Goal: Task Accomplishment & Management: Complete application form

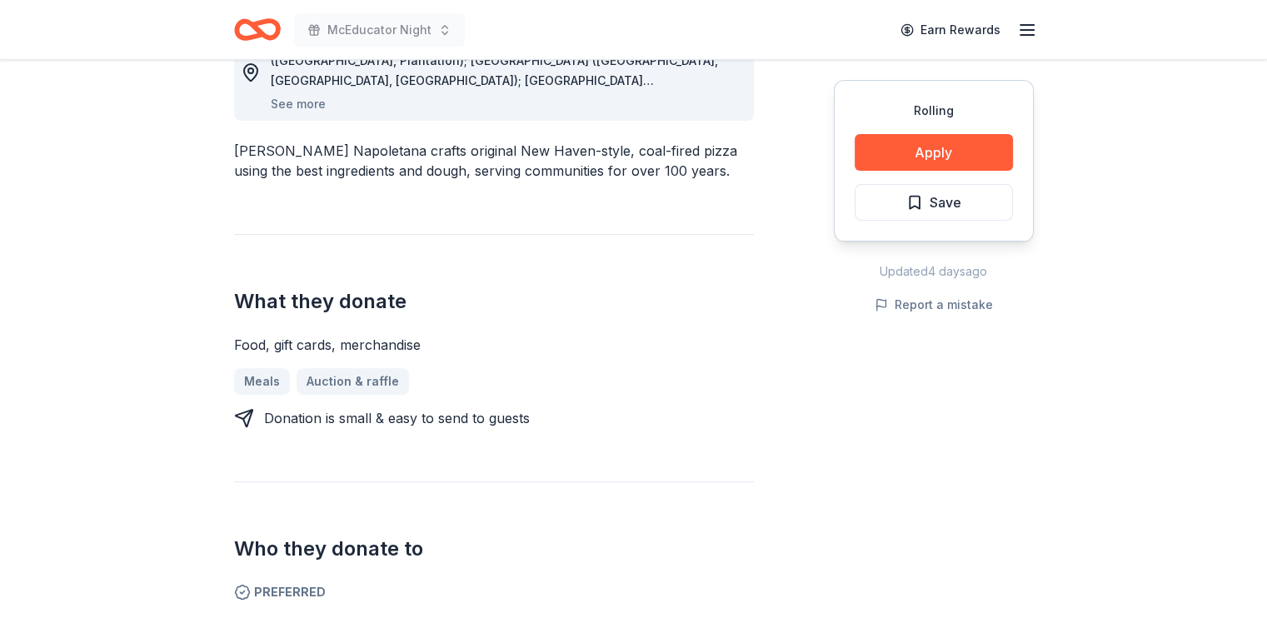
scroll to position [583, 0]
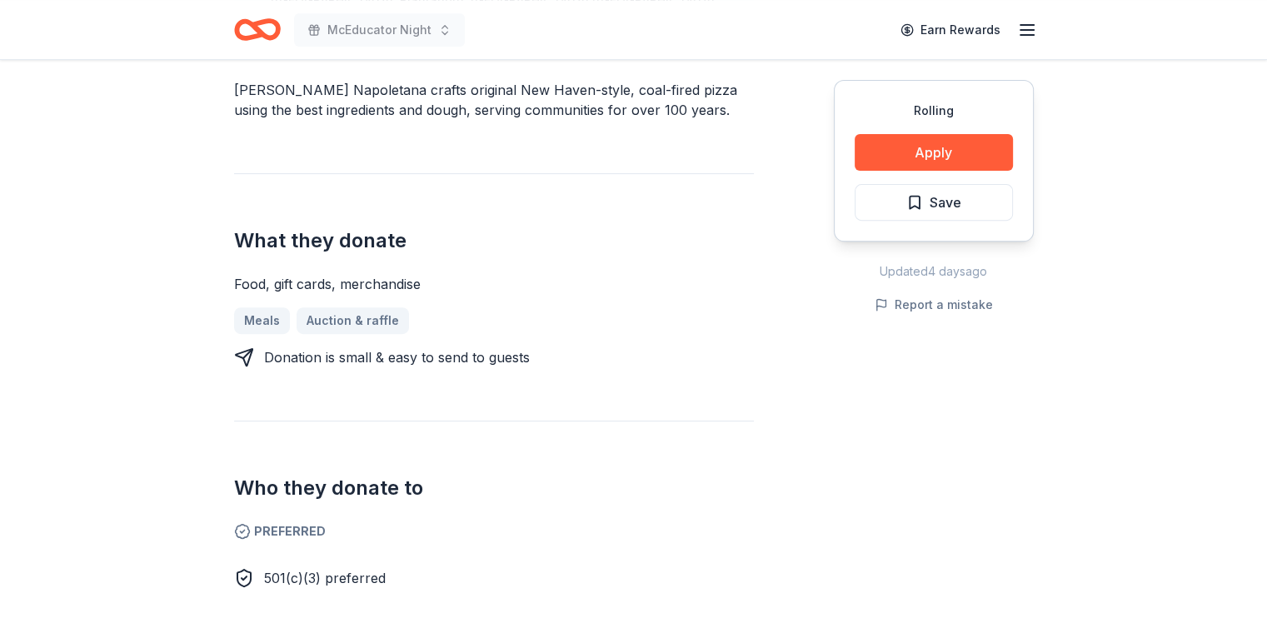
click at [252, 29] on icon "Home" at bounding box center [257, 29] width 47 height 39
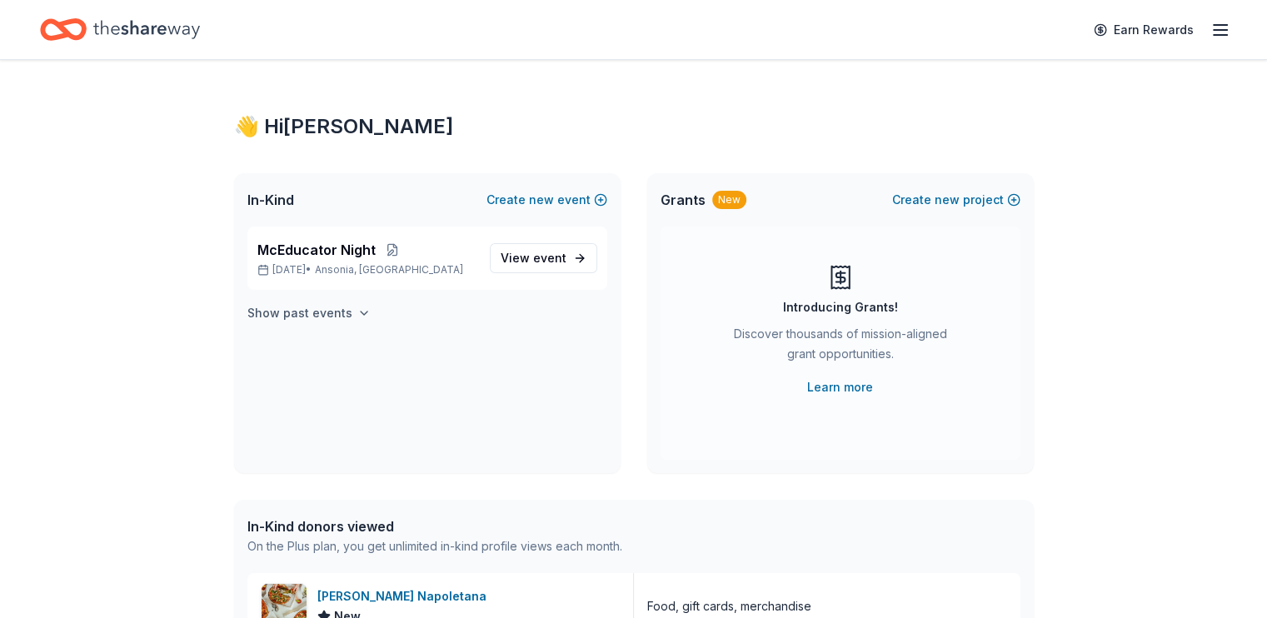
click at [352, 323] on h4 "Show past events" at bounding box center [299, 313] width 105 height 20
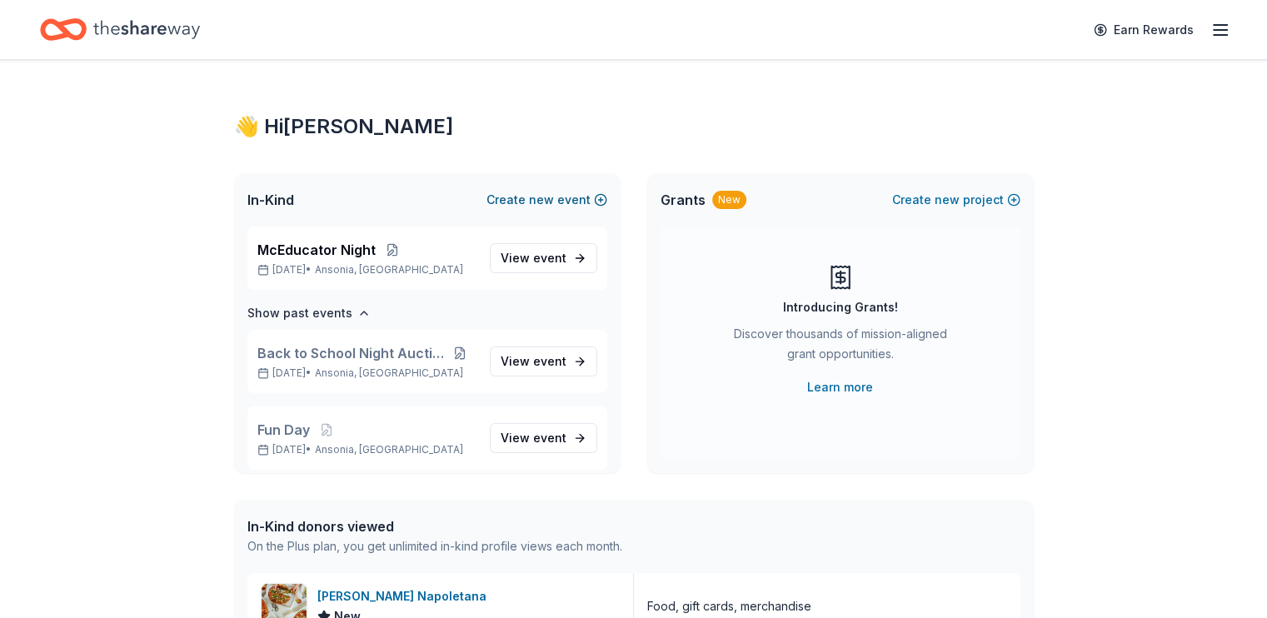
click at [579, 210] on button "Create new event" at bounding box center [547, 200] width 121 height 20
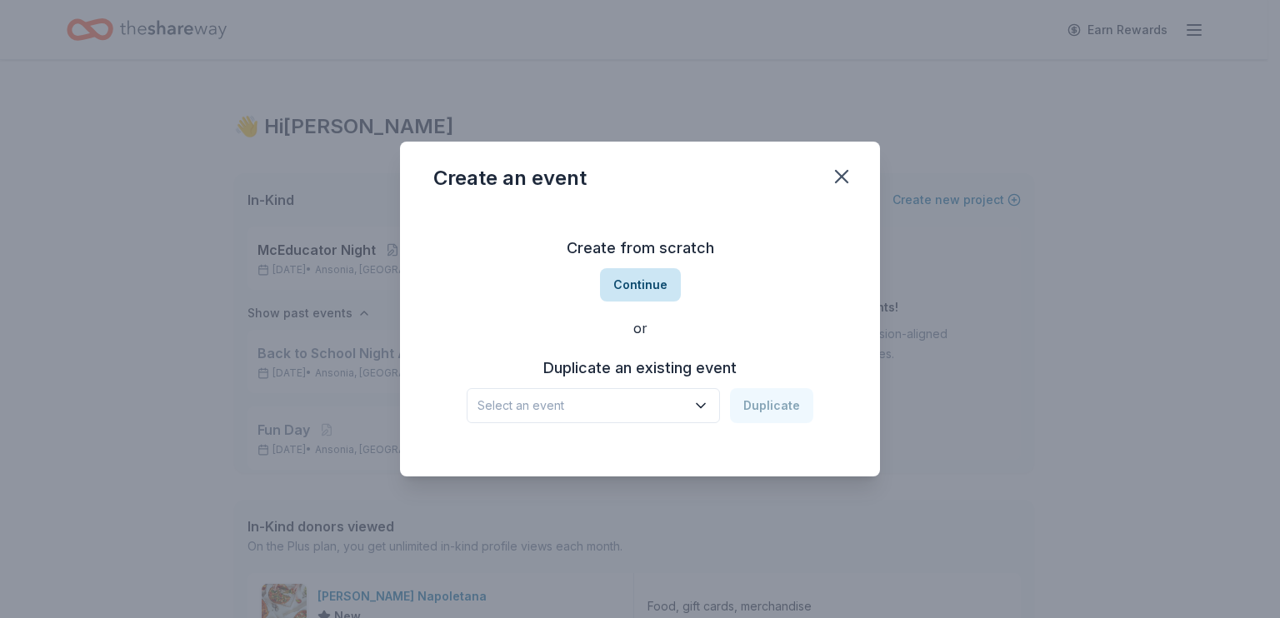
click at [654, 282] on button "Continue" at bounding box center [640, 284] width 81 height 33
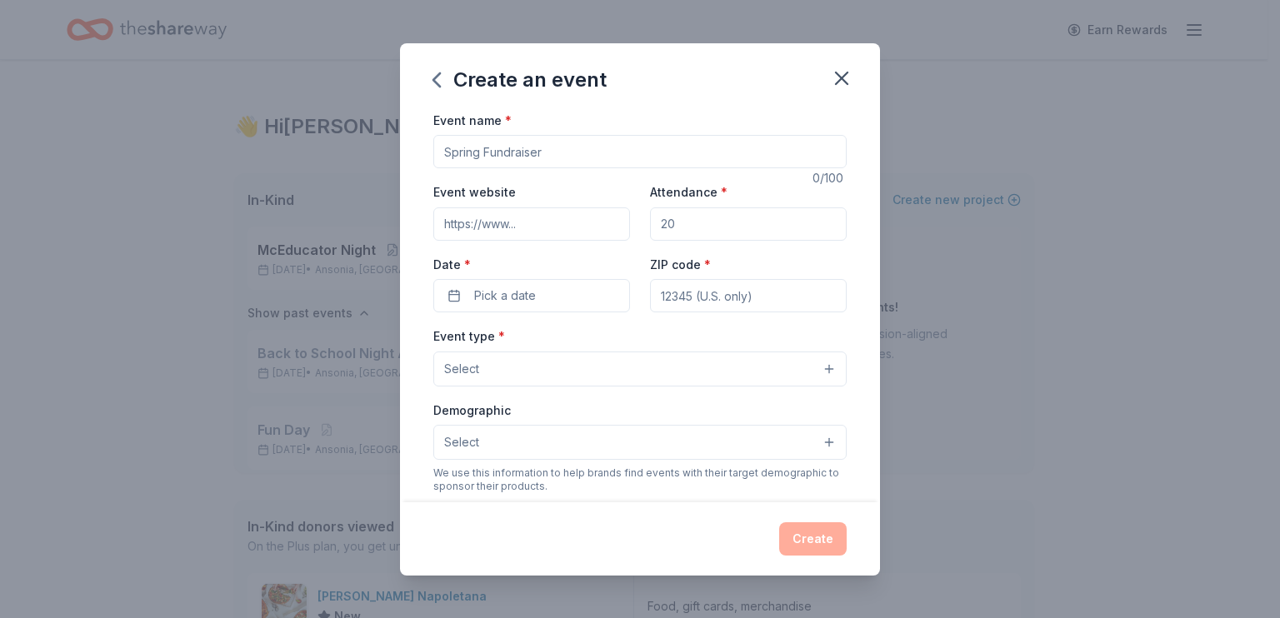
click at [554, 168] on input "Event name *" at bounding box center [639, 151] width 413 height 33
type input "Trunk or Treat"
drag, startPoint x: 690, startPoint y: 271, endPoint x: 632, endPoint y: 266, distance: 57.7
click at [632, 266] on div "Event website Attendance * Date * Pick a date ZIP code *" at bounding box center [639, 247] width 413 height 131
type input "500"
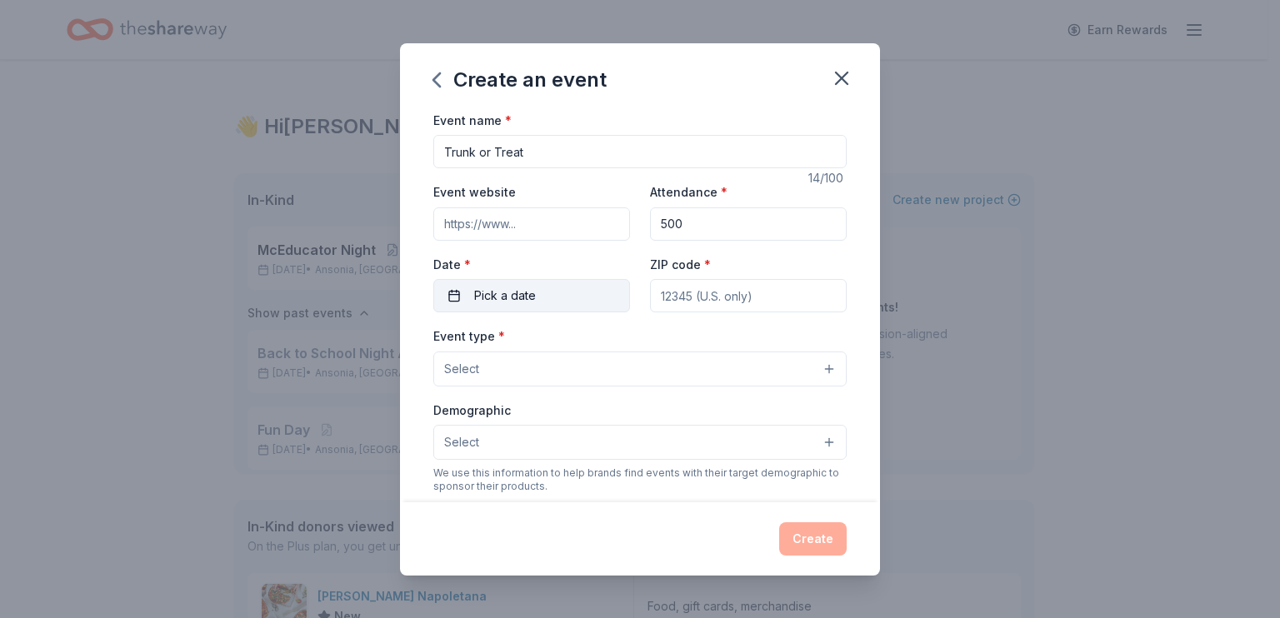
click at [538, 312] on button "Pick a date" at bounding box center [531, 295] width 197 height 33
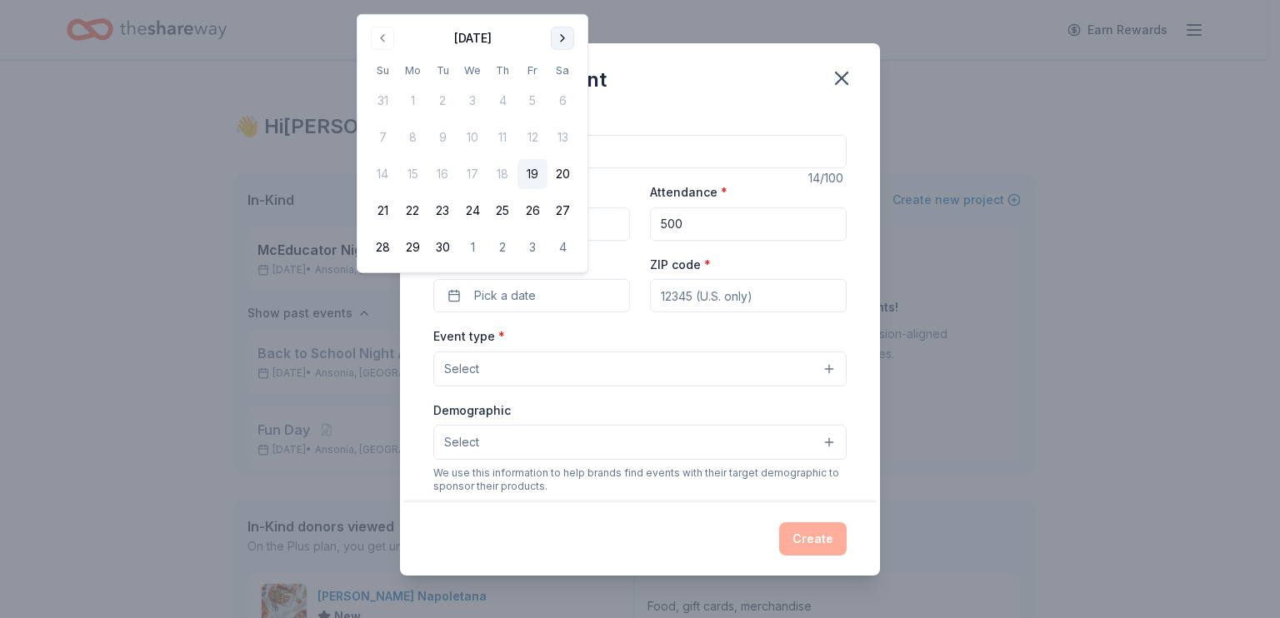
click at [574, 47] on button "Go to next month" at bounding box center [562, 38] width 23 height 23
click at [547, 226] on button "24" at bounding box center [532, 211] width 30 height 30
click at [706, 312] on input "ZIP code *" at bounding box center [748, 295] width 197 height 33
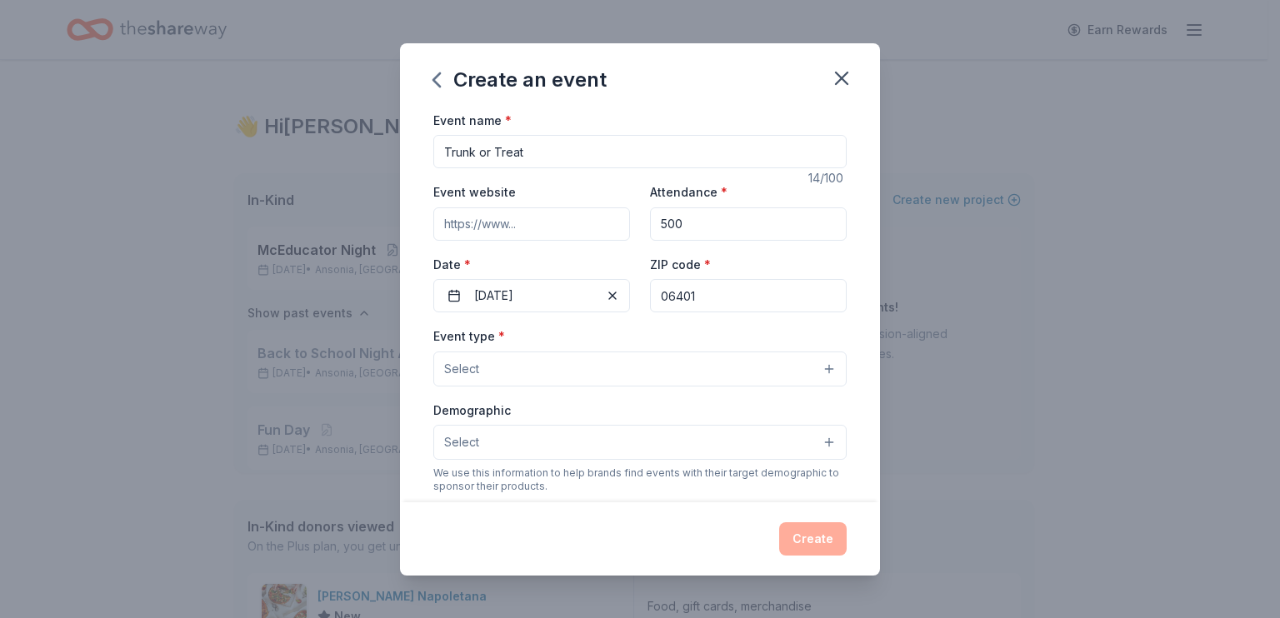
type input "06401"
click at [588, 387] on button "Select" at bounding box center [639, 369] width 413 height 35
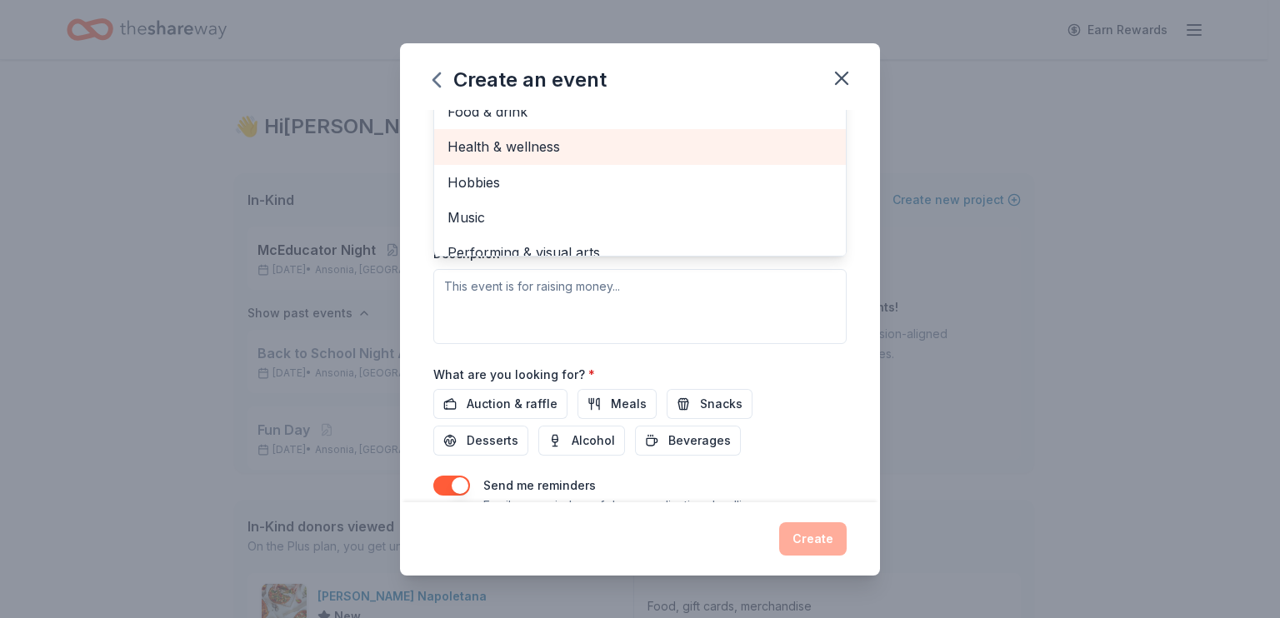
scroll to position [68, 0]
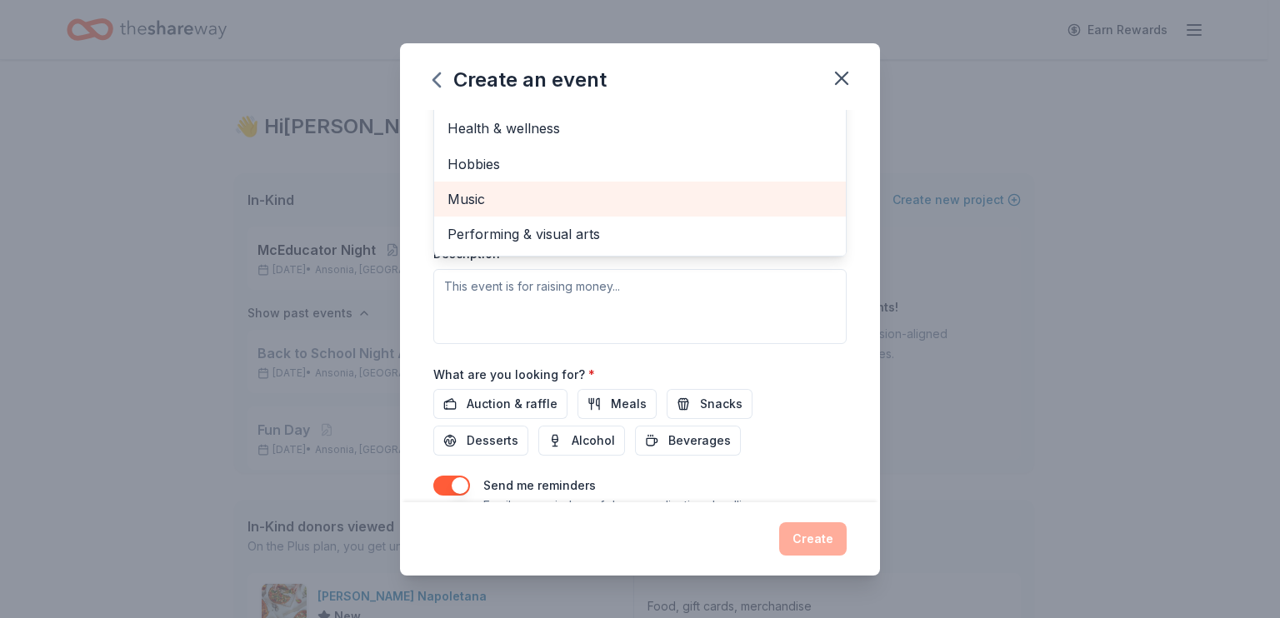
click at [540, 210] on span "Music" at bounding box center [639, 199] width 385 height 22
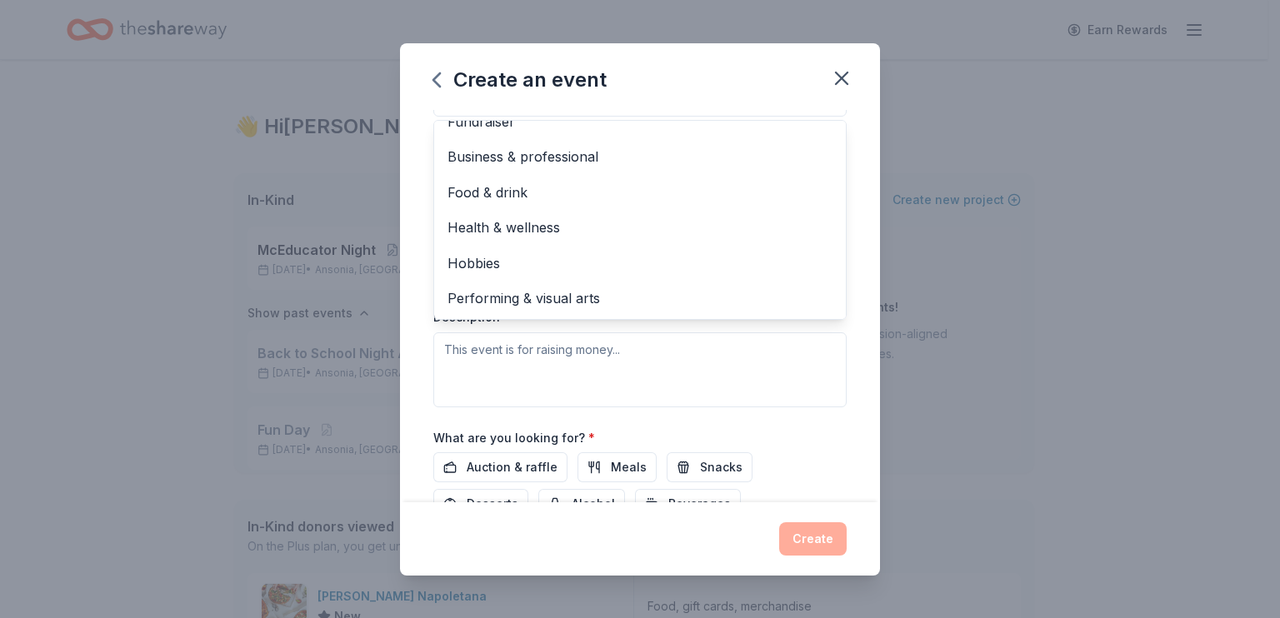
scroll to position [250, 0]
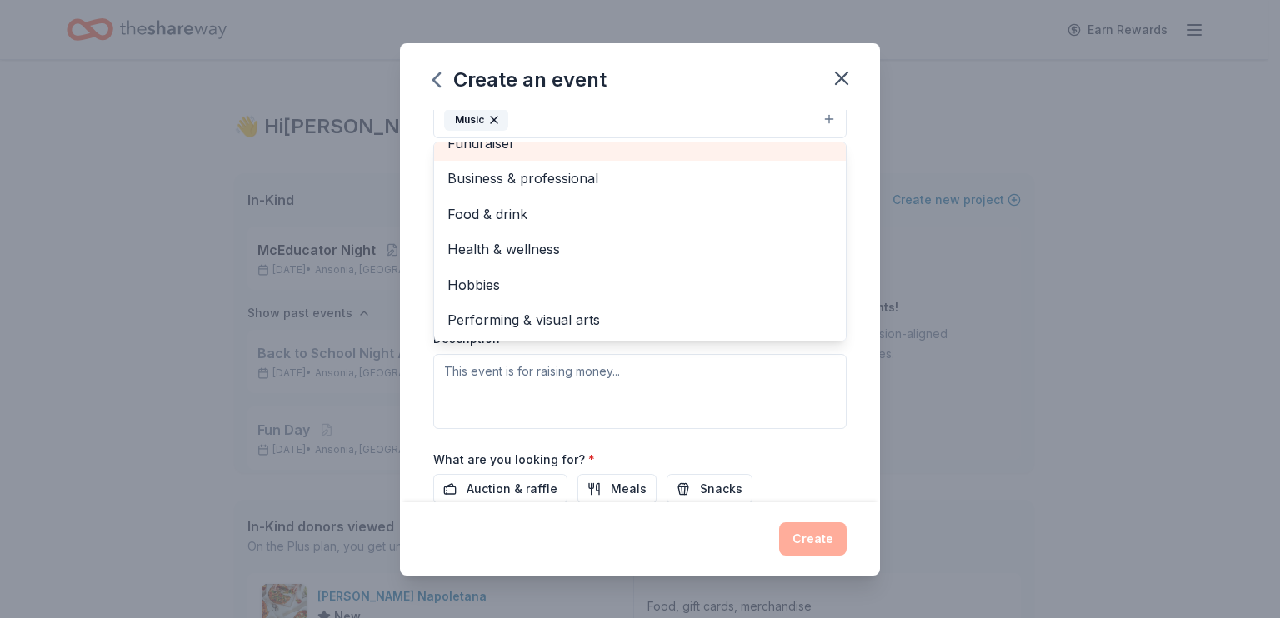
click at [506, 161] on div "Fundraiser" at bounding box center [640, 143] width 412 height 35
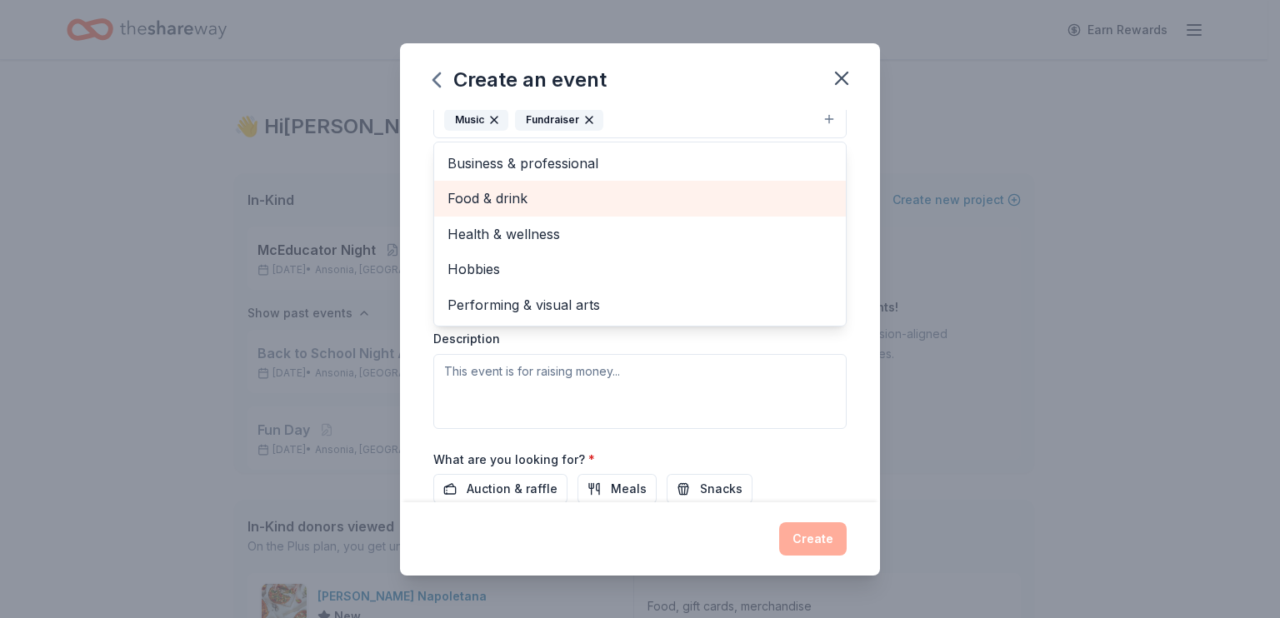
click at [490, 209] on span "Food & drink" at bounding box center [639, 198] width 385 height 22
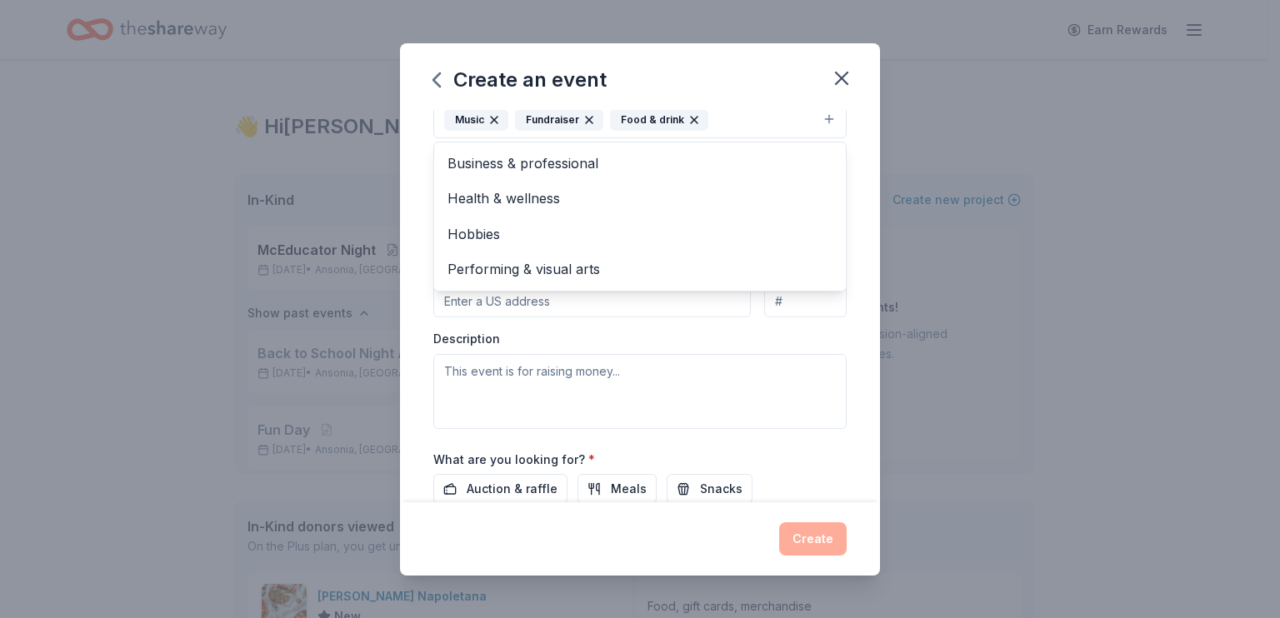
click at [400, 422] on div "Event name * Trunk or Treat 14 /100 Event website Attendance * 500 Date * 10/24…" at bounding box center [640, 306] width 480 height 392
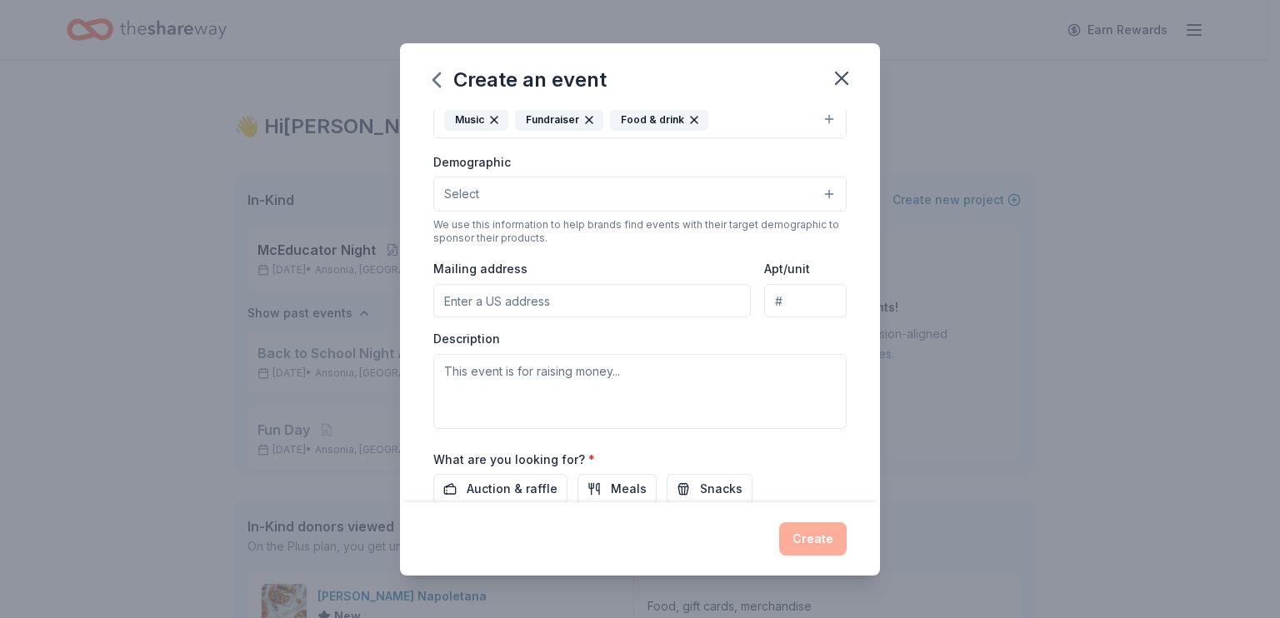
click at [485, 212] on button "Select" at bounding box center [639, 194] width 413 height 35
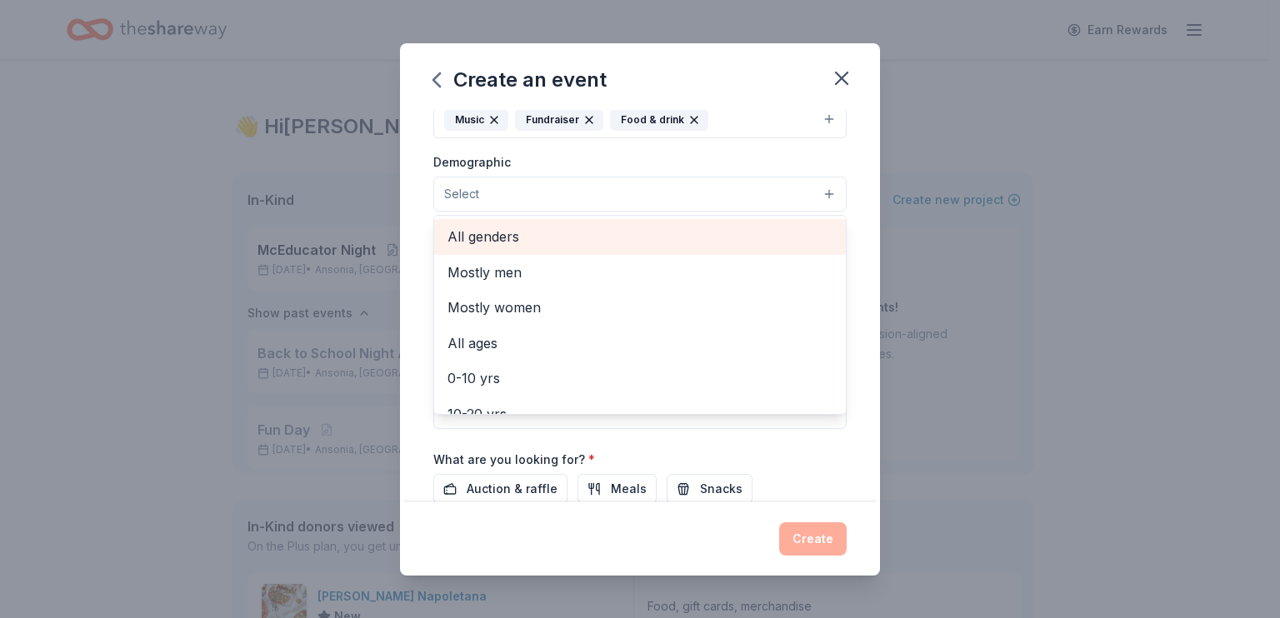
click at [474, 247] on span "All genders" at bounding box center [639, 237] width 385 height 22
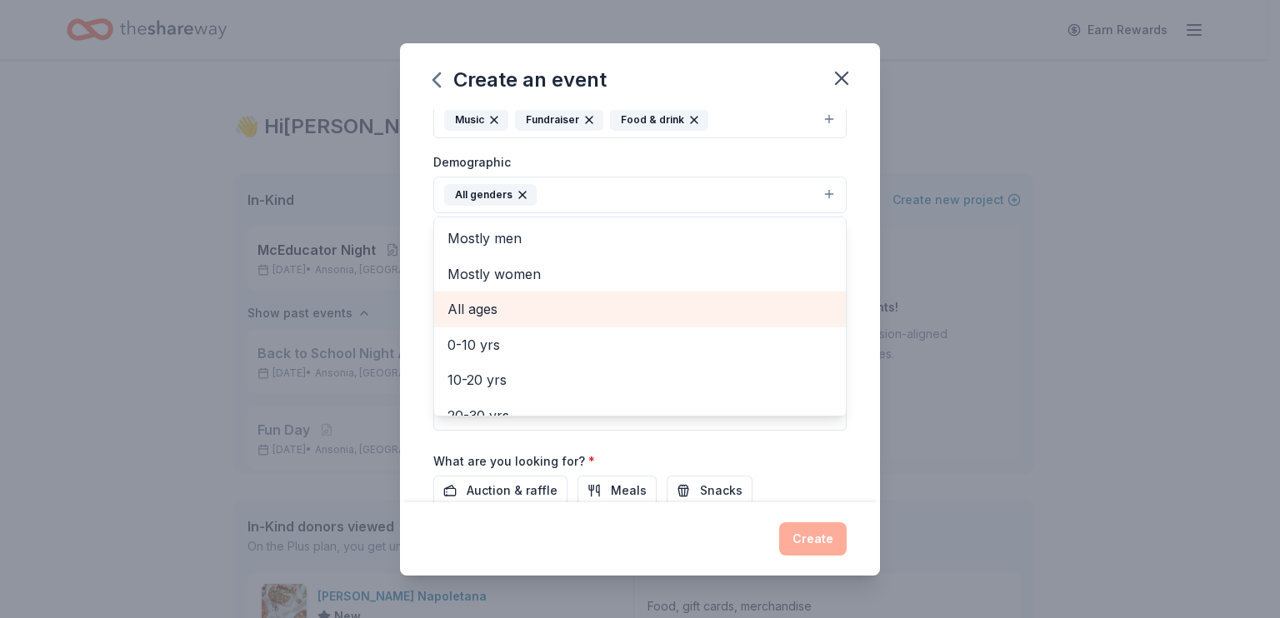
click at [472, 320] on span "All ages" at bounding box center [639, 309] width 385 height 22
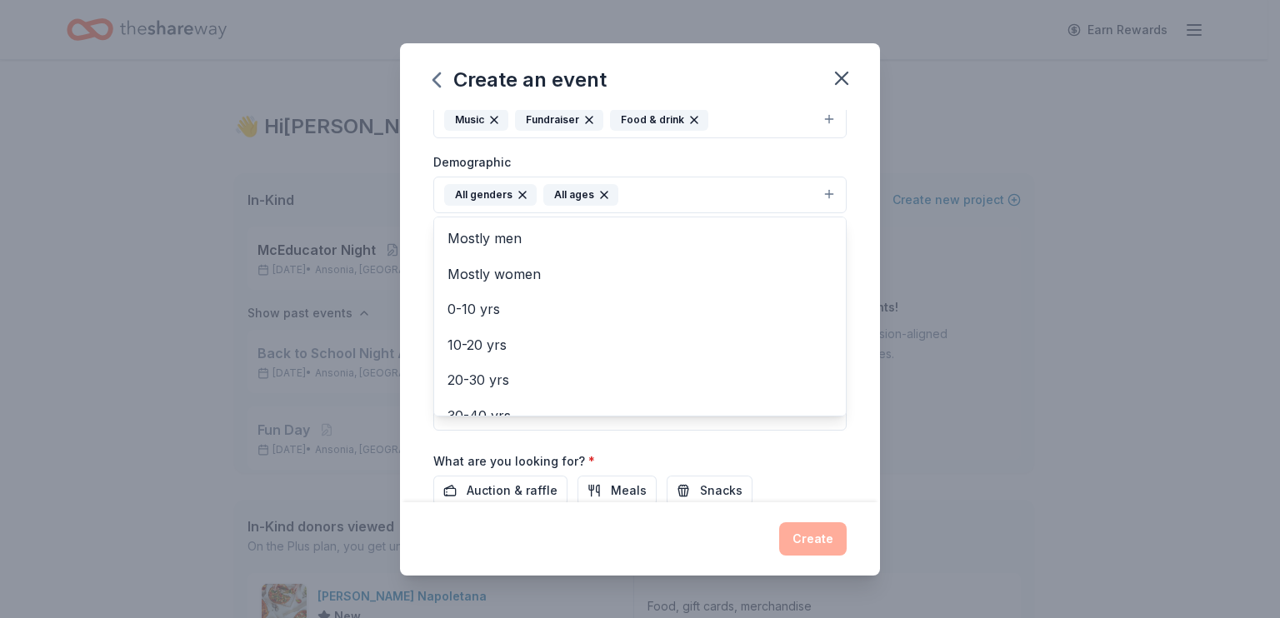
click at [400, 370] on div "Event name * Trunk or Treat 14 /100 Event website Attendance * 500 Date * 10/24…" at bounding box center [640, 306] width 480 height 392
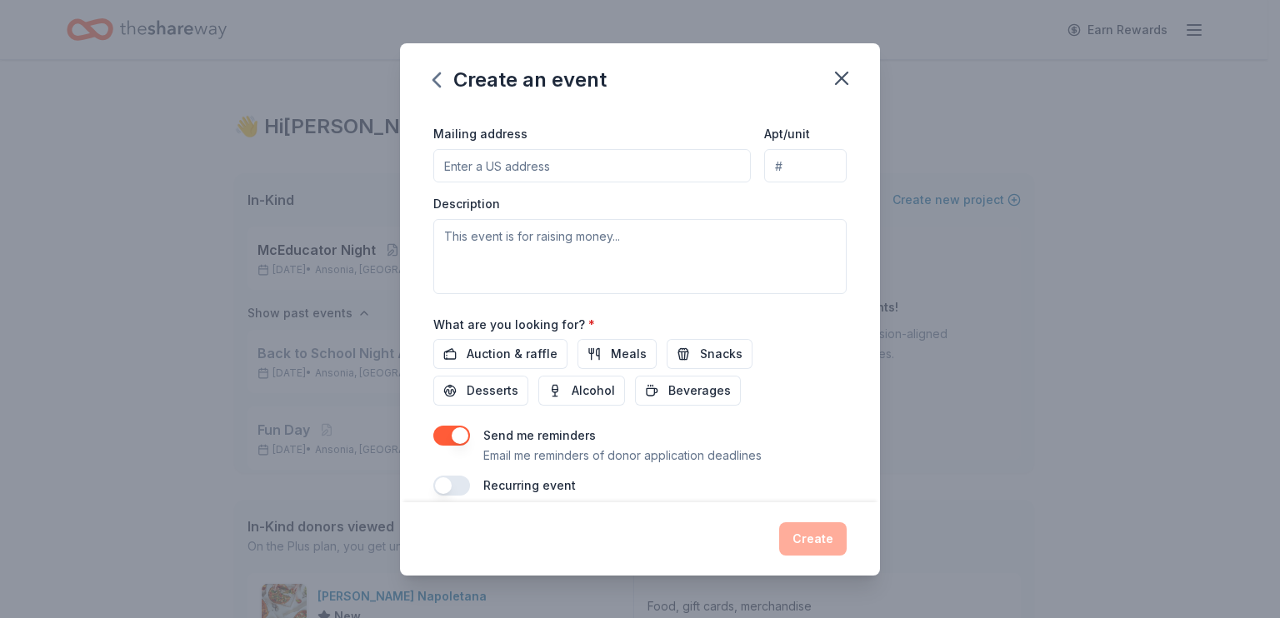
scroll to position [417, 0]
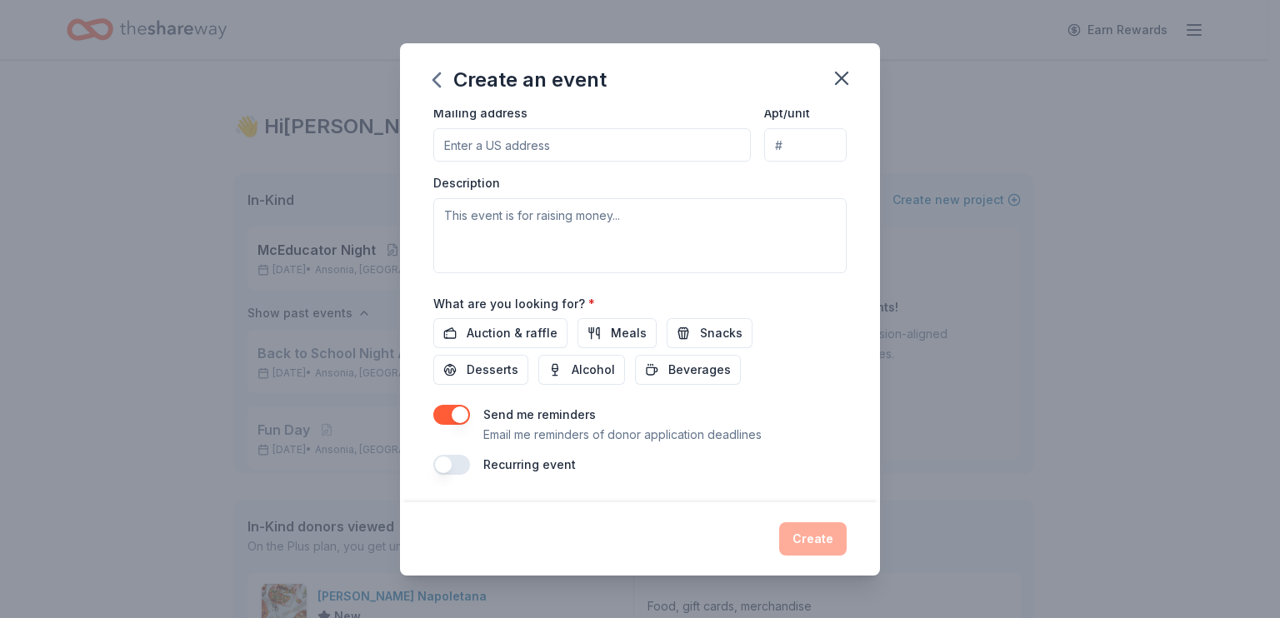
click at [513, 162] on input "Mailing address" at bounding box center [591, 144] width 317 height 33
type input "75 Ford Street, Ansonia, CT, 06401"
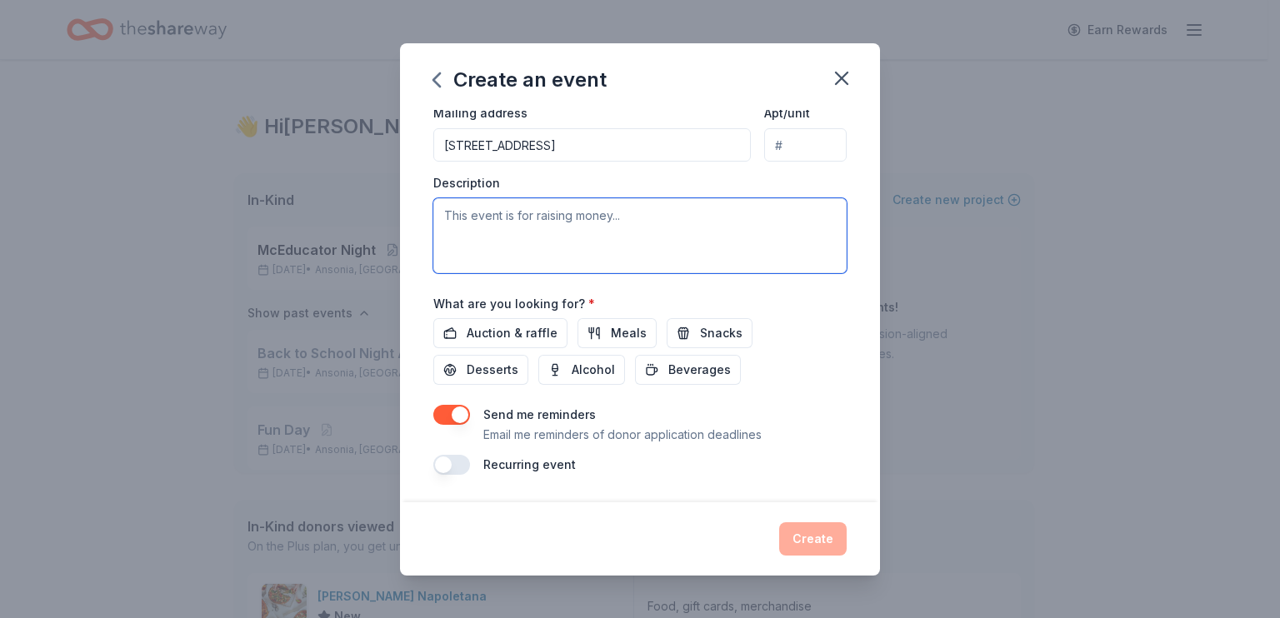
click at [495, 273] on textarea at bounding box center [639, 235] width 413 height 75
paste textarea "This event is raising money for our PTO at Mead School in Ansonia, CT. We assis…"
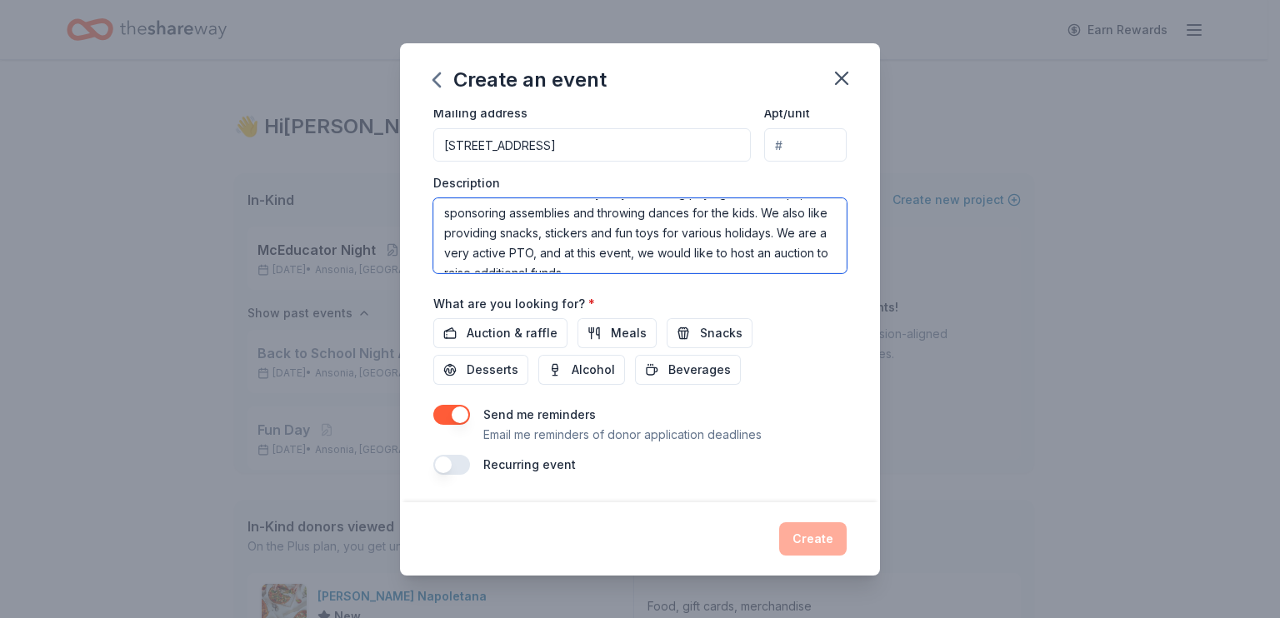
scroll to position [583, 0]
type textarea "This event is raising money for our PTO at Mead School in Ansonia, CT. We assis…"
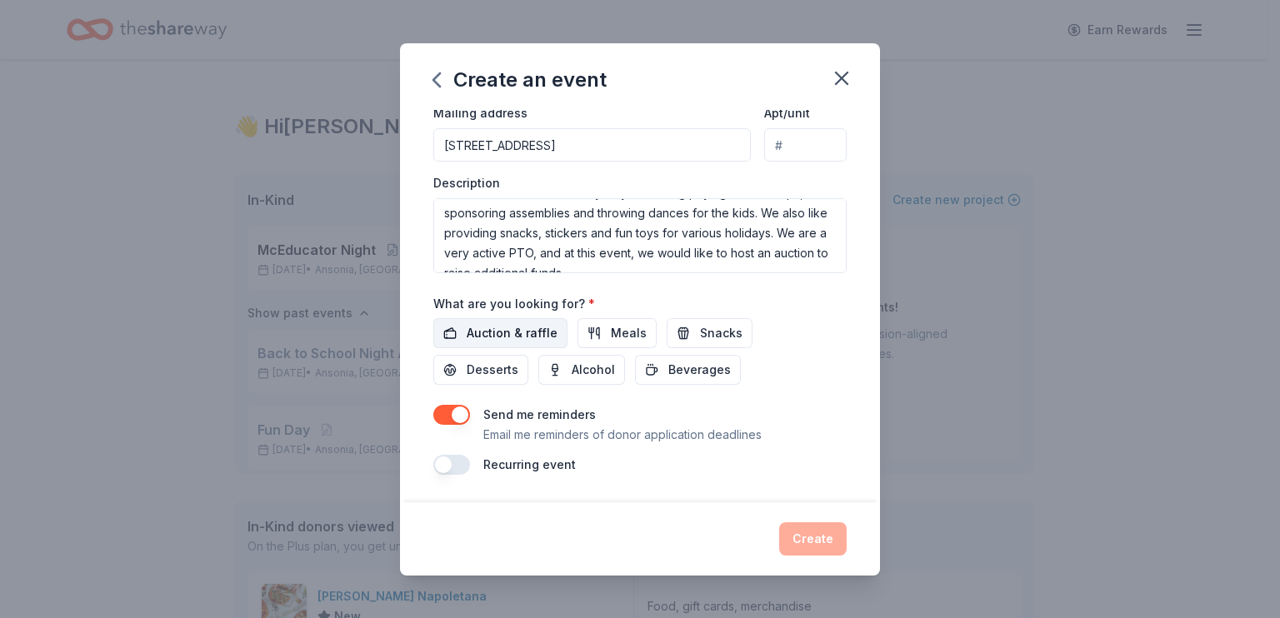
click at [467, 323] on span "Auction & raffle" at bounding box center [512, 333] width 91 height 20
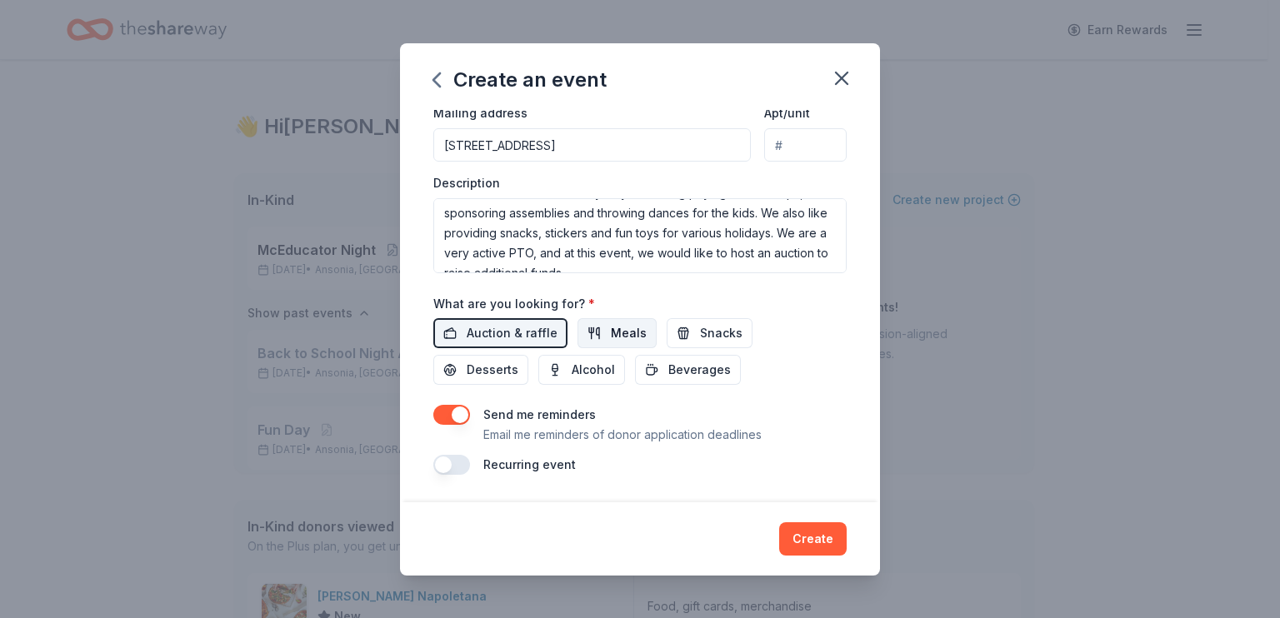
click at [611, 331] on span "Meals" at bounding box center [629, 333] width 36 height 20
click at [702, 318] on button "Snacks" at bounding box center [710, 333] width 86 height 30
click at [467, 376] on span "Desserts" at bounding box center [493, 370] width 52 height 20
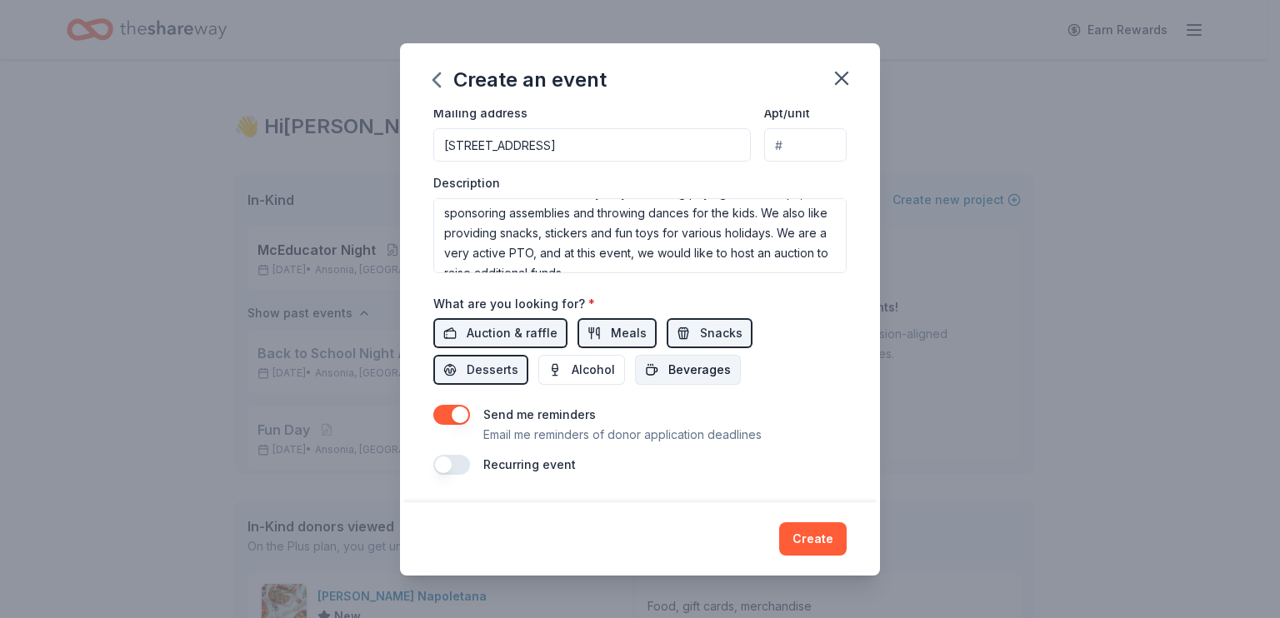
click at [683, 373] on span "Beverages" at bounding box center [699, 370] width 62 height 20
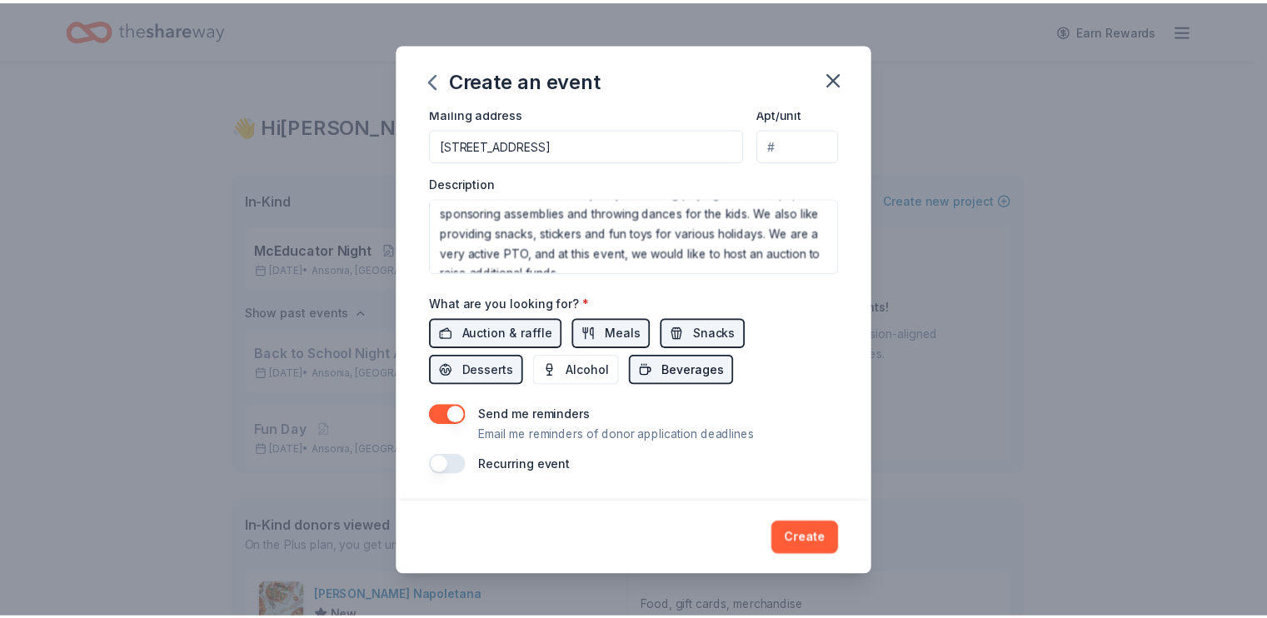
scroll to position [640, 0]
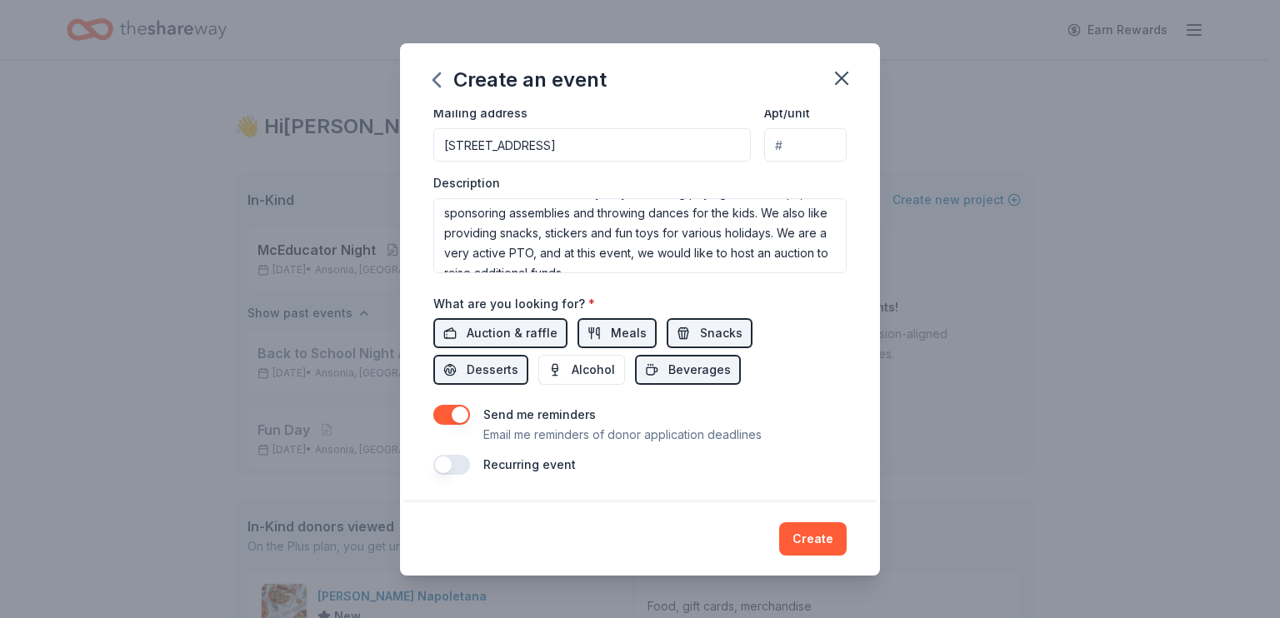
click at [526, 457] on label "Recurring event" at bounding box center [529, 464] width 92 height 14
click at [433, 455] on button "button" at bounding box center [451, 465] width 37 height 20
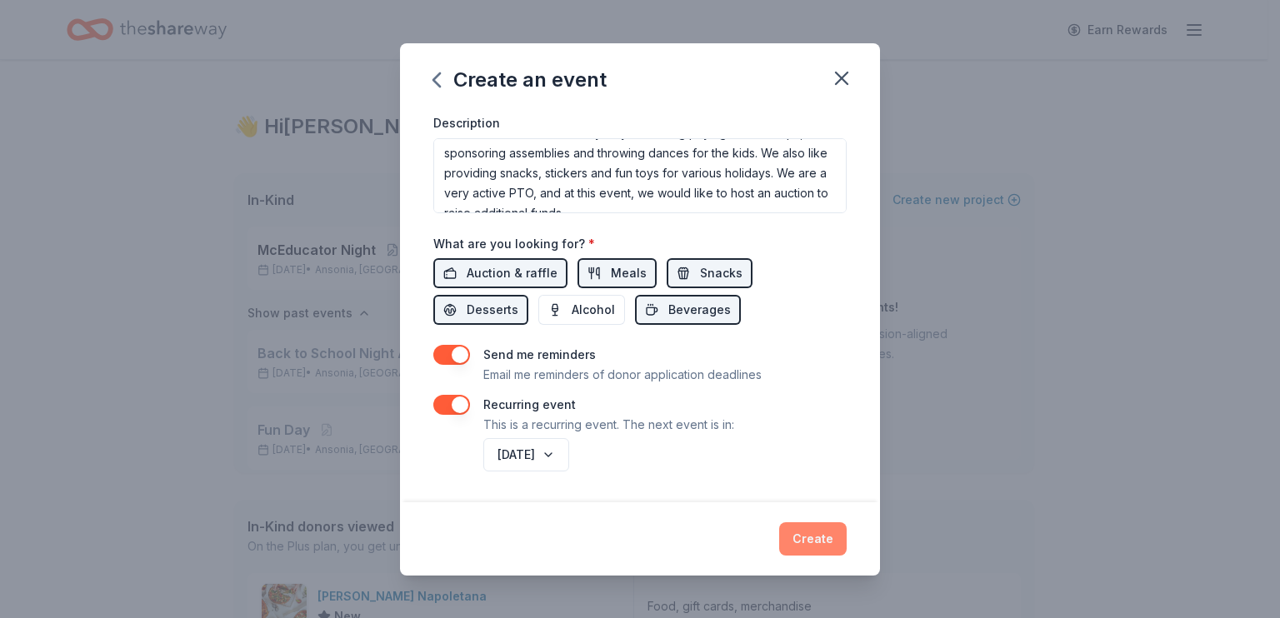
click at [843, 529] on button "Create" at bounding box center [812, 538] width 67 height 33
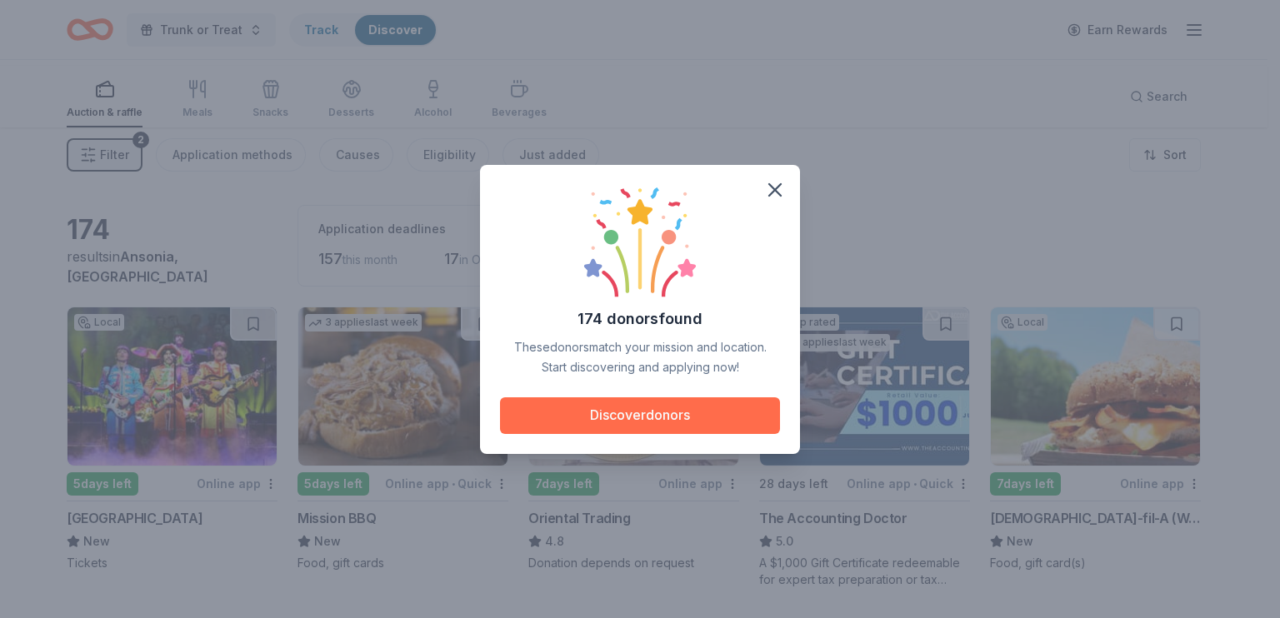
click at [543, 421] on button "Discover donors" at bounding box center [640, 415] width 280 height 37
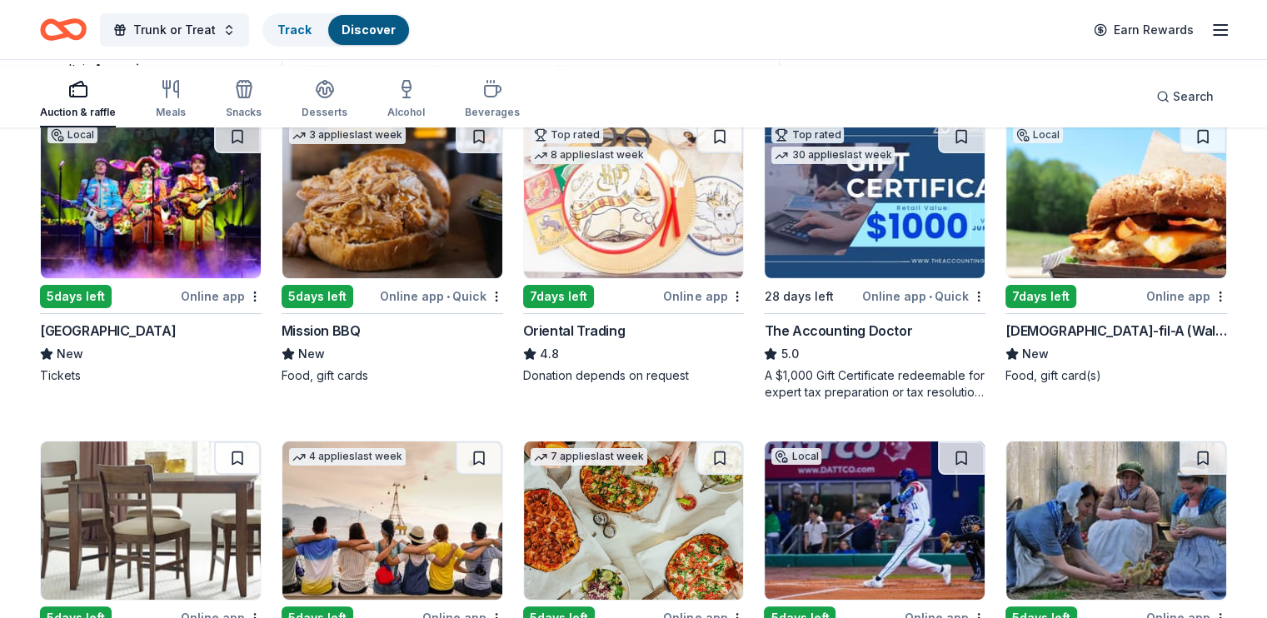
scroll to position [250, 0]
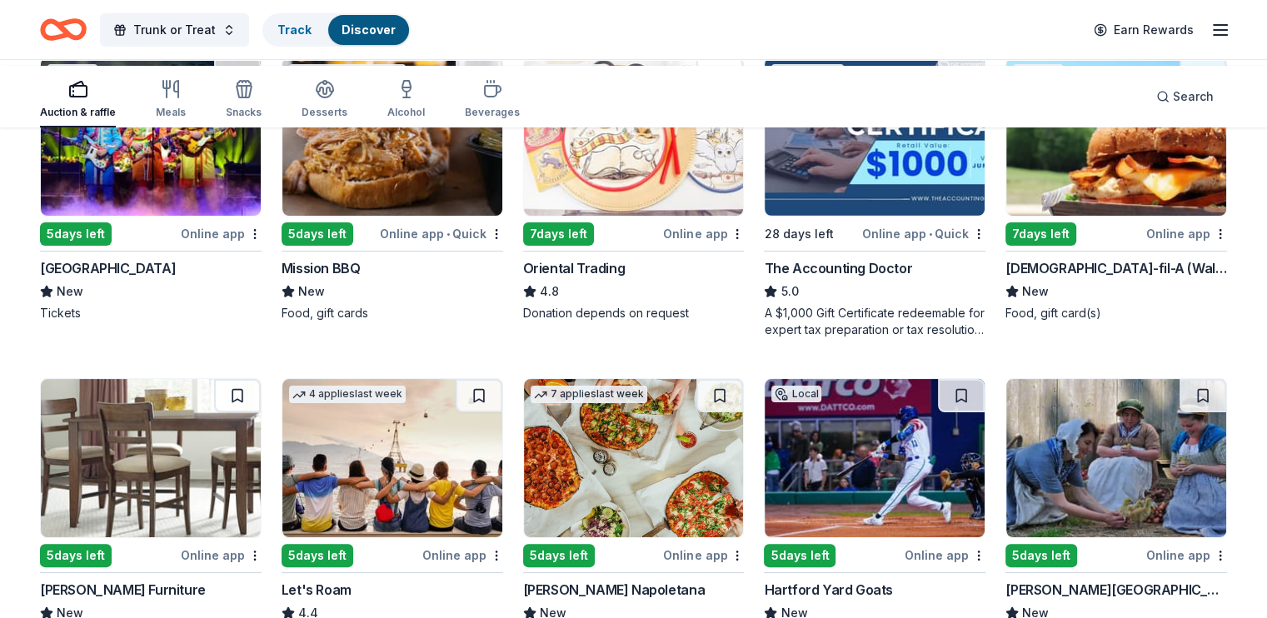
click at [706, 91] on button at bounding box center [720, 73] width 47 height 33
click at [703, 91] on button at bounding box center [721, 73] width 43 height 33
click at [720, 345] on html "Trunk or Treat Track · 1 Discover Earn Rewards Auction & raffle Meals Snacks De…" at bounding box center [633, 59] width 1267 height 618
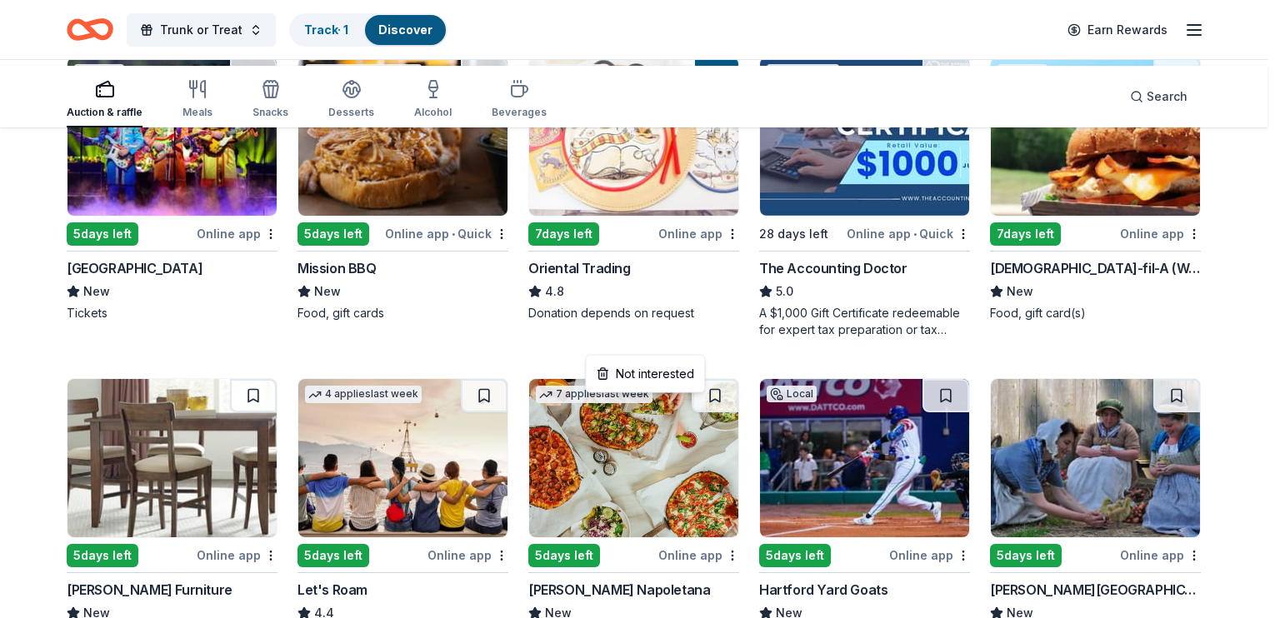
click at [713, 148] on html "Trunk or Treat Track · 1 Discover Earn Rewards Auction & raffle Meals Snacks De…" at bounding box center [640, 59] width 1280 height 618
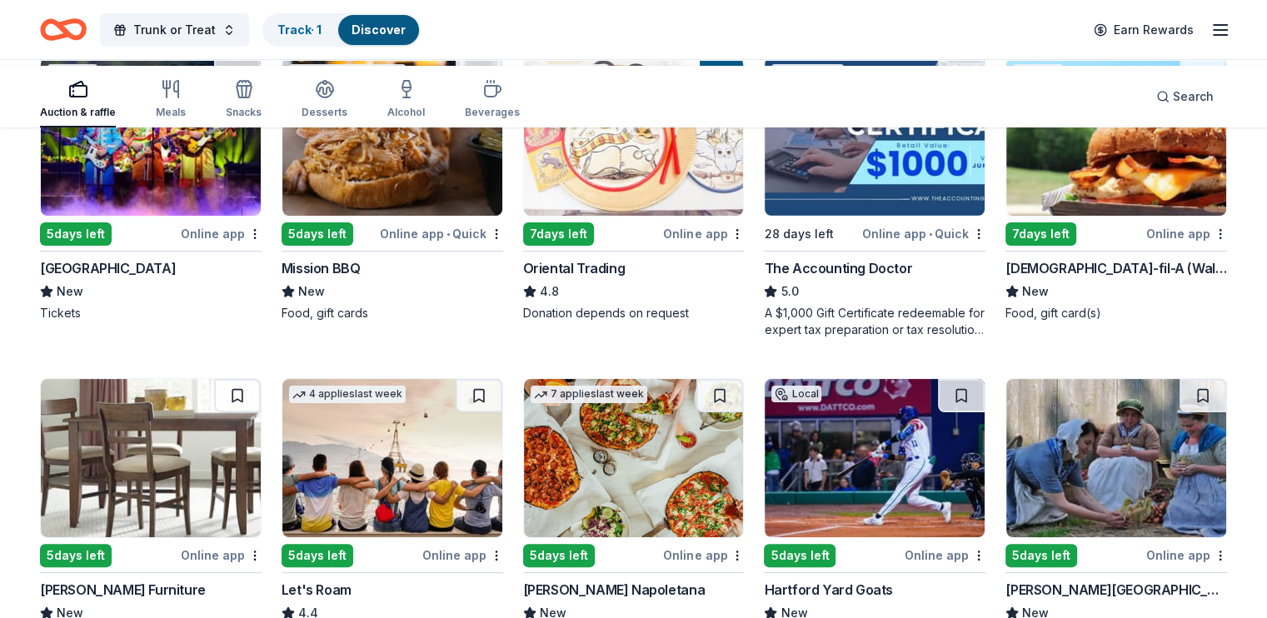
click at [406, 32] on link "Discover" at bounding box center [379, 29] width 54 height 14
click at [322, 29] on link "Track · 1" at bounding box center [299, 29] width 44 height 14
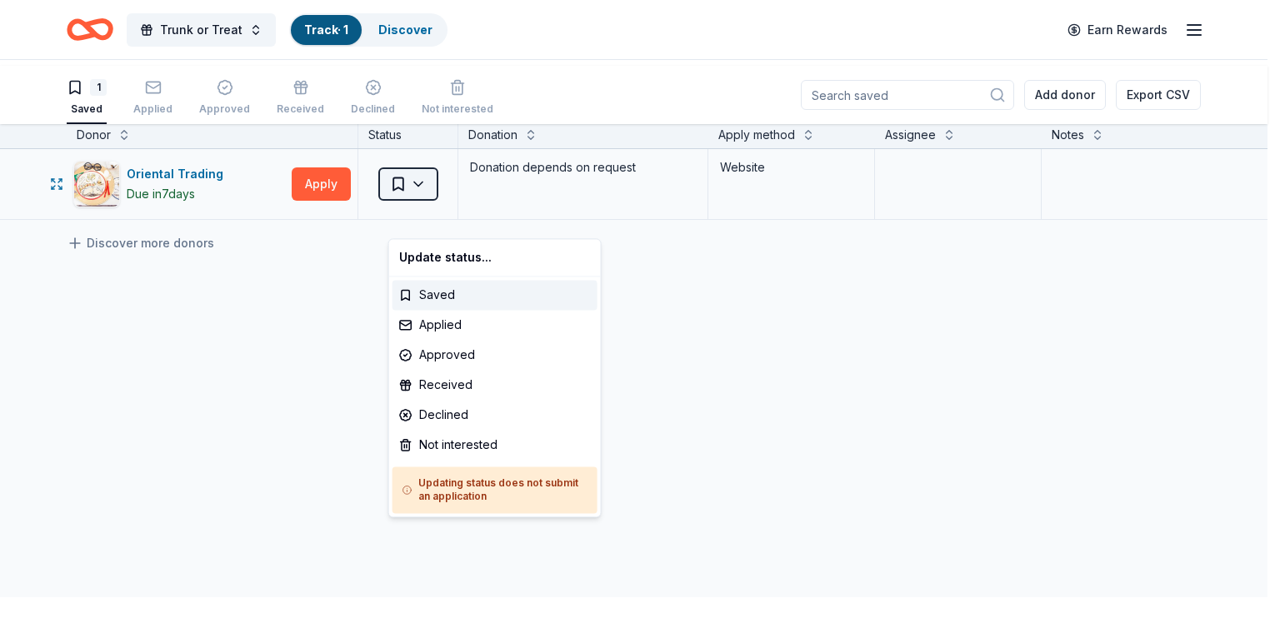
click at [442, 216] on html "Trunk or Treat Track · 1 Discover Earn Rewards 1 Saved Applied Approved Receive…" at bounding box center [640, 309] width 1280 height 618
click at [477, 430] on div "Declined" at bounding box center [494, 415] width 205 height 30
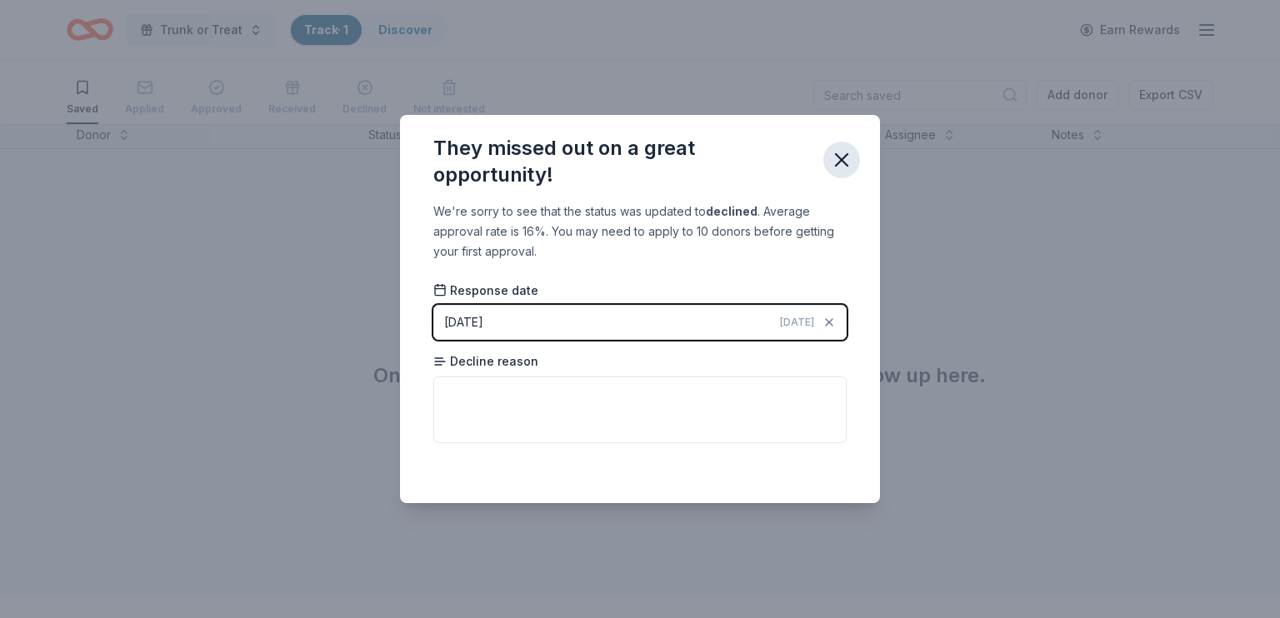
click at [853, 148] on icon "button" at bounding box center [841, 159] width 23 height 23
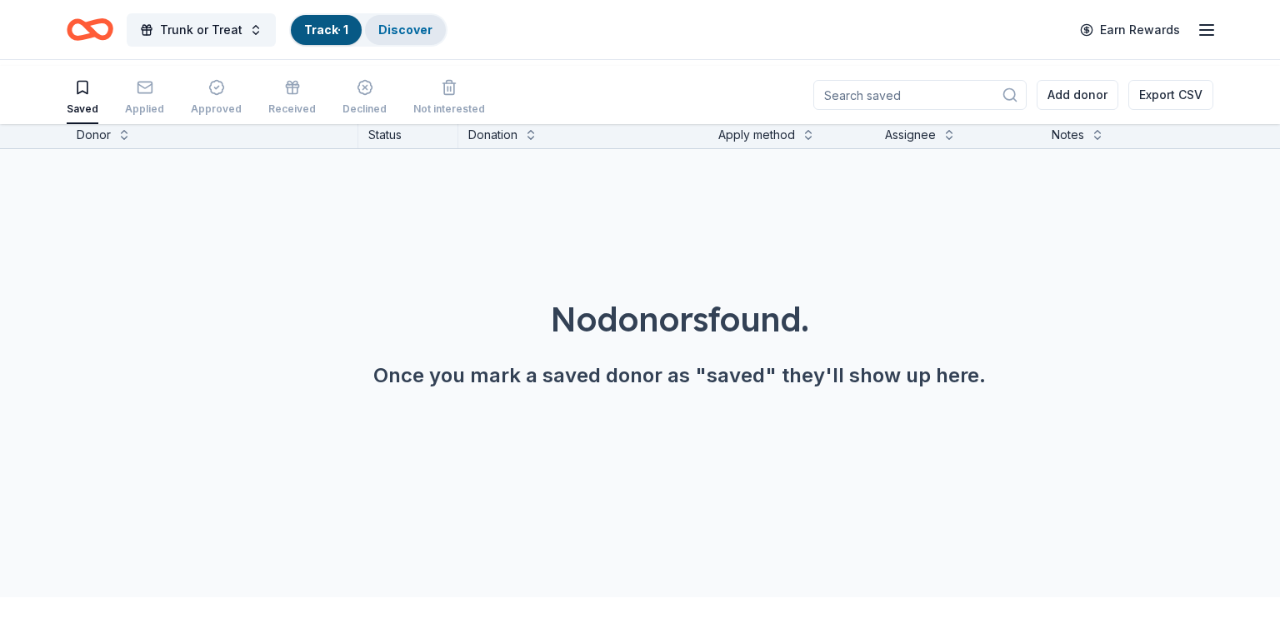
click at [432, 29] on link "Discover" at bounding box center [405, 29] width 54 height 14
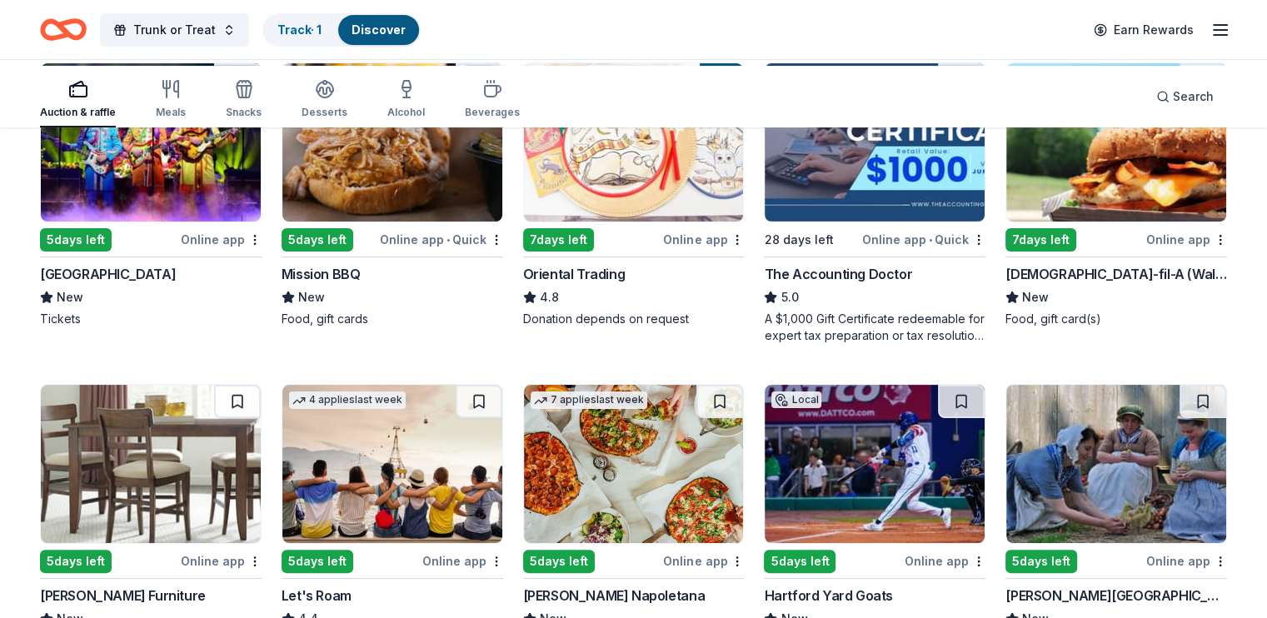
scroll to position [250, 0]
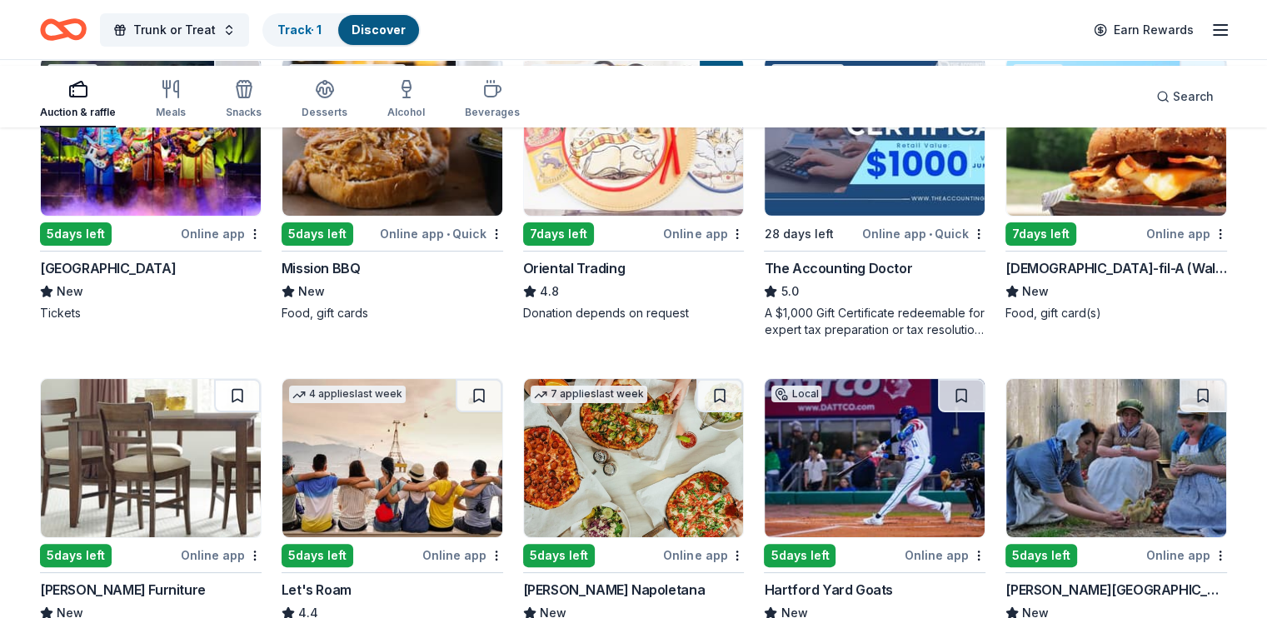
click at [879, 216] on img at bounding box center [875, 136] width 220 height 158
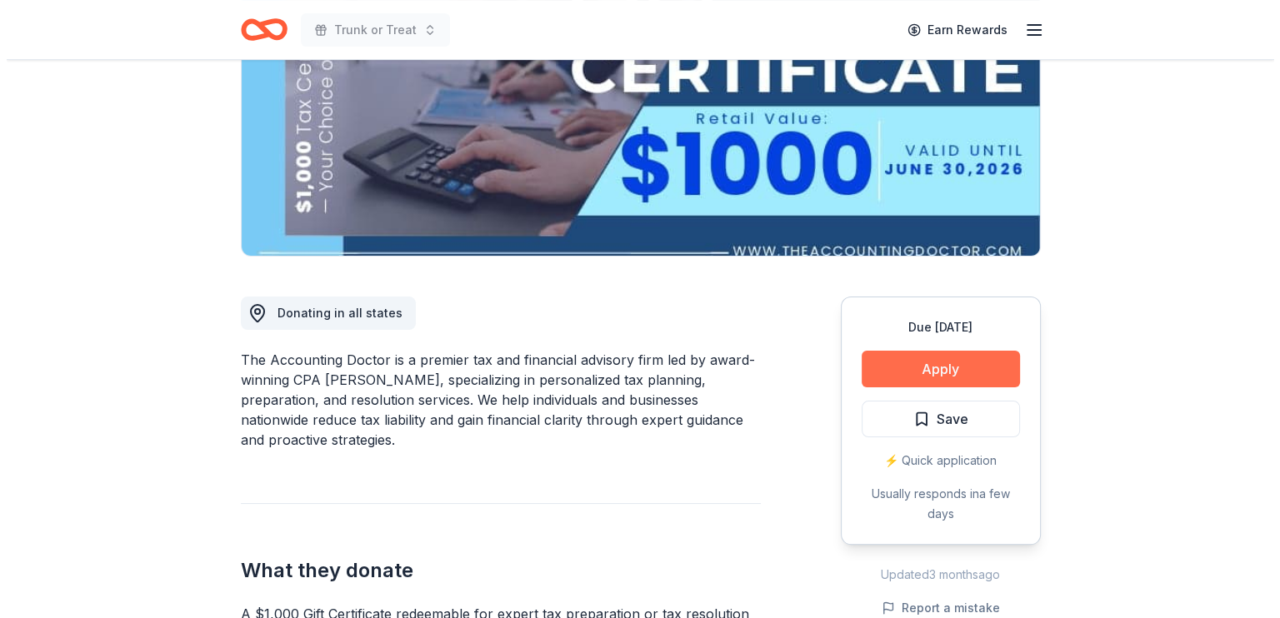
scroll to position [333, 0]
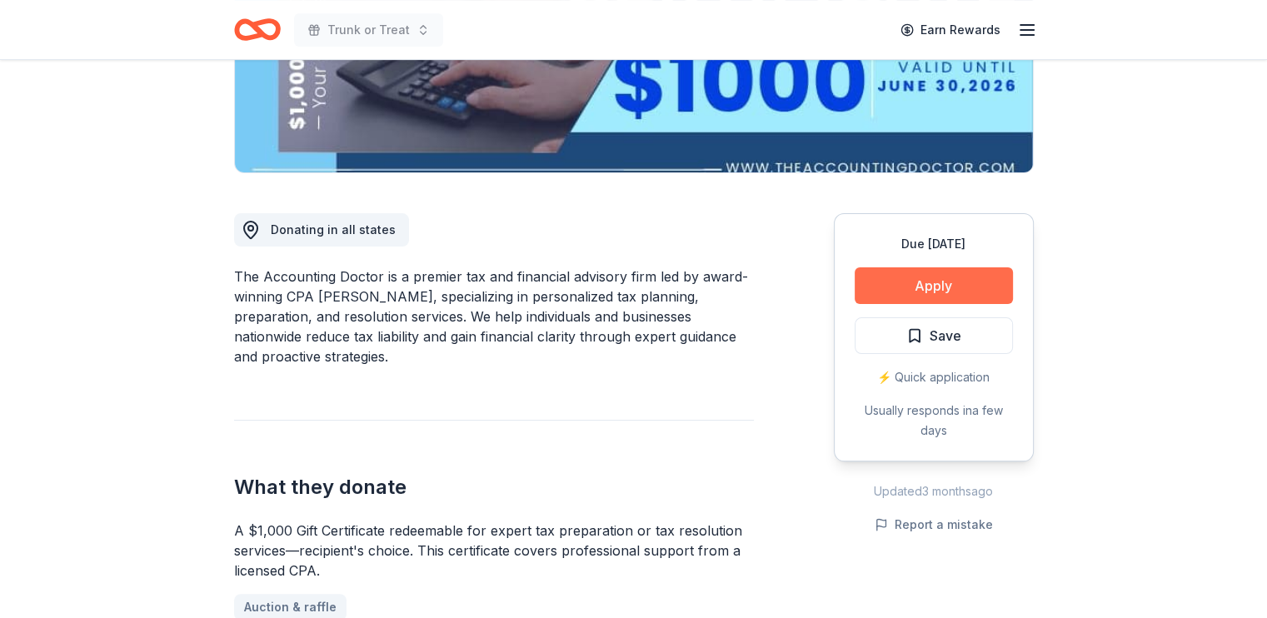
click at [855, 304] on button "Apply" at bounding box center [934, 285] width 158 height 37
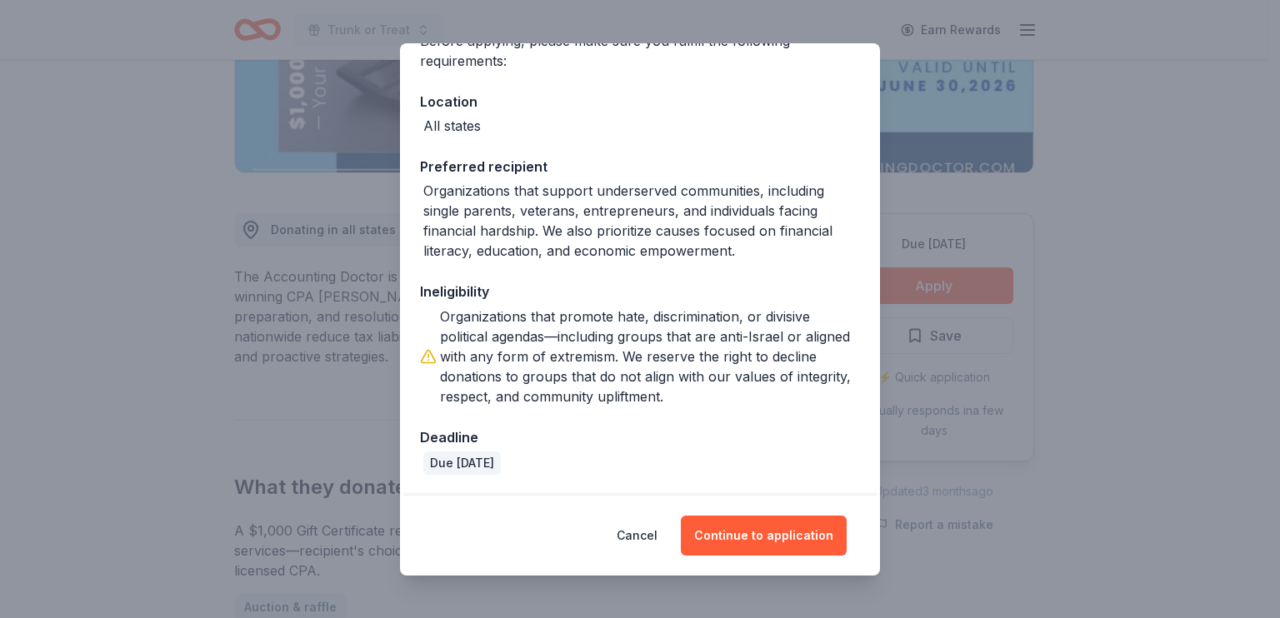
scroll to position [330, 0]
click at [771, 525] on button "Continue to application" at bounding box center [764, 536] width 166 height 40
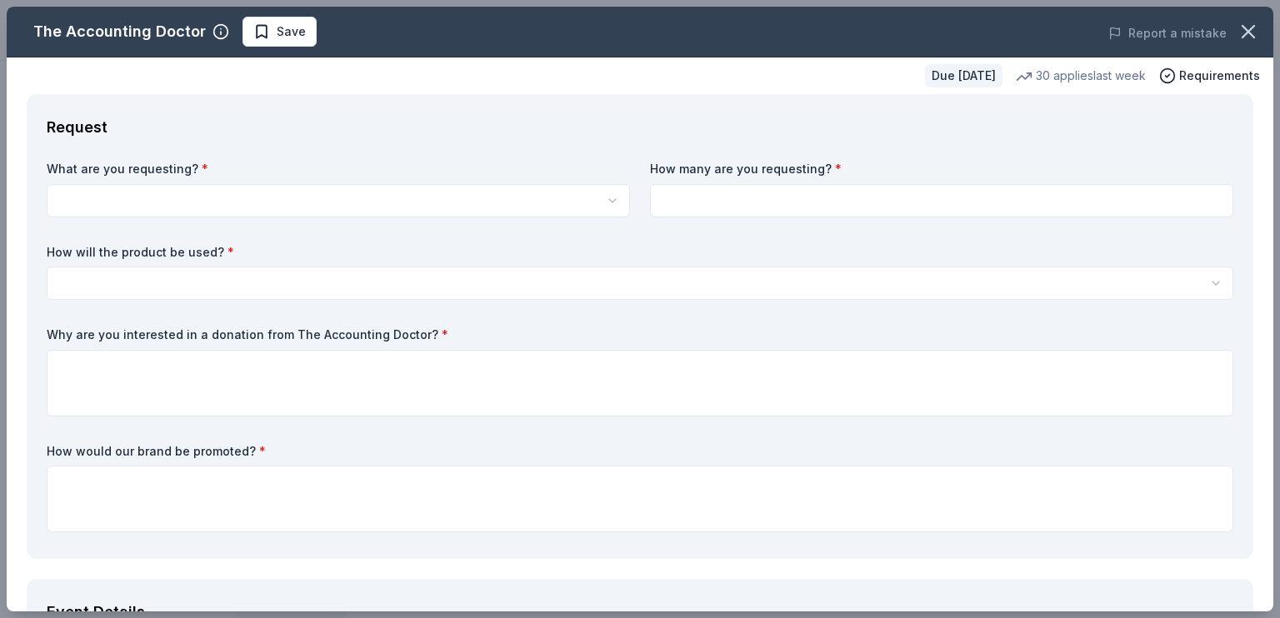
scroll to position [0, 0]
click at [187, 252] on html "Trunk or Treat Earn Rewards Due in 28 days Share The Accounting Doctor 5.0 • 4 …" at bounding box center [640, 309] width 1280 height 618
click at [207, 242] on html "Trunk or Treat Save Apply Due in 28 days Share The Accounting Doctor 5.0 • 4 re…" at bounding box center [640, 309] width 1280 height 618
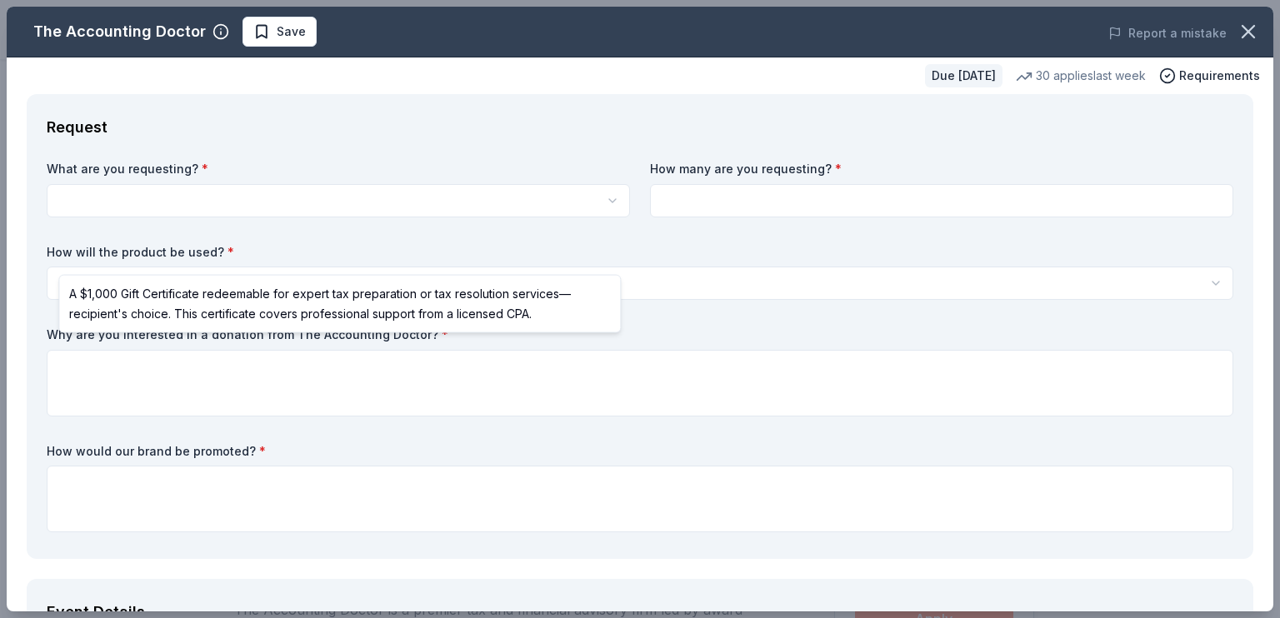
select select "A $1,000 Gift Certificate redeemable for expert tax preparation or tax resoluti…"
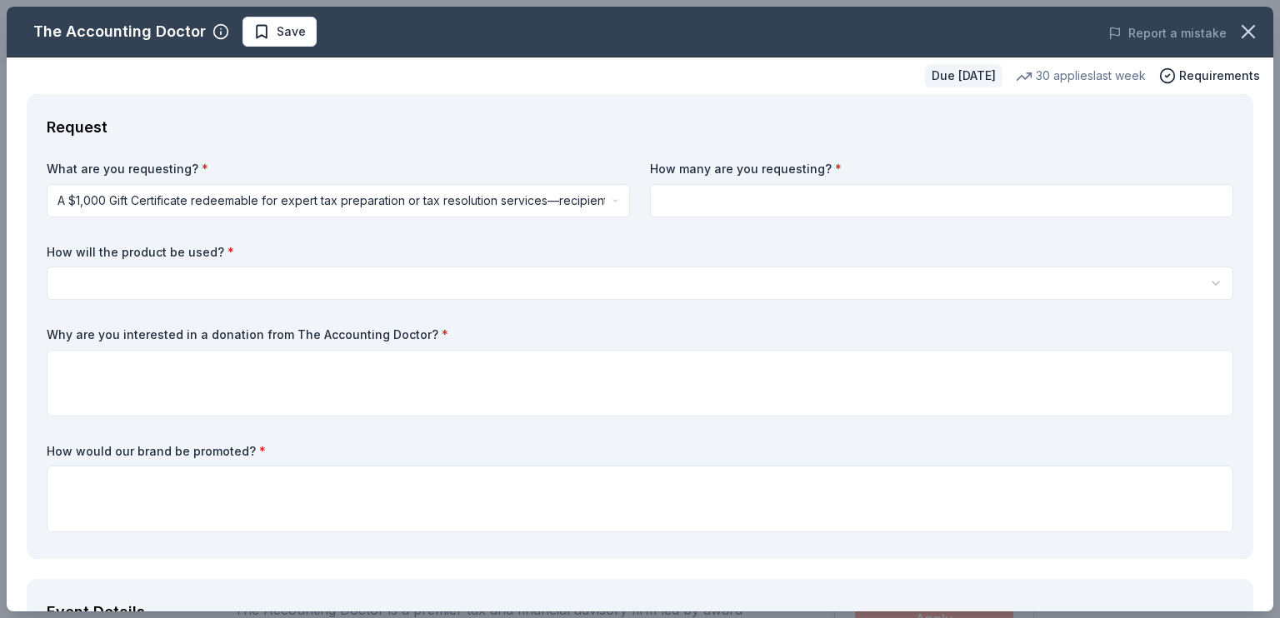
click at [698, 217] on input at bounding box center [941, 200] width 583 height 33
type input "1"
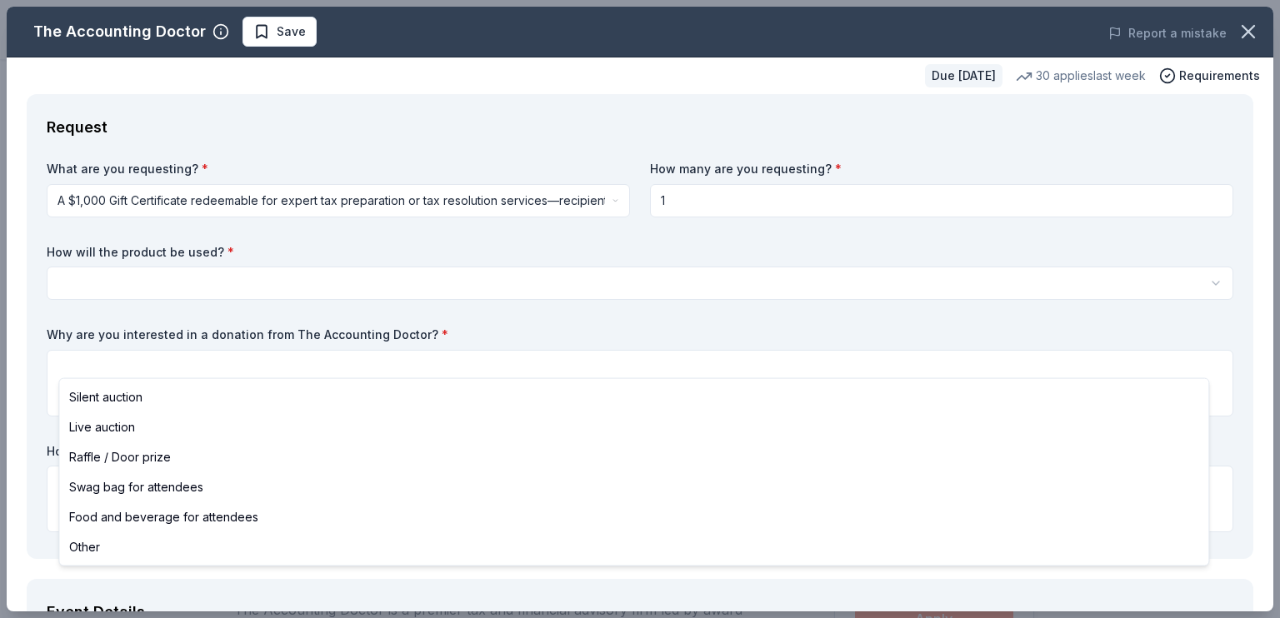
click at [417, 346] on html "Trunk or Treat Save Apply Due in 28 days Share The Accounting Doctor 5.0 • 4 re…" at bounding box center [640, 309] width 1280 height 618
select select "silentAuction"
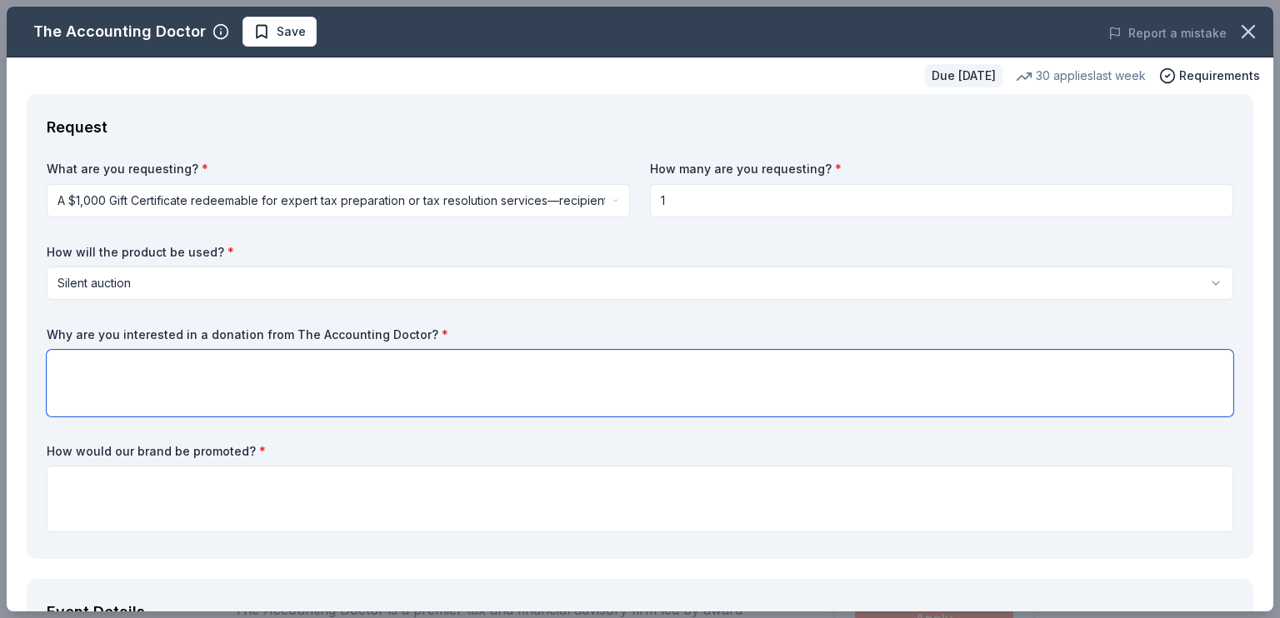
click at [156, 417] on textarea at bounding box center [640, 383] width 1186 height 67
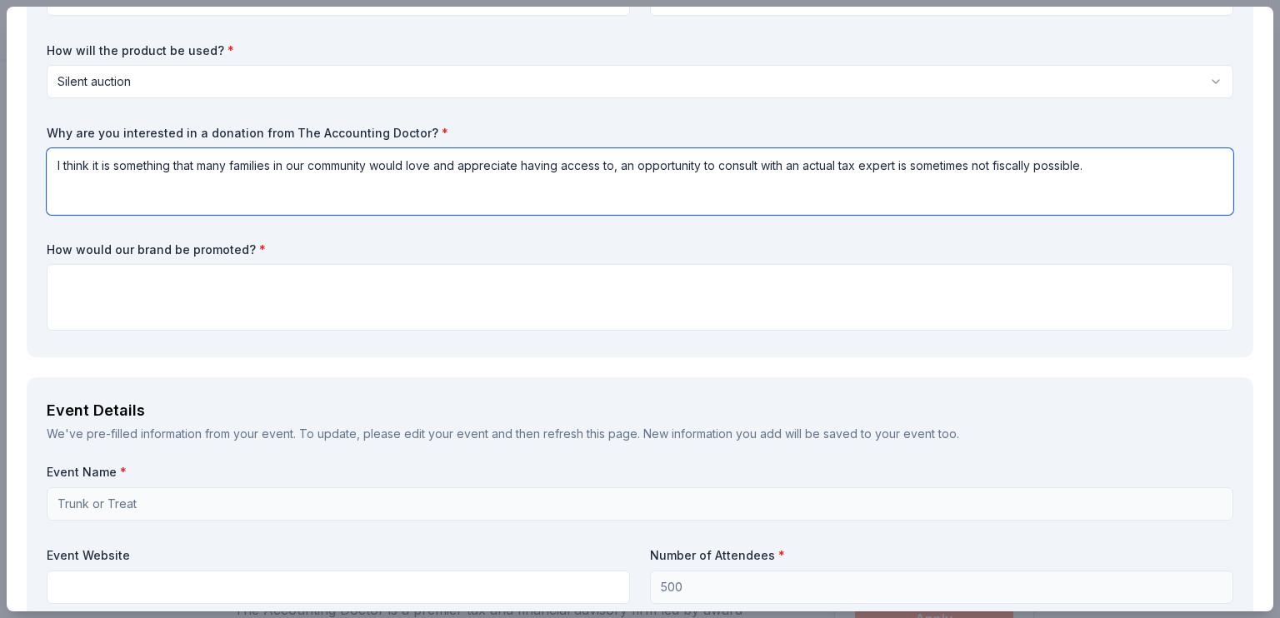
scroll to position [250, 0]
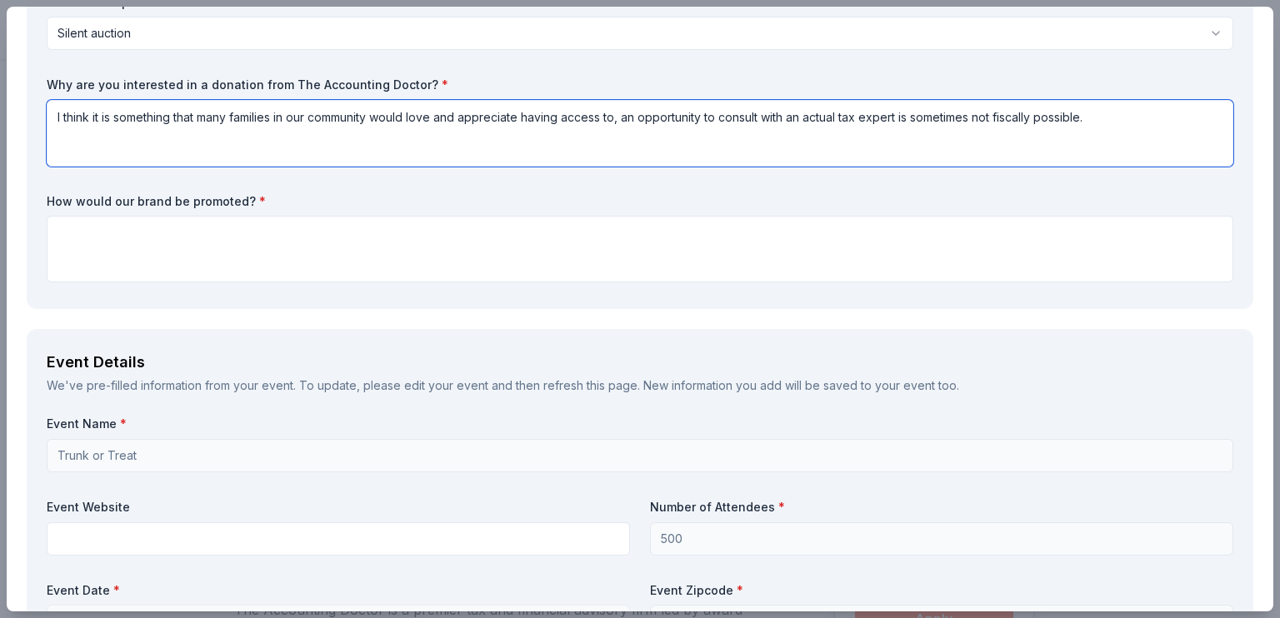
type textarea "I think it is something that many families in our community would love and appr…"
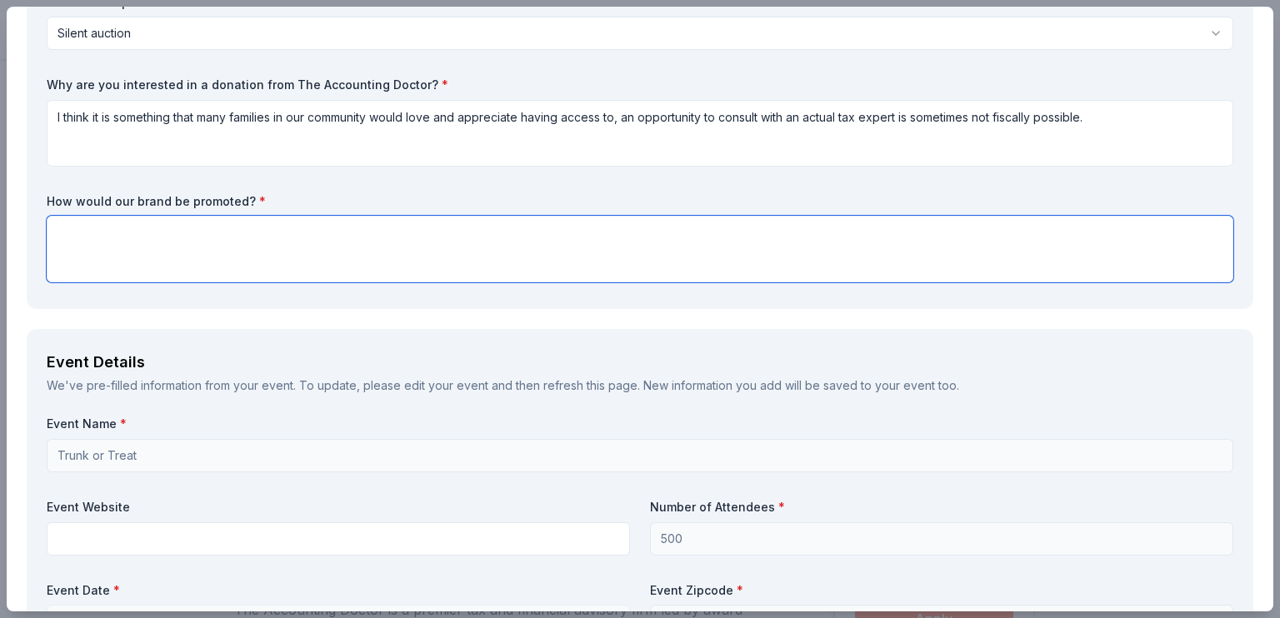
click at [287, 282] on textarea at bounding box center [640, 249] width 1186 height 67
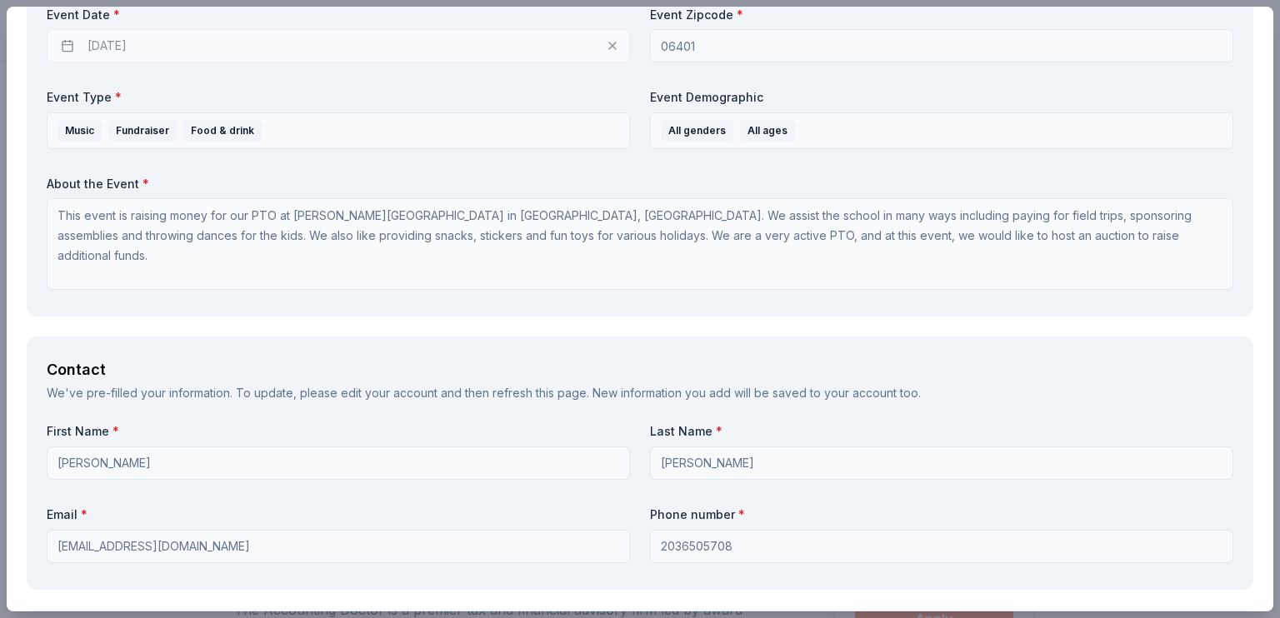
scroll to position [833, 0]
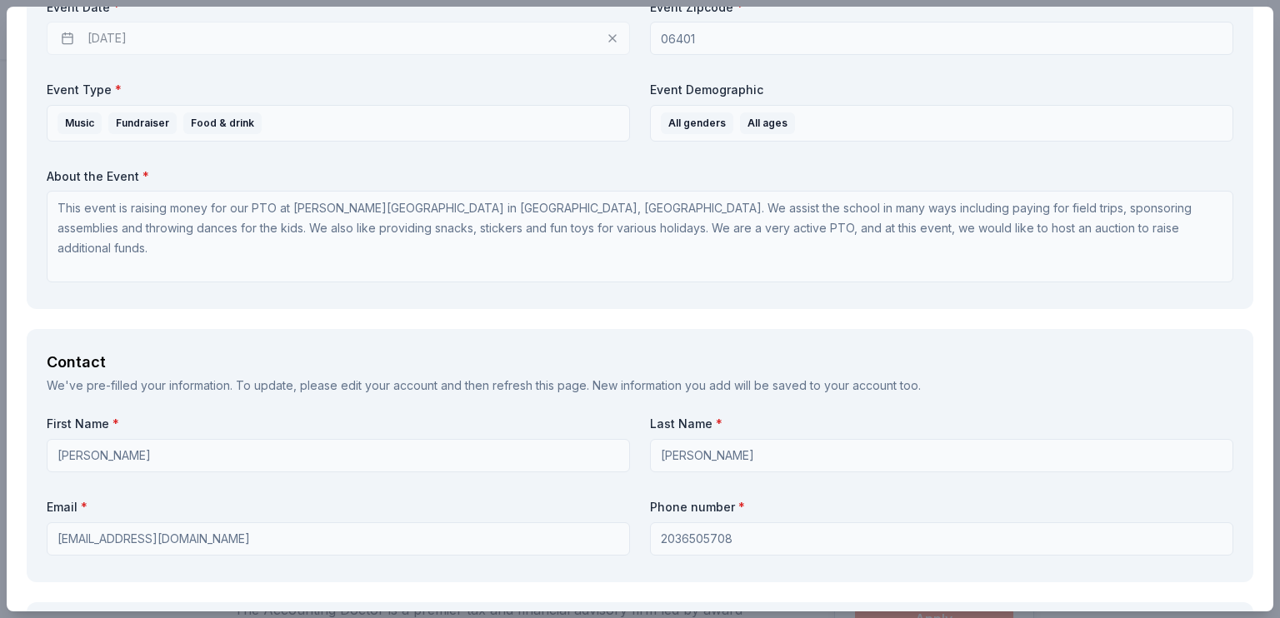
type textarea "It would be promoted at our event as well as on our social media."
click at [187, 55] on div "10/23/2025" at bounding box center [338, 38] width 583 height 33
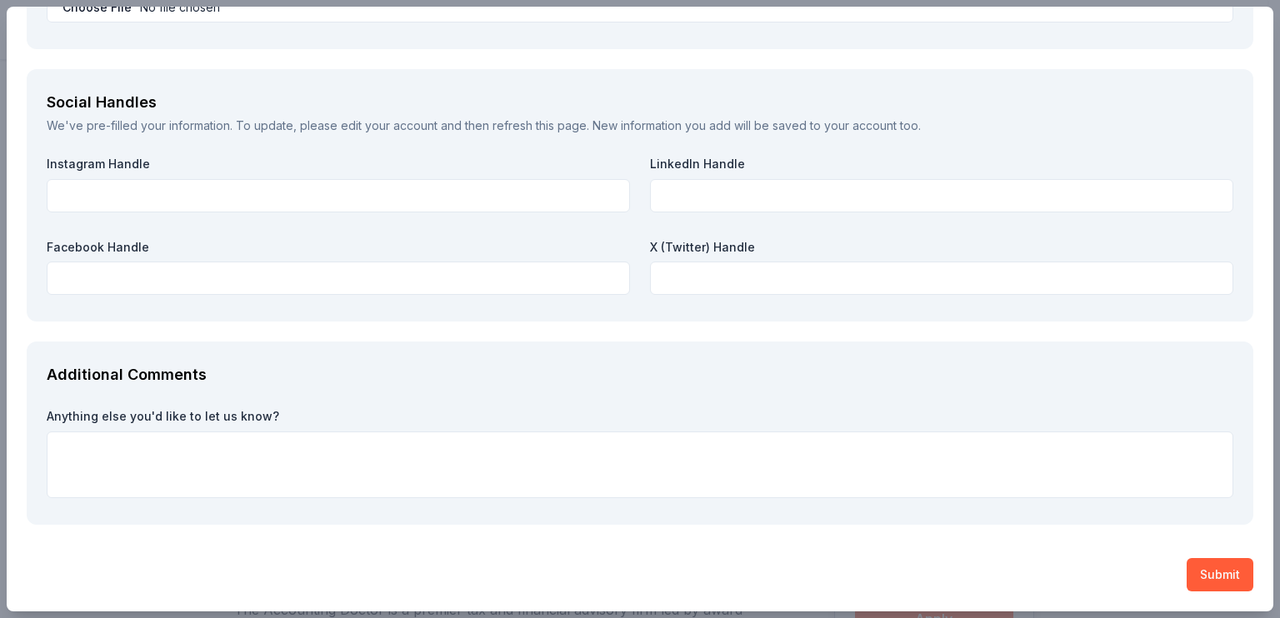
scroll to position [2250, 0]
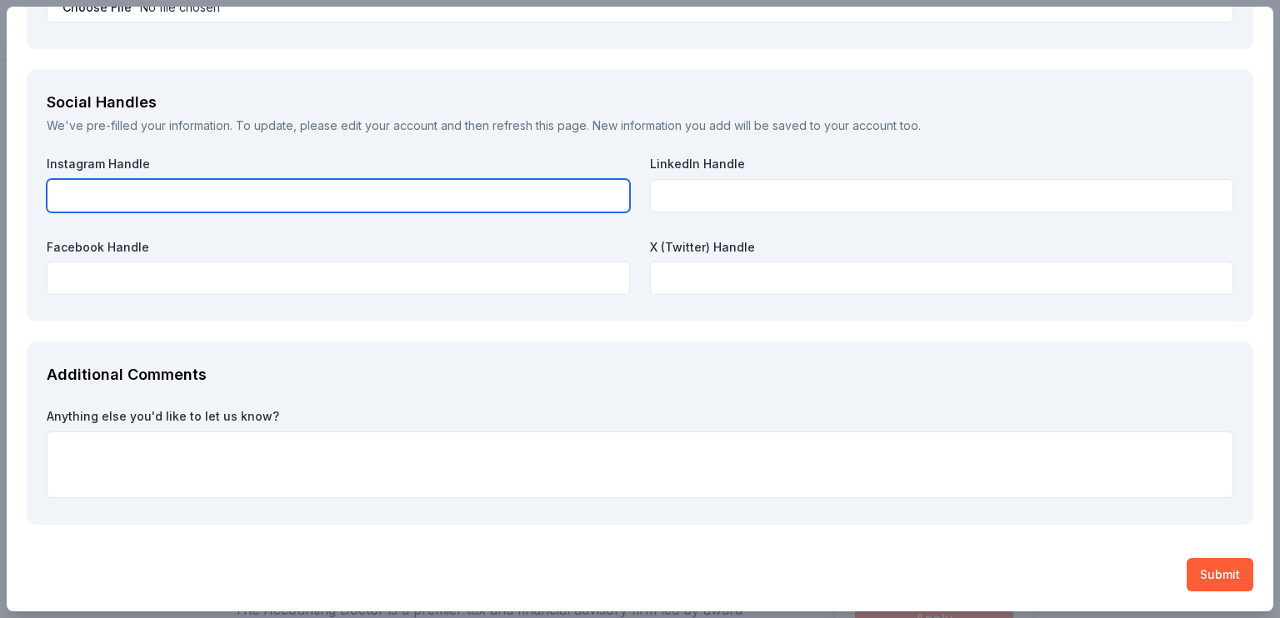
click at [365, 212] on input "text" at bounding box center [338, 195] width 583 height 33
type input "@meadschoolpto"
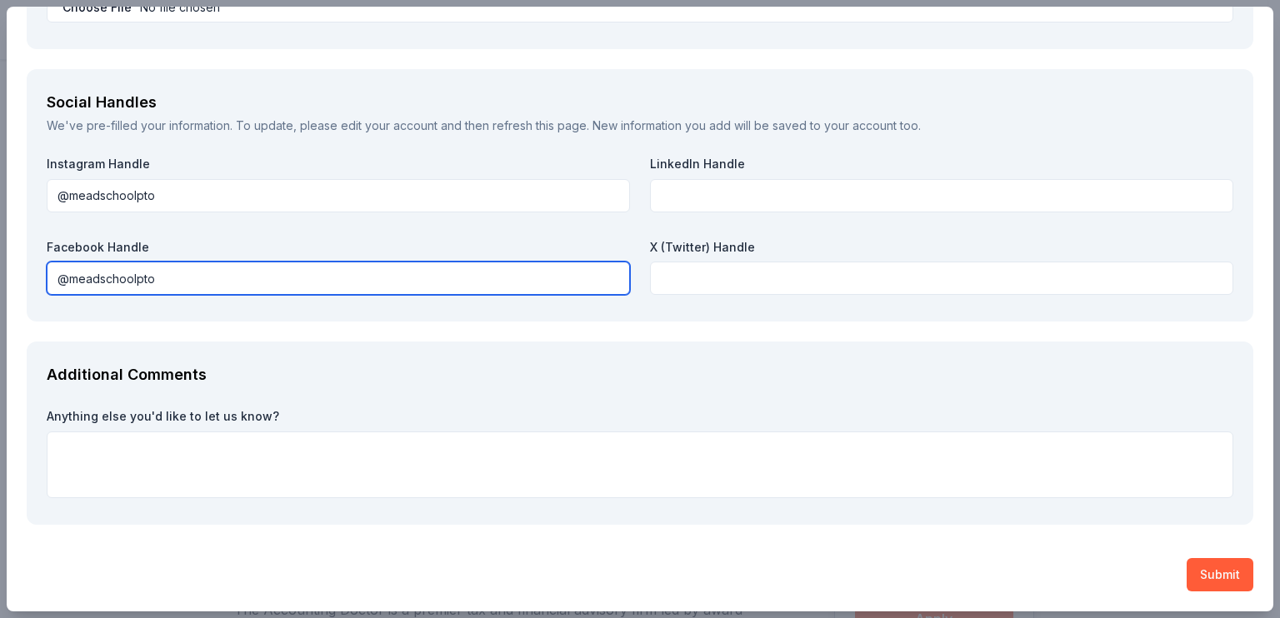
scroll to position [2412, 0]
type input "@meadschoolpto"
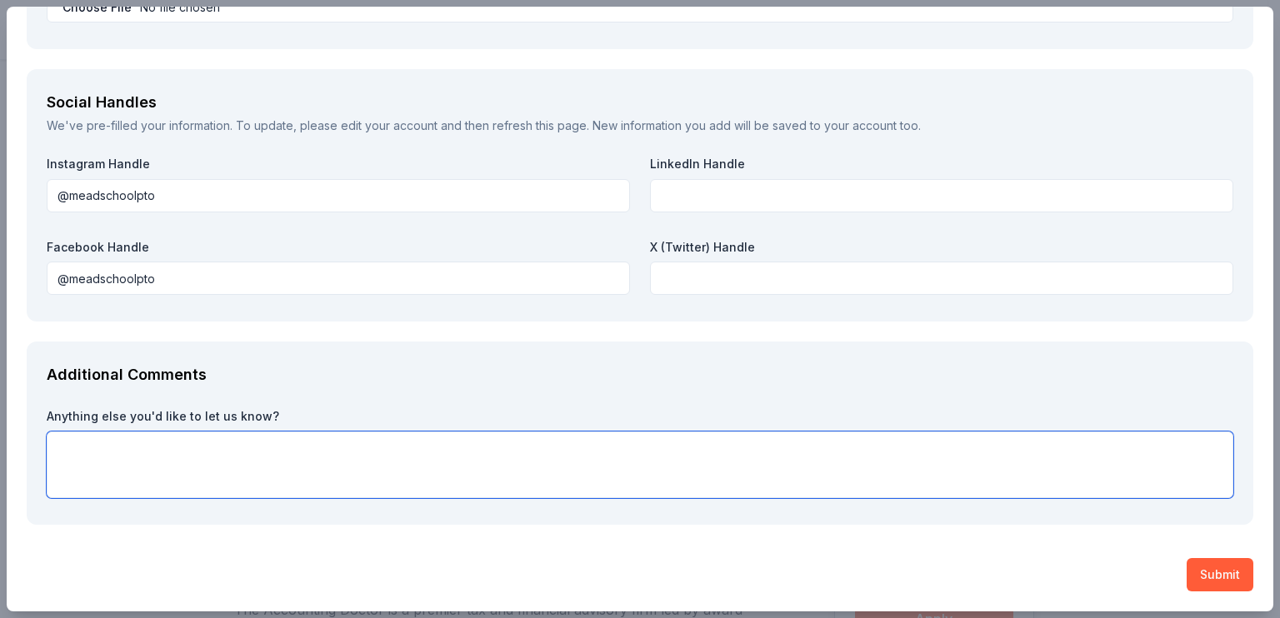
click at [718, 432] on textarea at bounding box center [640, 465] width 1186 height 67
click at [560, 432] on textarea "We appreciate and make use of every donation and opportunity we recieve. We may…" at bounding box center [640, 465] width 1186 height 67
type textarea "We appreciate and make use of every donation and opportunity we receive. We may…"
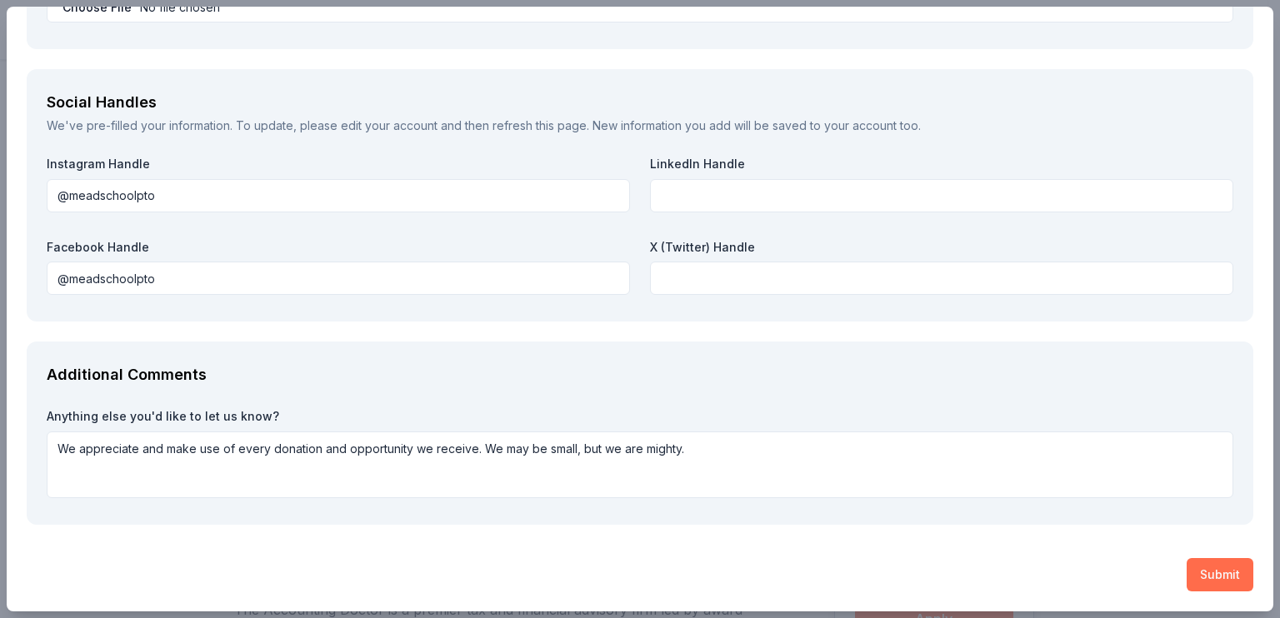
click at [1186, 575] on button "Submit" at bounding box center [1219, 574] width 67 height 33
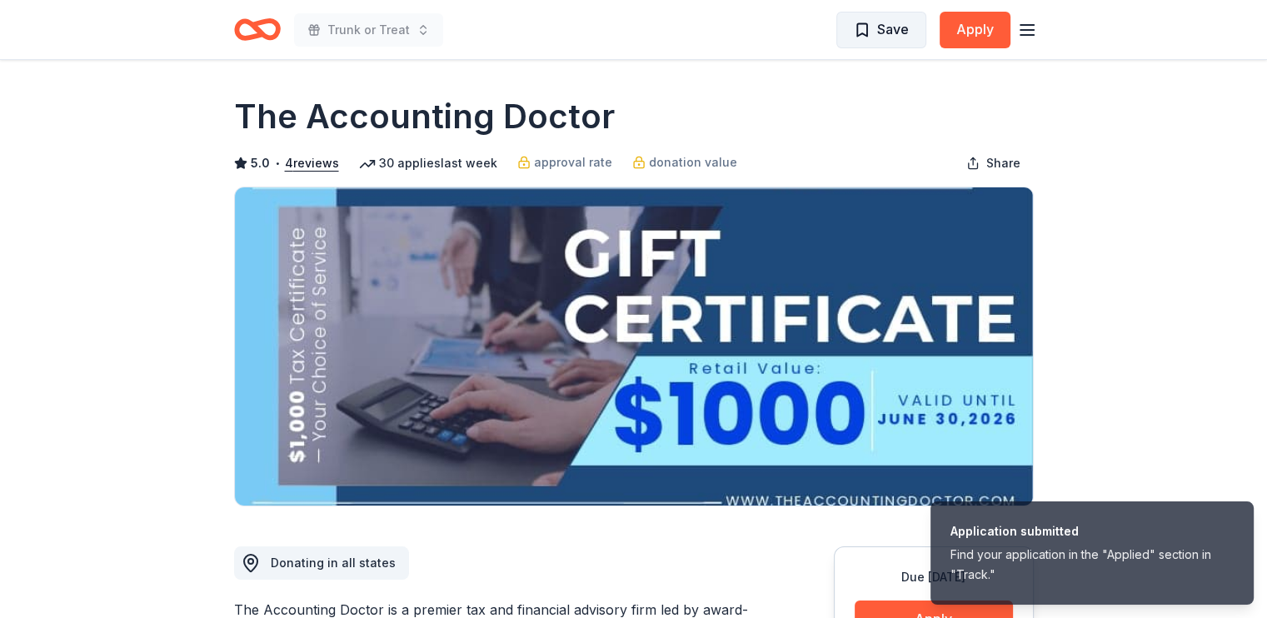
click at [877, 22] on span "Save" at bounding box center [893, 29] width 32 height 22
click at [854, 40] on span "Save" at bounding box center [881, 29] width 55 height 22
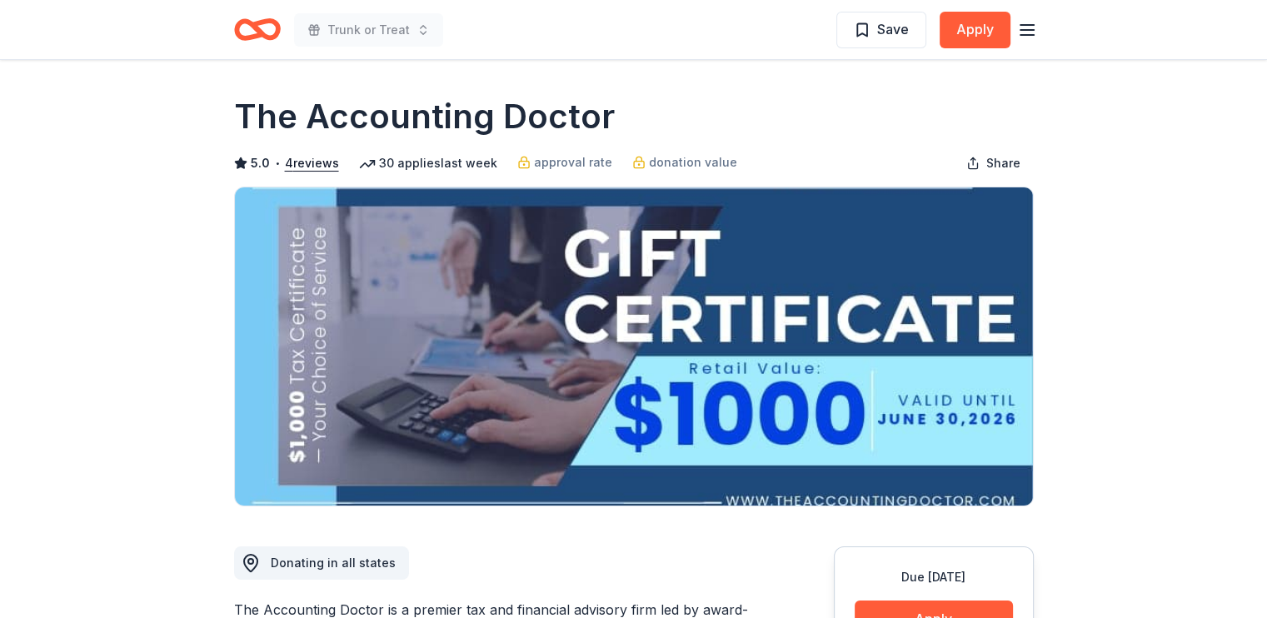
click at [280, 34] on icon "Home" at bounding box center [257, 29] width 47 height 39
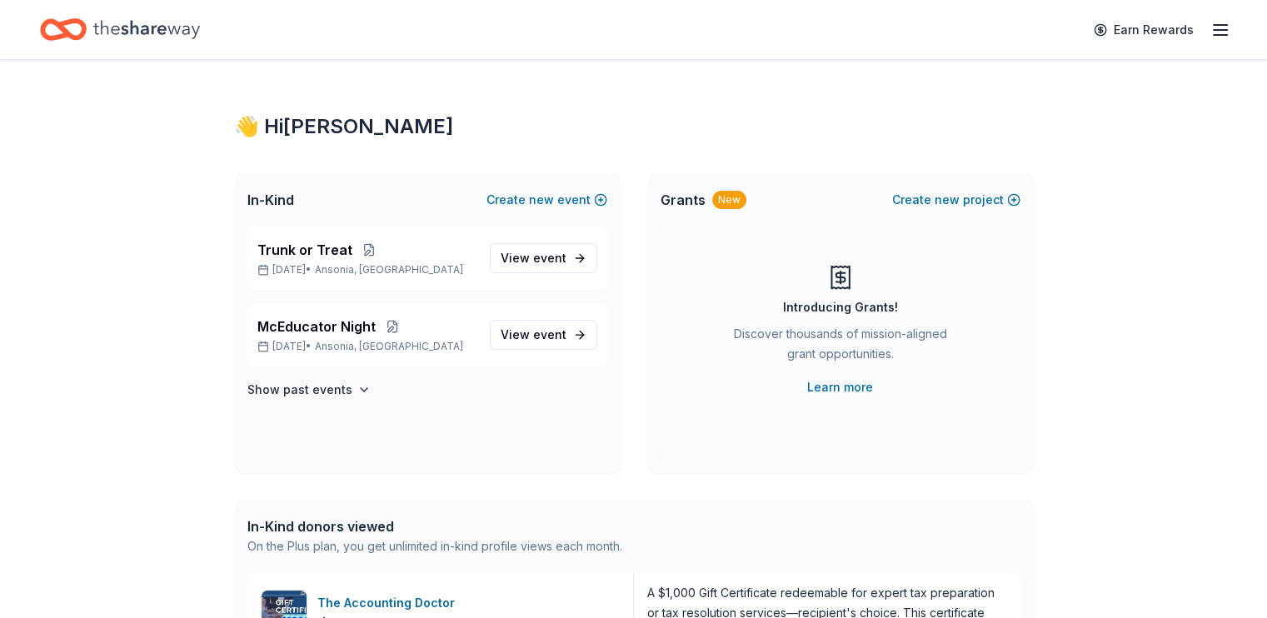
click at [551, 226] on div "In-Kind Create new event" at bounding box center [427, 199] width 387 height 53
click at [552, 210] on button "Create new event" at bounding box center [547, 200] width 121 height 20
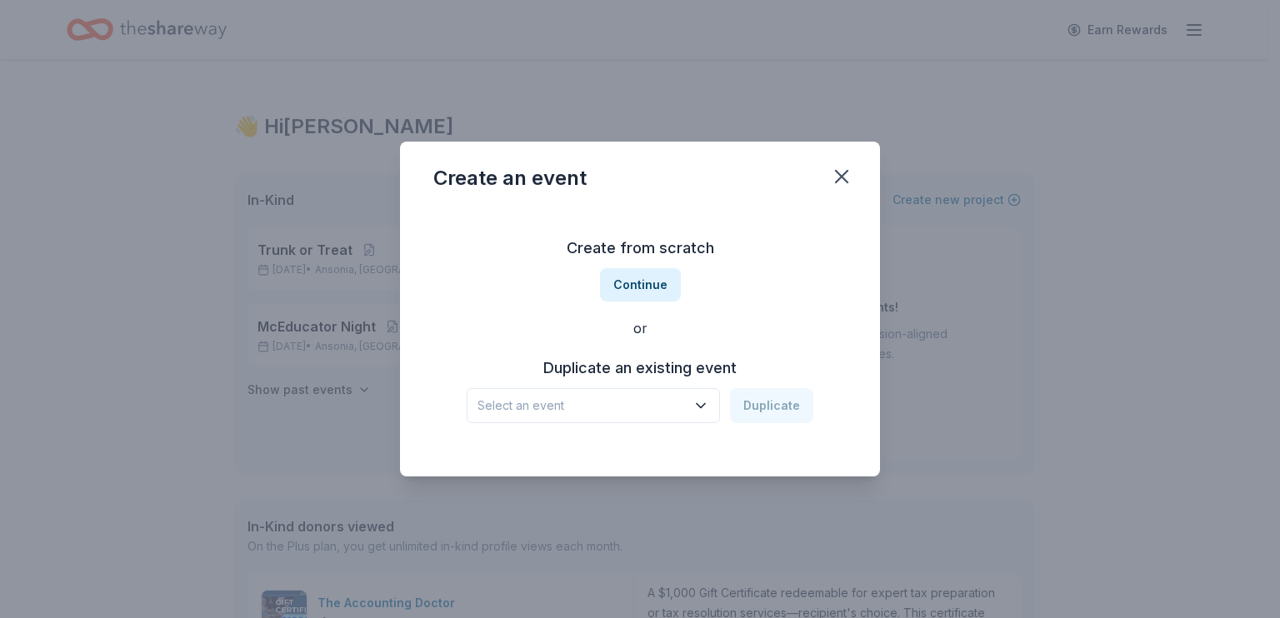
click at [630, 236] on h3 "Create from scratch" at bounding box center [639, 248] width 413 height 27
click at [638, 268] on button "Continue" at bounding box center [640, 284] width 81 height 33
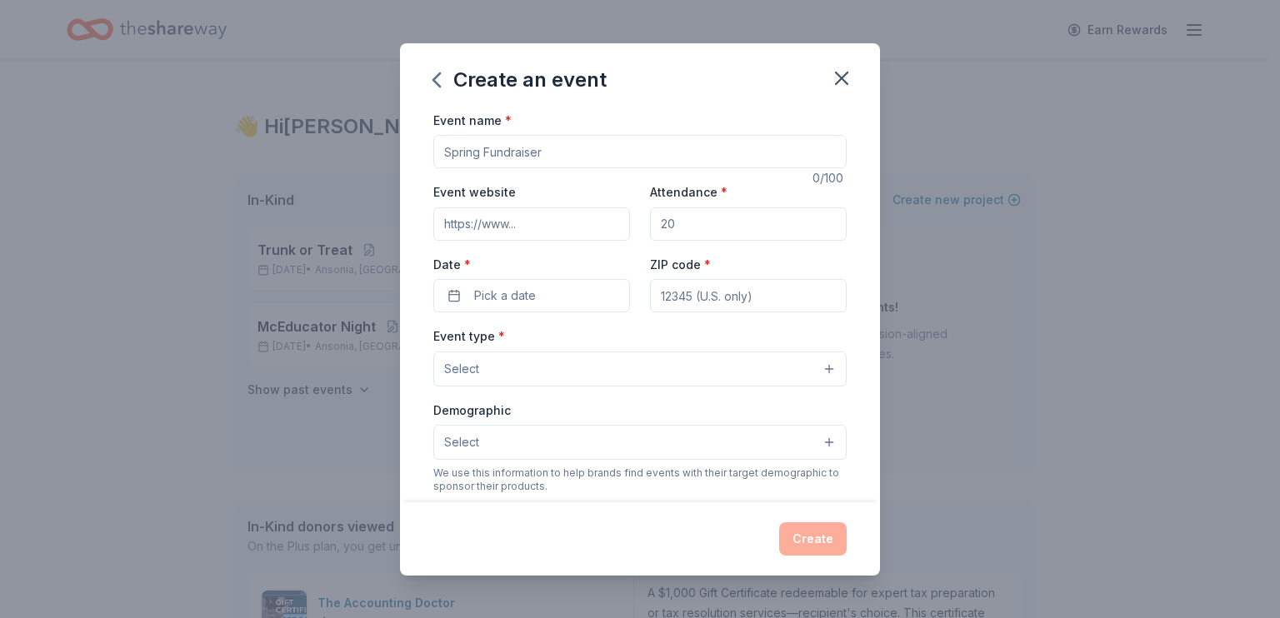
click at [533, 168] on input "Event name *" at bounding box center [639, 151] width 413 height 33
type input "Glow Dance"
click at [709, 241] on input "Attendance *" at bounding box center [748, 223] width 197 height 33
type input "400"
click at [531, 312] on button "Pick a date" at bounding box center [531, 295] width 197 height 33
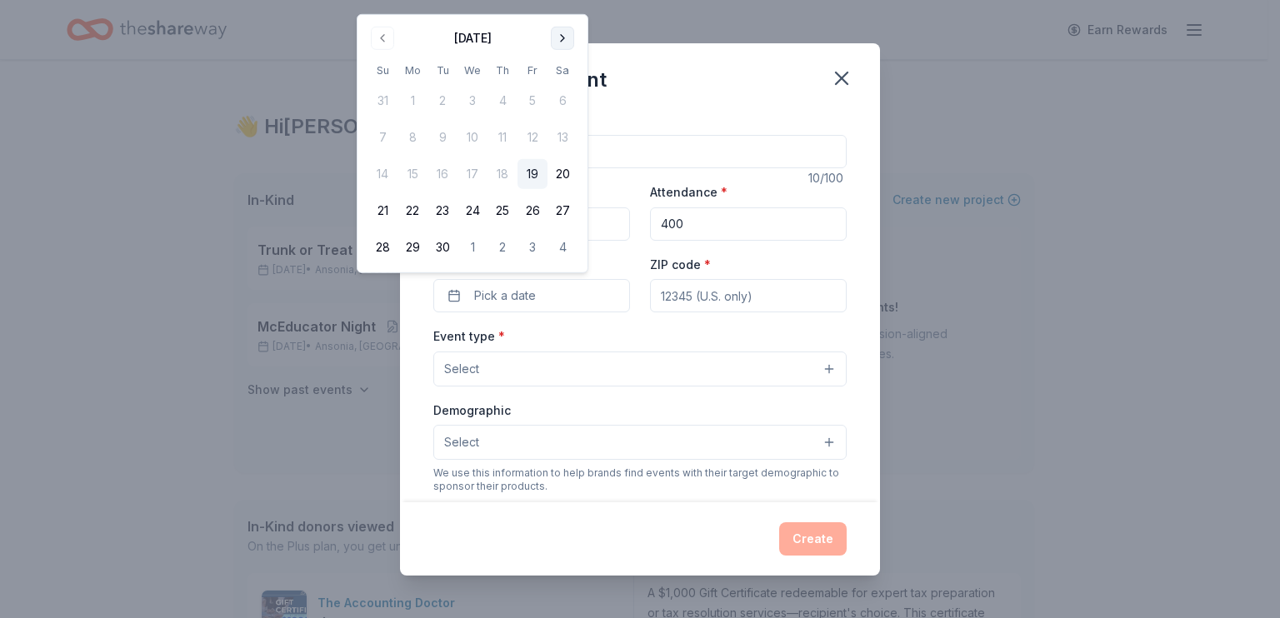
click at [574, 41] on button "Go to next month" at bounding box center [562, 38] width 23 height 23
click at [574, 43] on button "Go to next month" at bounding box center [562, 38] width 23 height 23
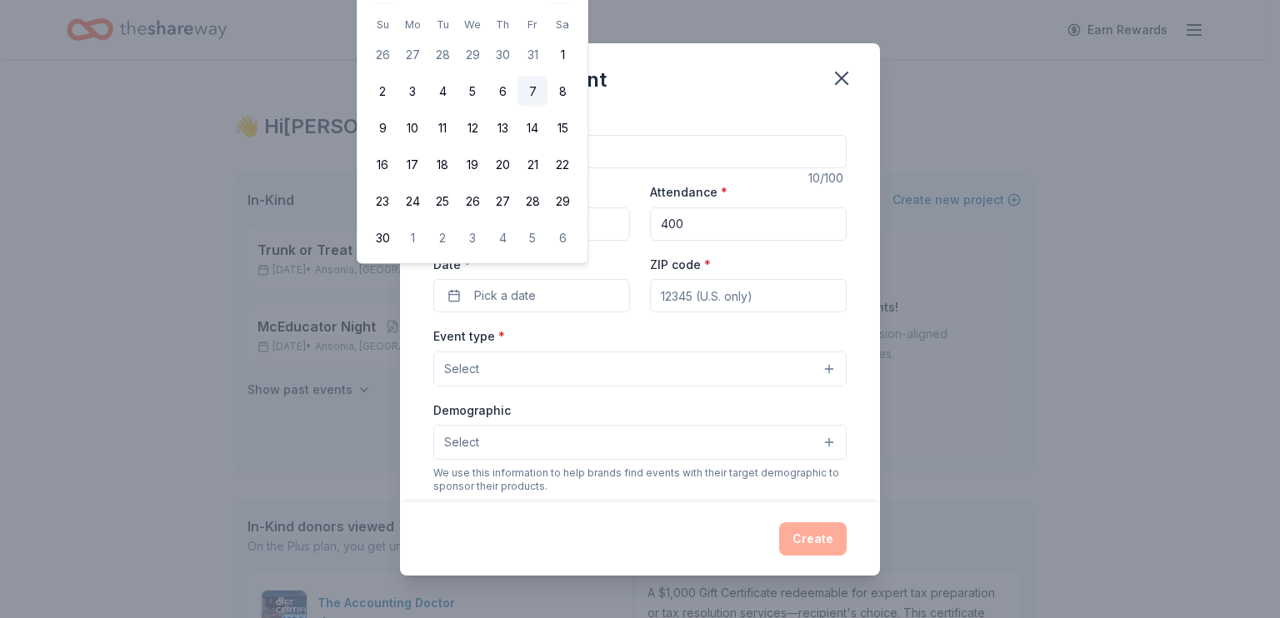
click at [547, 107] on button "7" at bounding box center [532, 92] width 30 height 30
click at [719, 82] on div "Create an event" at bounding box center [640, 76] width 480 height 67
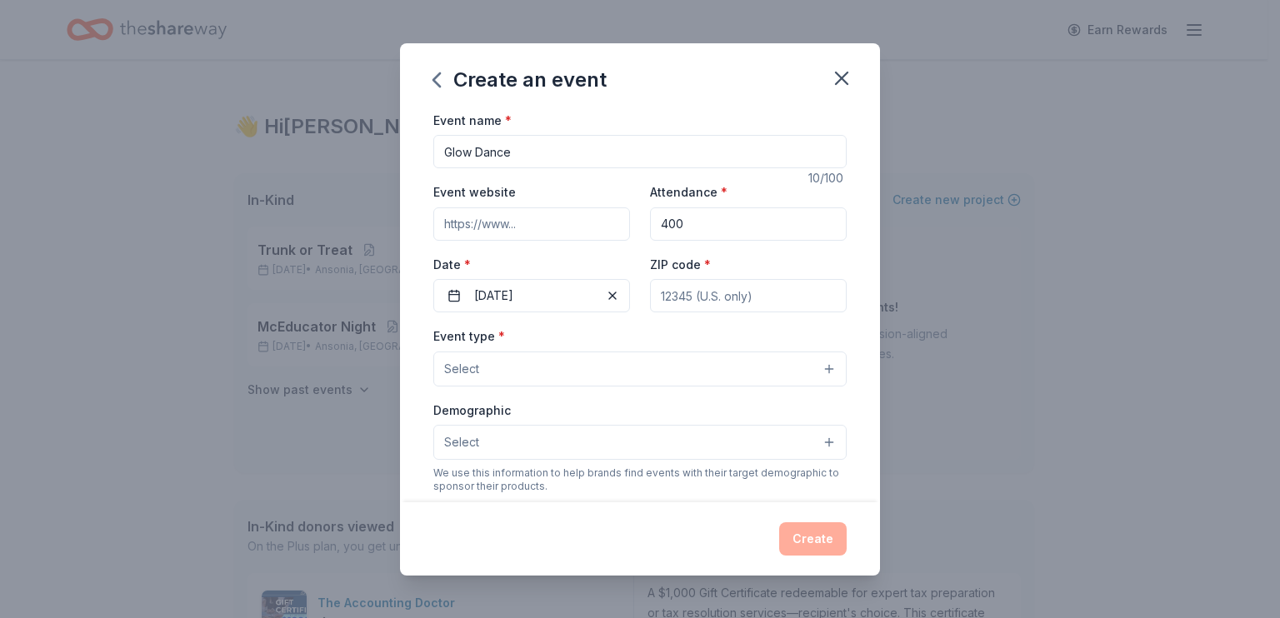
click at [724, 312] on input "ZIP code *" at bounding box center [748, 295] width 197 height 33
type input "06401"
click at [670, 387] on button "Select" at bounding box center [639, 369] width 413 height 35
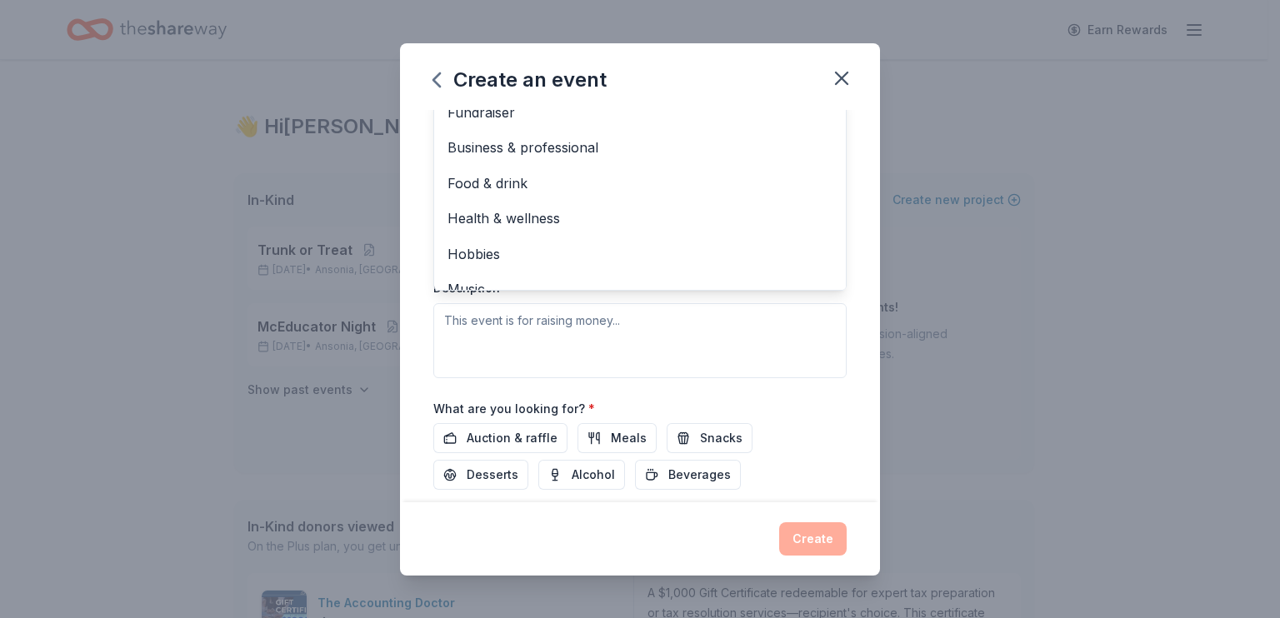
scroll to position [333, 0]
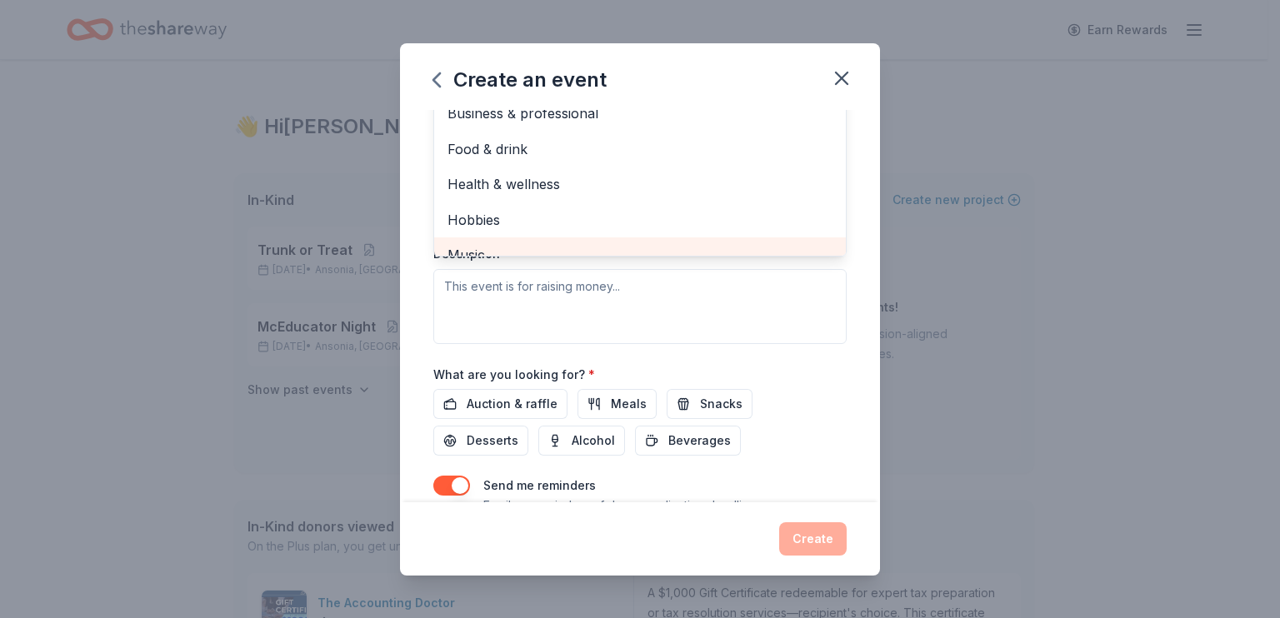
click at [497, 266] on span "Music" at bounding box center [639, 255] width 385 height 22
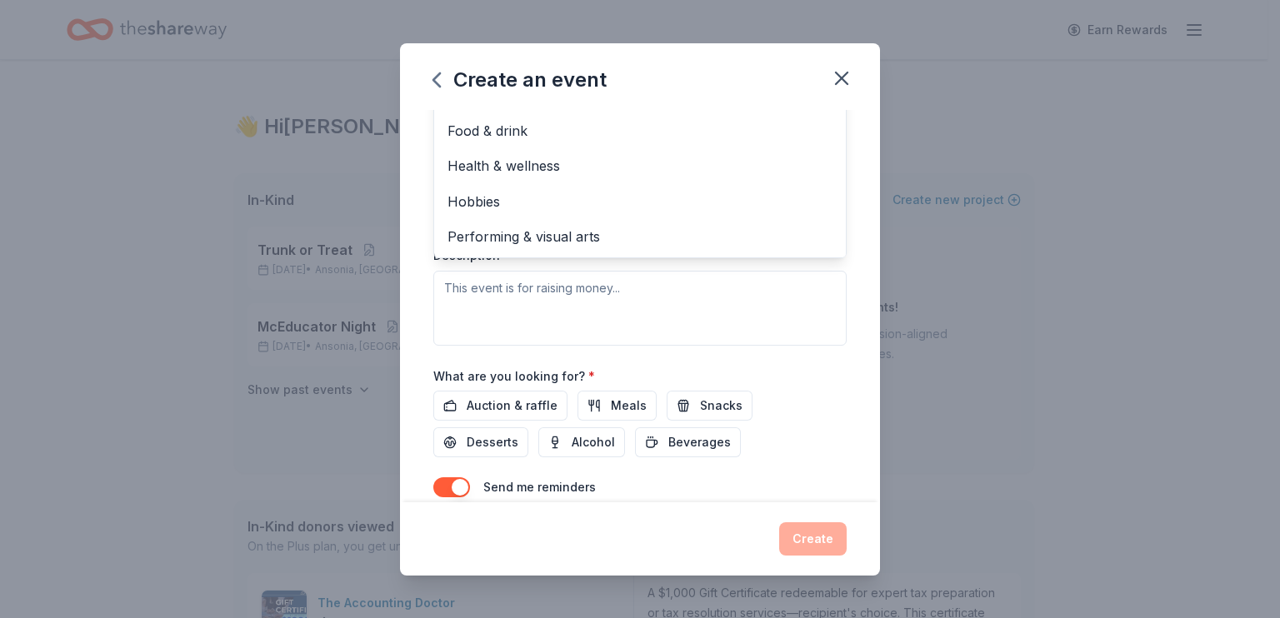
click at [524, 71] on span "Fundraiser" at bounding box center [639, 60] width 385 height 22
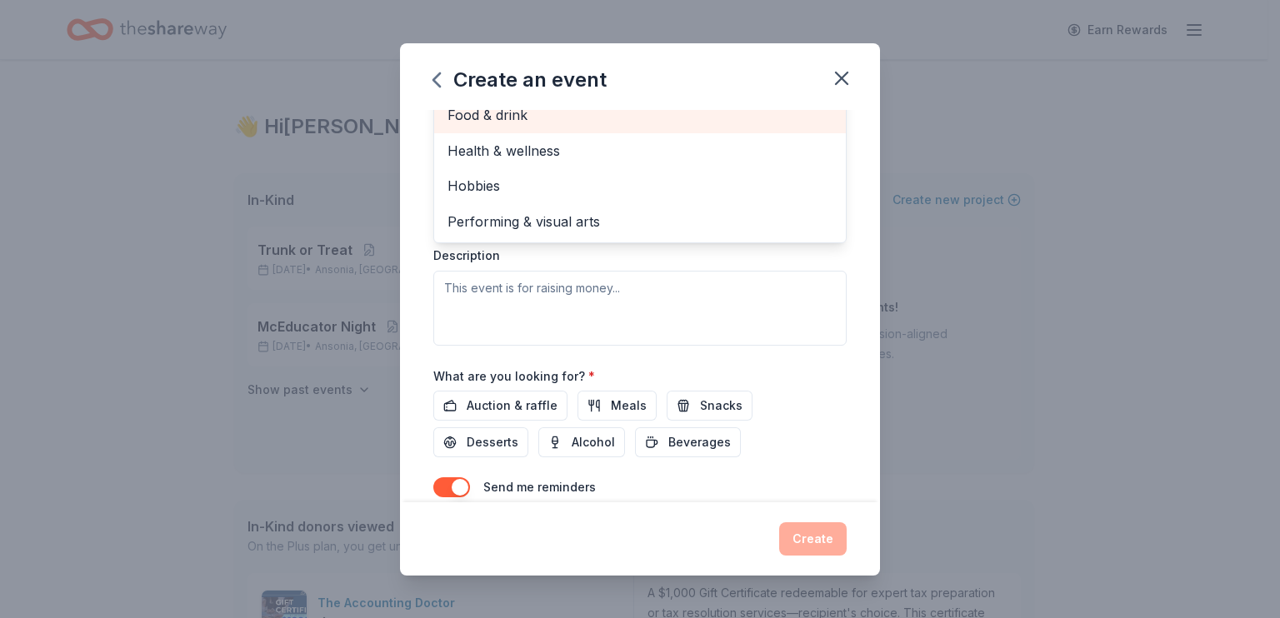
click at [472, 126] on span "Food & drink" at bounding box center [639, 115] width 385 height 22
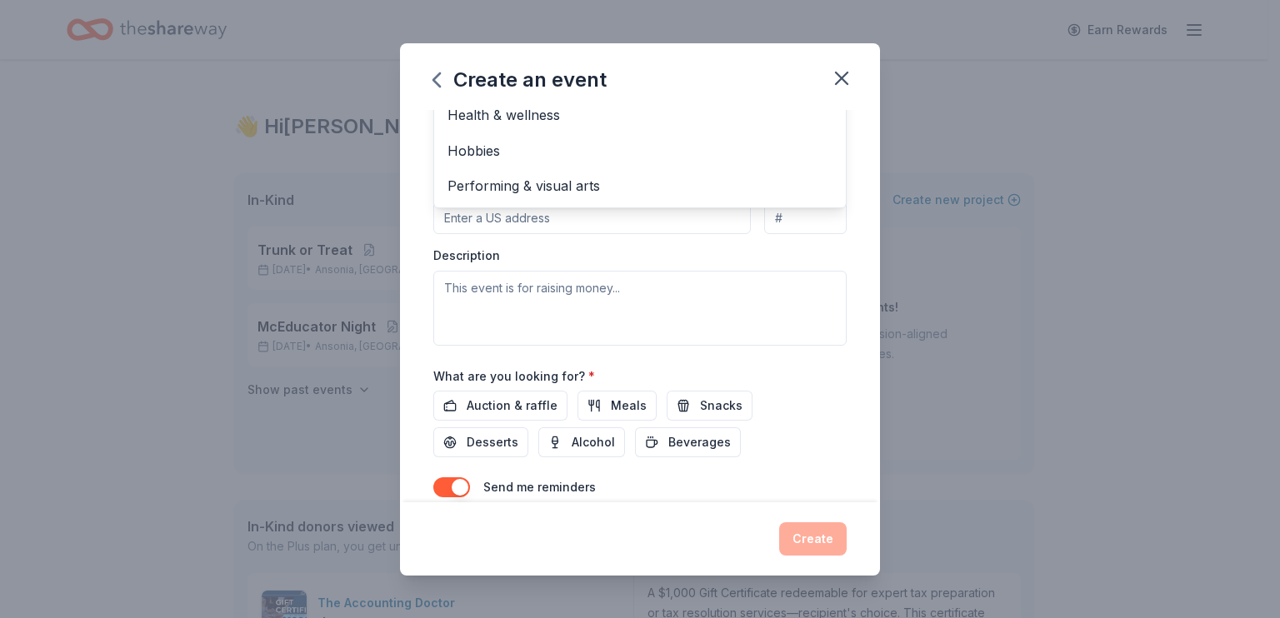
click at [487, 345] on div "Event type * Music Fundraiser Food & drink Business & professional Health & wel…" at bounding box center [639, 169] width 413 height 352
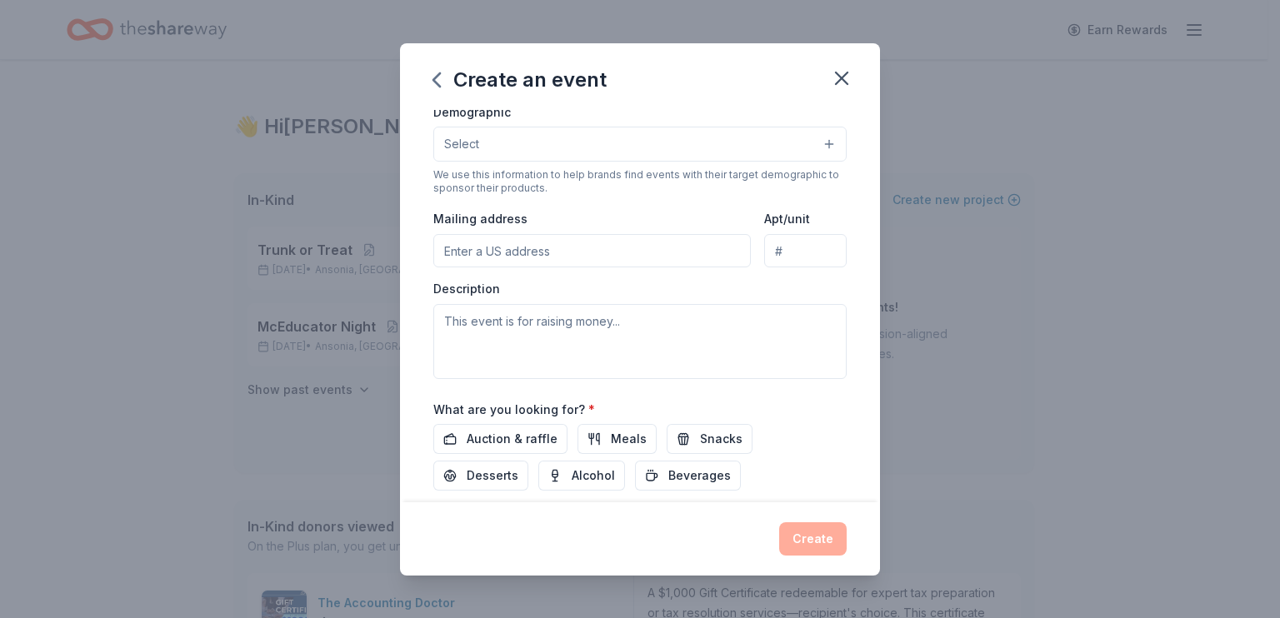
click at [495, 267] on input "Mailing address" at bounding box center [591, 250] width 317 height 33
click at [500, 162] on button "Select" at bounding box center [639, 144] width 413 height 35
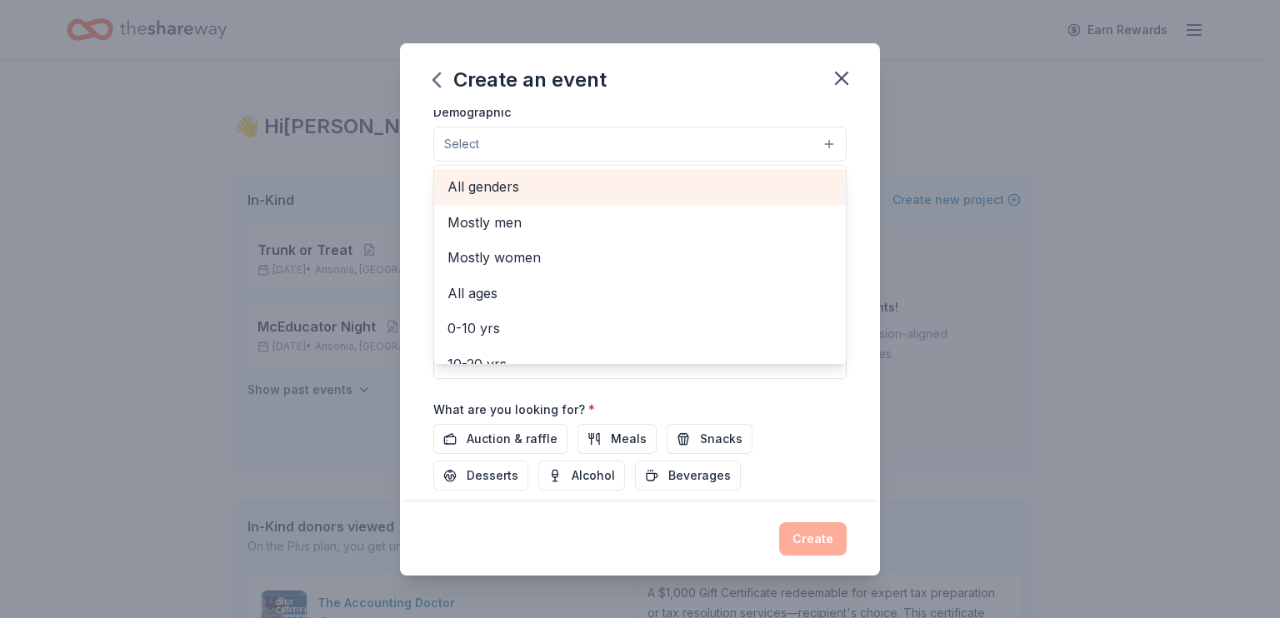
click at [467, 197] on span "All genders" at bounding box center [639, 187] width 385 height 22
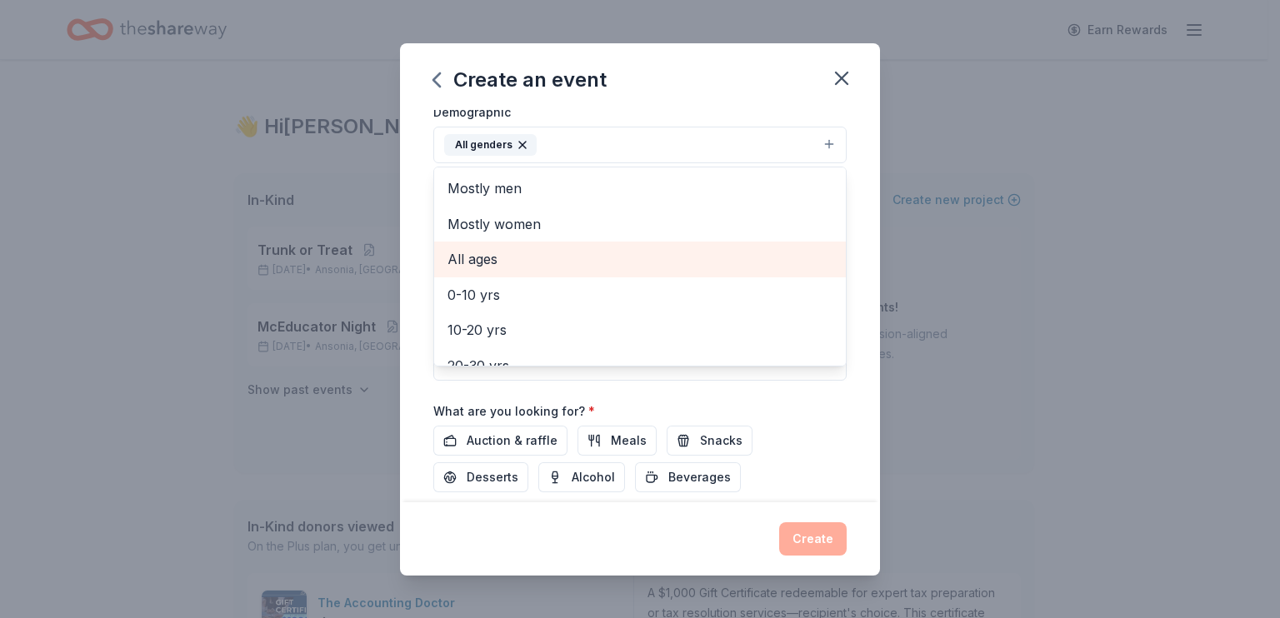
click at [459, 270] on span "All ages" at bounding box center [639, 259] width 385 height 22
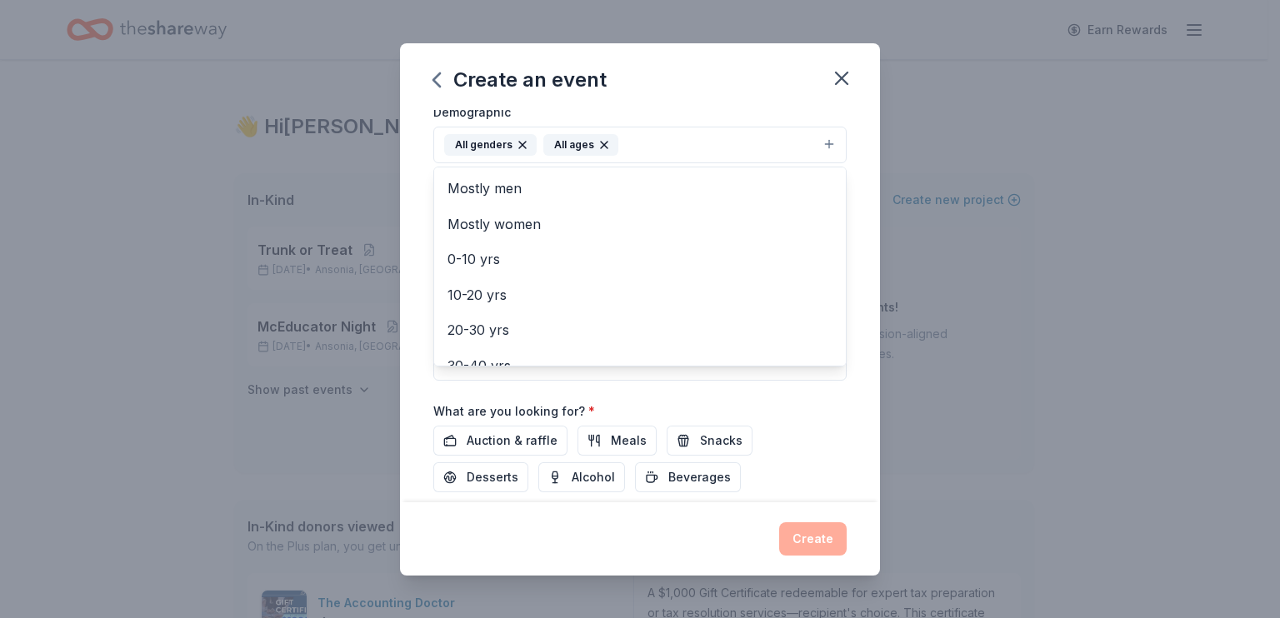
click at [400, 282] on div "Event name * Glow Dance 10 /100 Event website Attendance * 400 Date * 11/07/202…" at bounding box center [640, 306] width 480 height 392
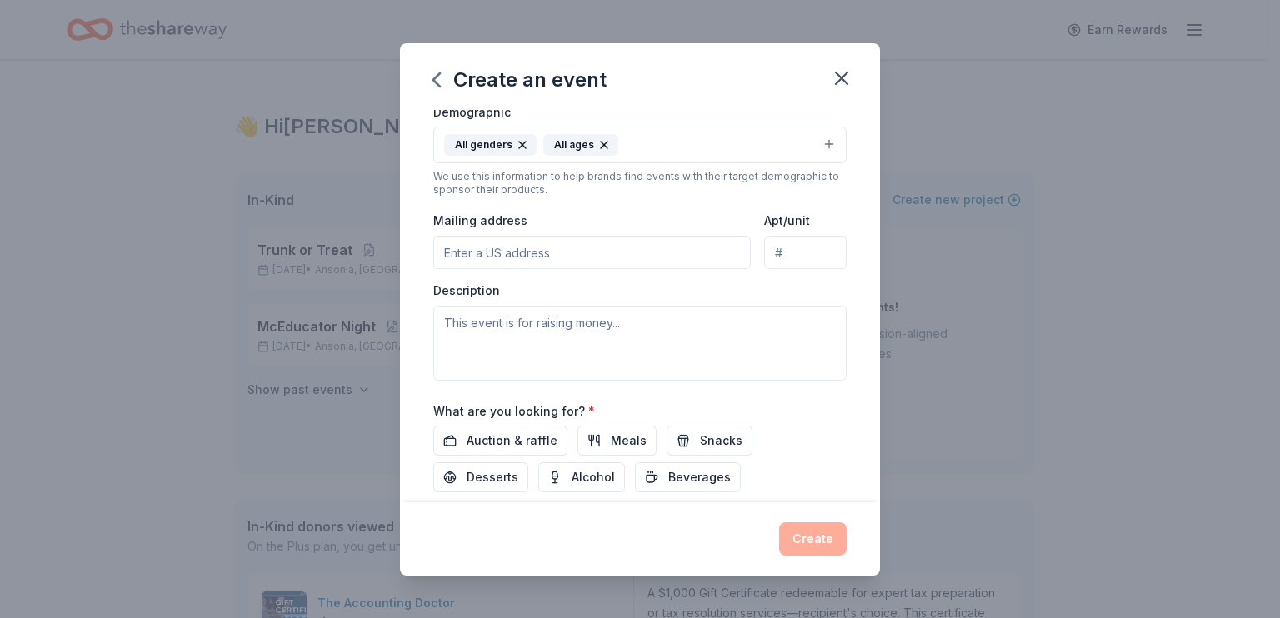
click at [433, 269] on input "Mailing address" at bounding box center [591, 252] width 317 height 33
type input "75 Ford Street, Ansonia, CT, 06401"
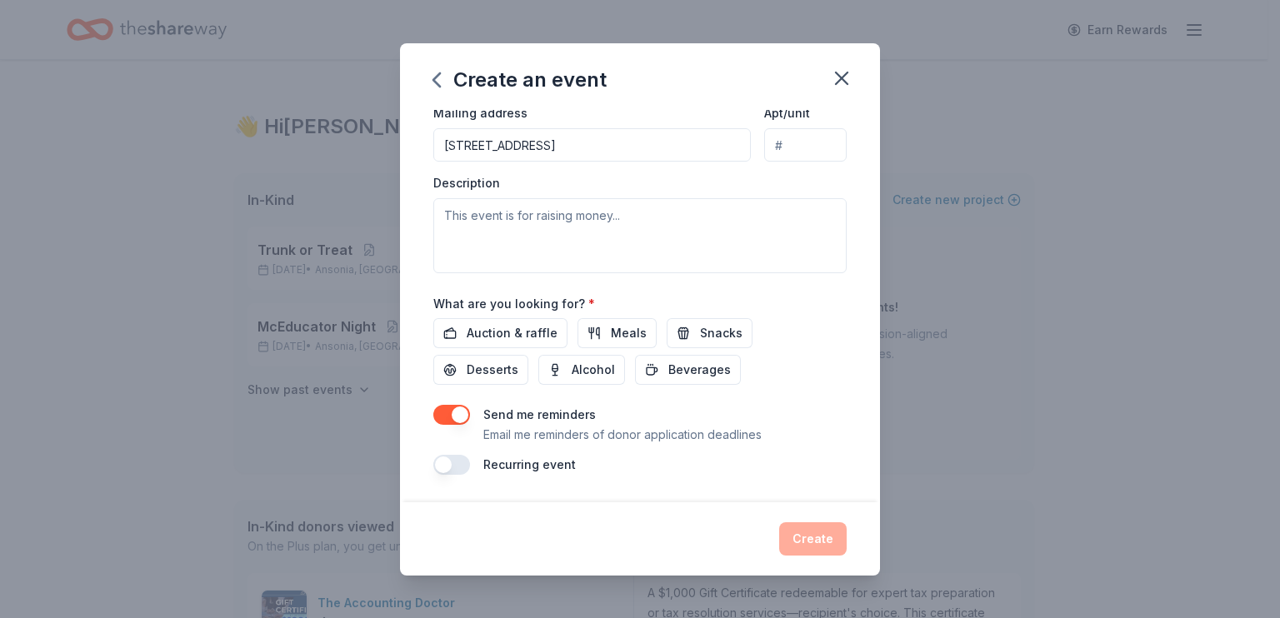
scroll to position [550, 0]
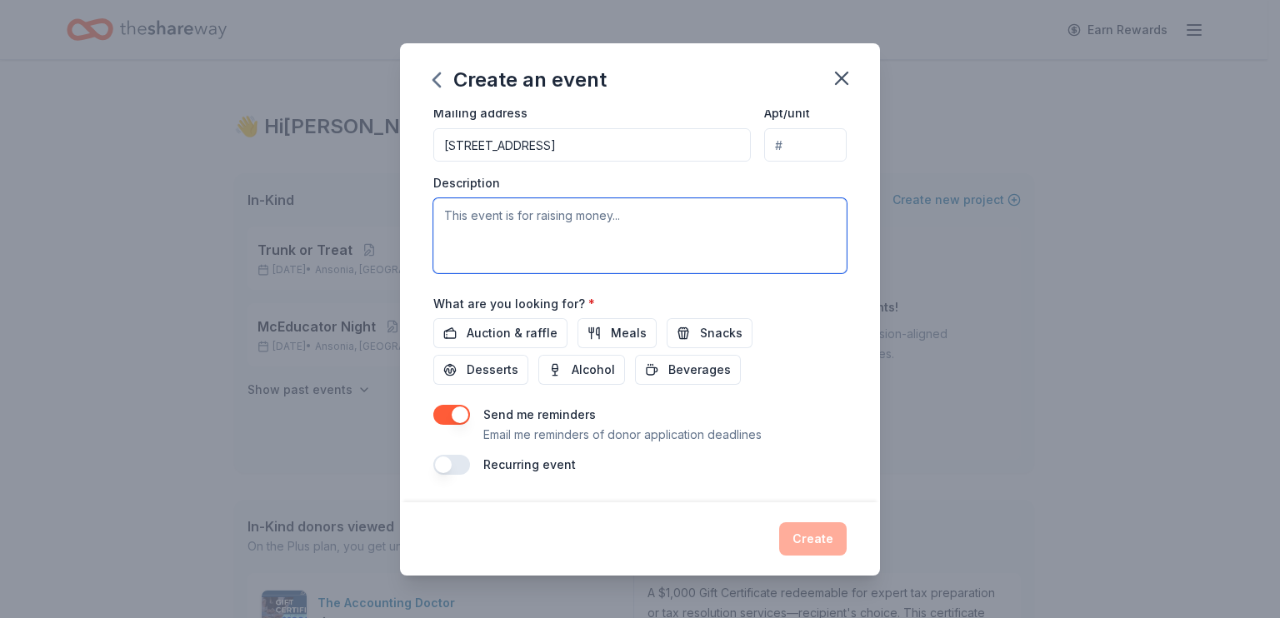
click at [643, 236] on textarea at bounding box center [639, 235] width 413 height 75
paste textarea "This event is raising money for our PTO at [PERSON_NAME][GEOGRAPHIC_DATA] in [G…"
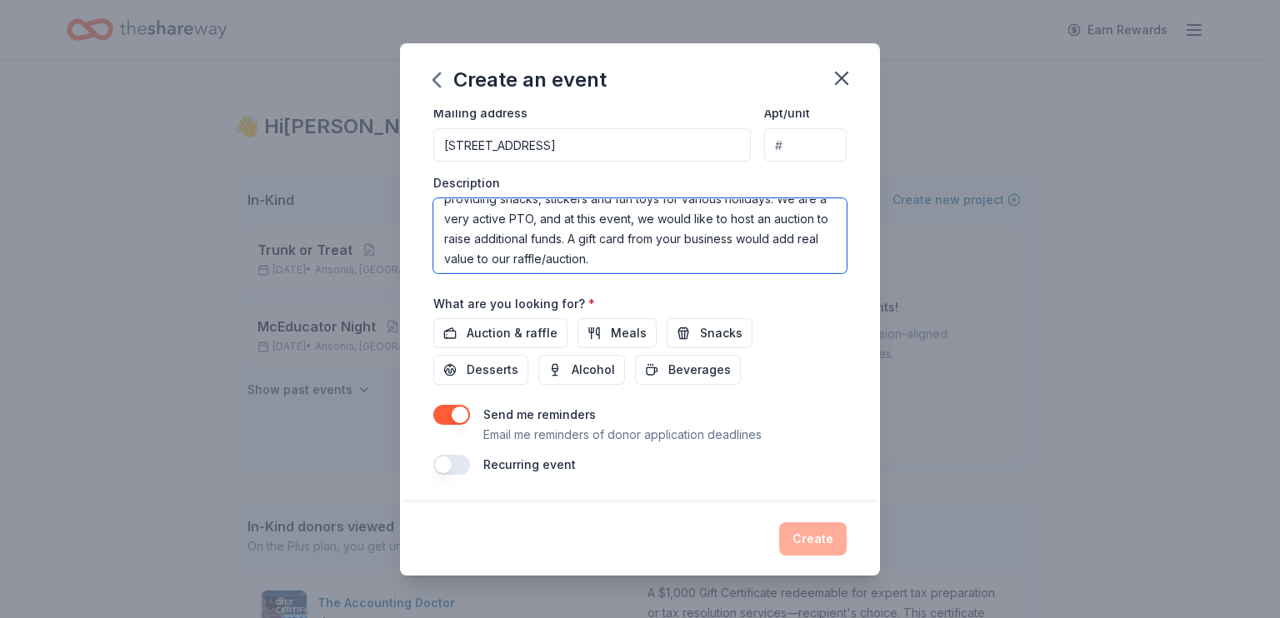
scroll to position [100, 0]
type textarea "This event is raising money for our PTO at [PERSON_NAME][GEOGRAPHIC_DATA] in [G…"
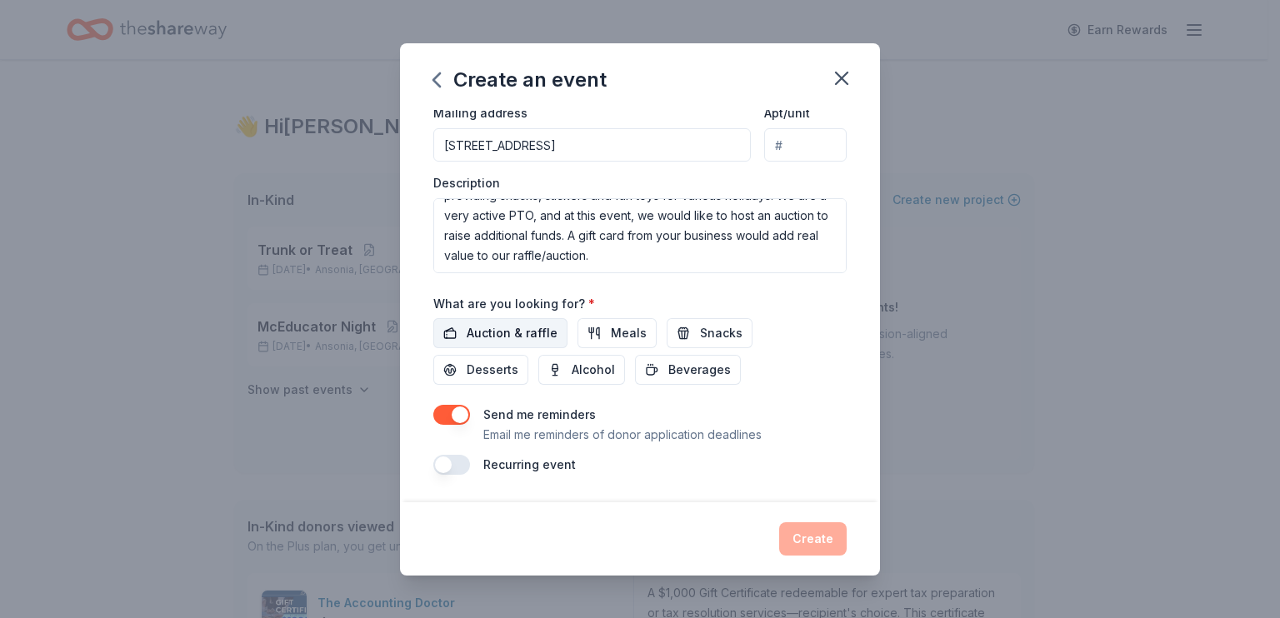
click at [472, 343] on button "Auction & raffle" at bounding box center [500, 333] width 134 height 30
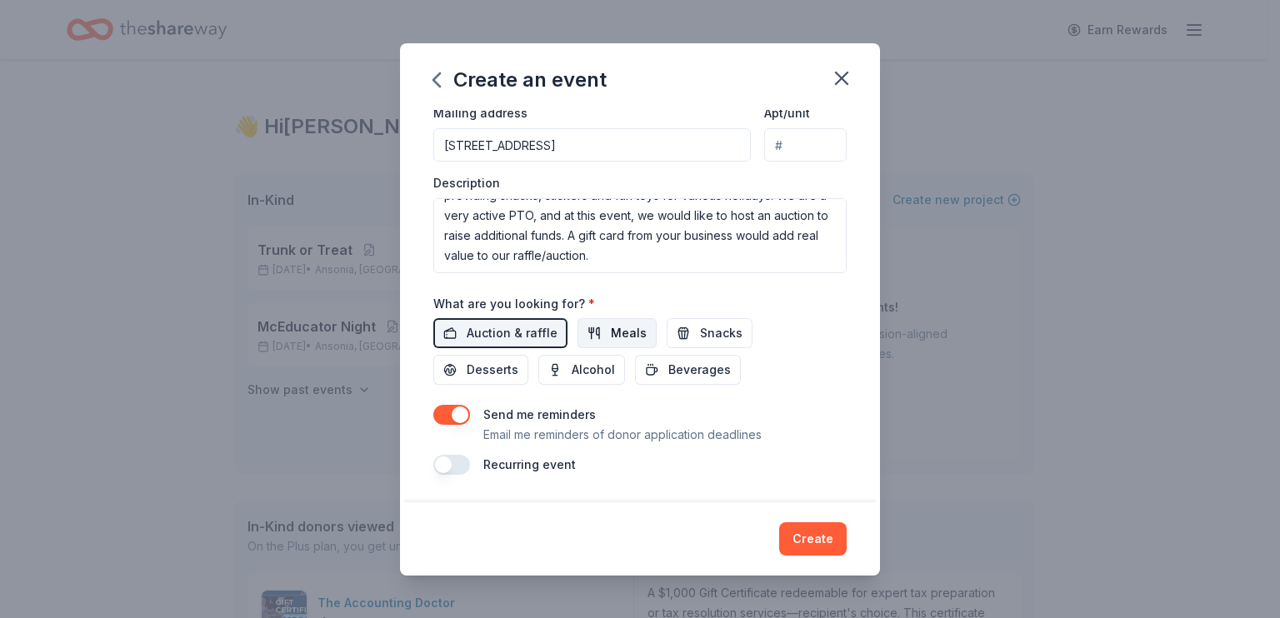
click at [617, 343] on span "Meals" at bounding box center [629, 333] width 36 height 20
click at [734, 343] on span "Snacks" at bounding box center [721, 333] width 42 height 20
click at [697, 380] on span "Beverages" at bounding box center [699, 370] width 62 height 20
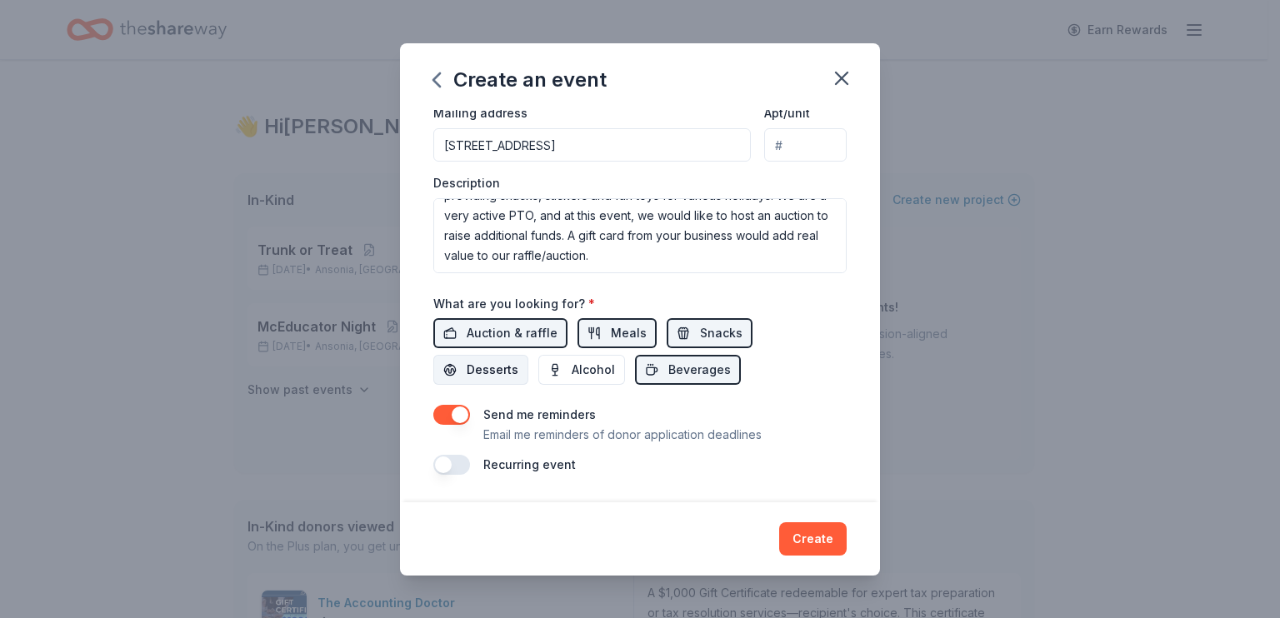
click at [467, 380] on span "Desserts" at bounding box center [493, 370] width 52 height 20
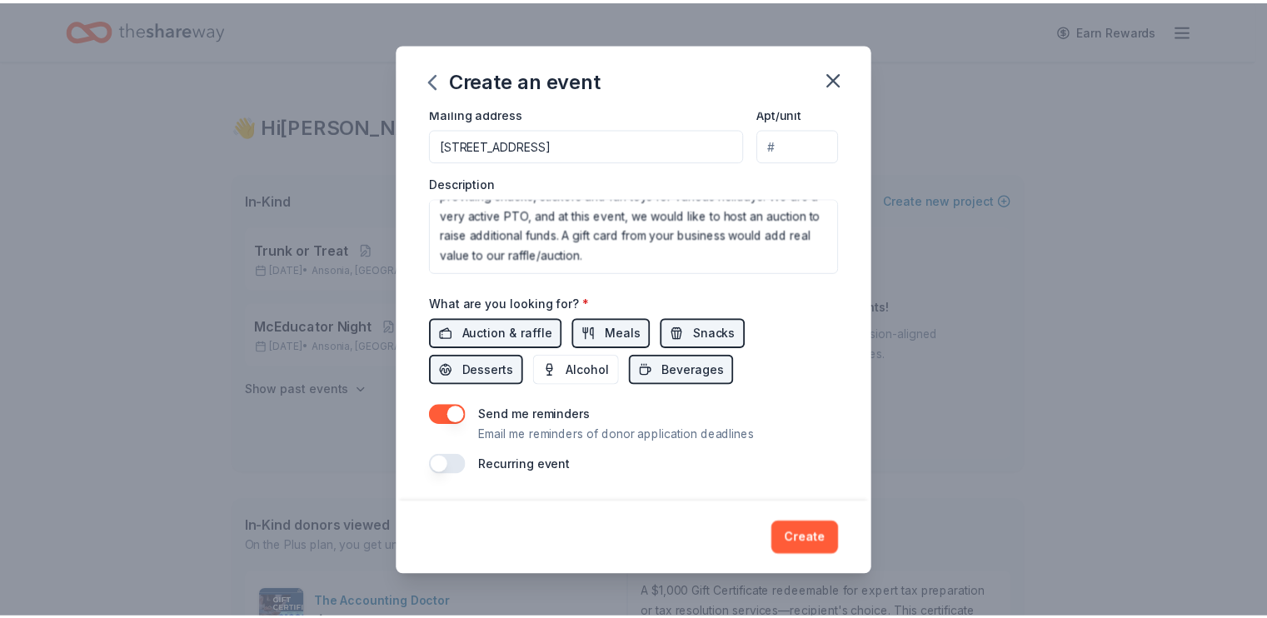
scroll to position [640, 0]
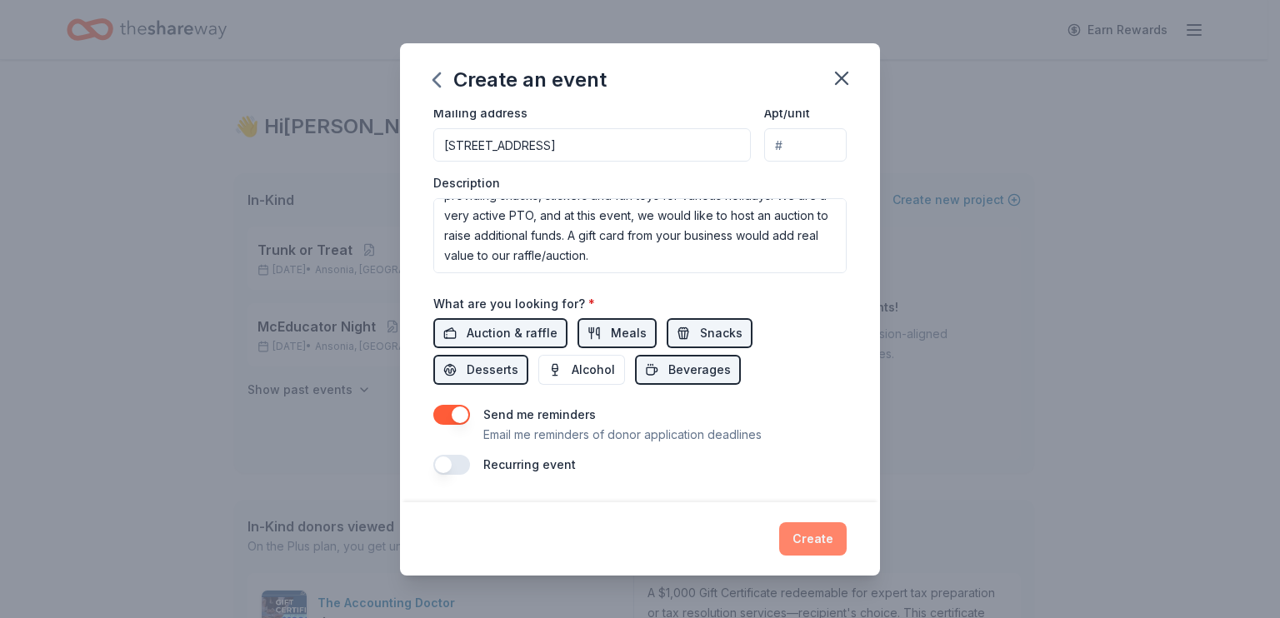
click at [846, 530] on button "Create" at bounding box center [812, 538] width 67 height 33
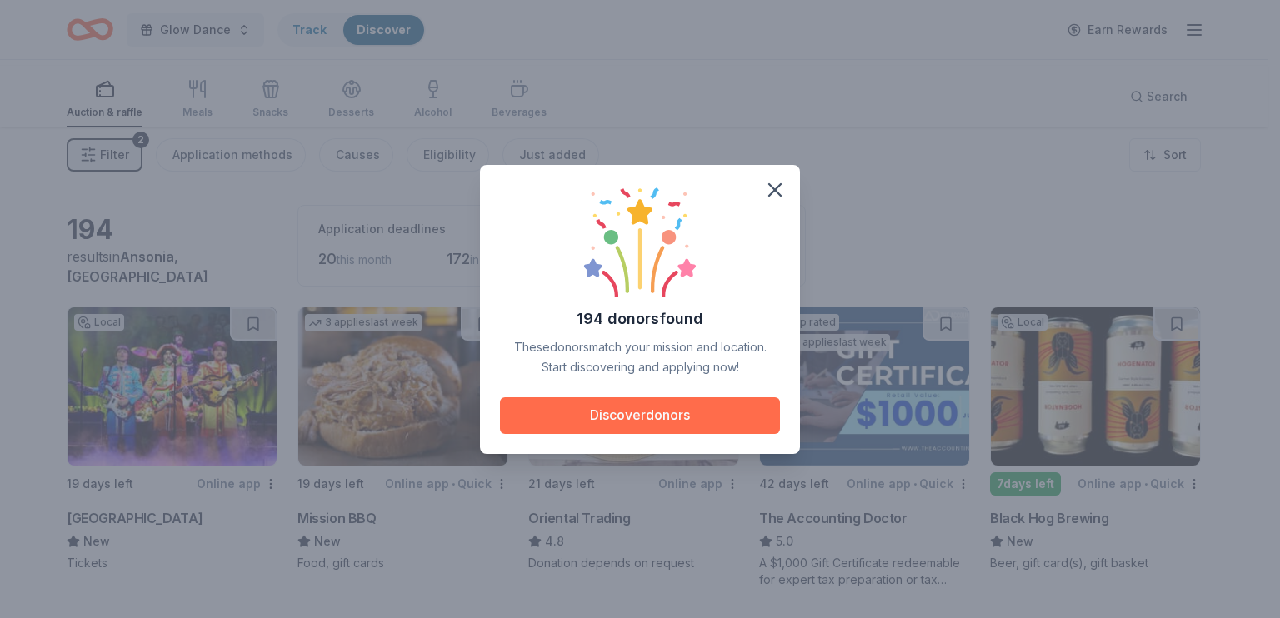
click at [667, 419] on button "Discover donors" at bounding box center [640, 415] width 280 height 37
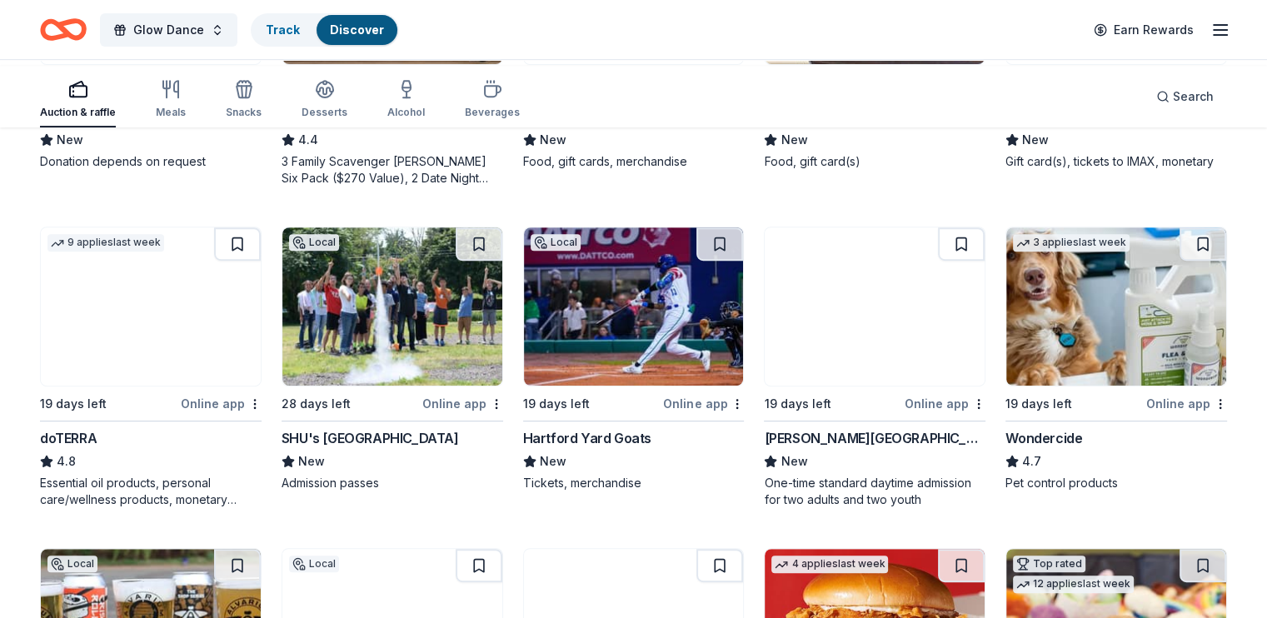
scroll to position [750, 0]
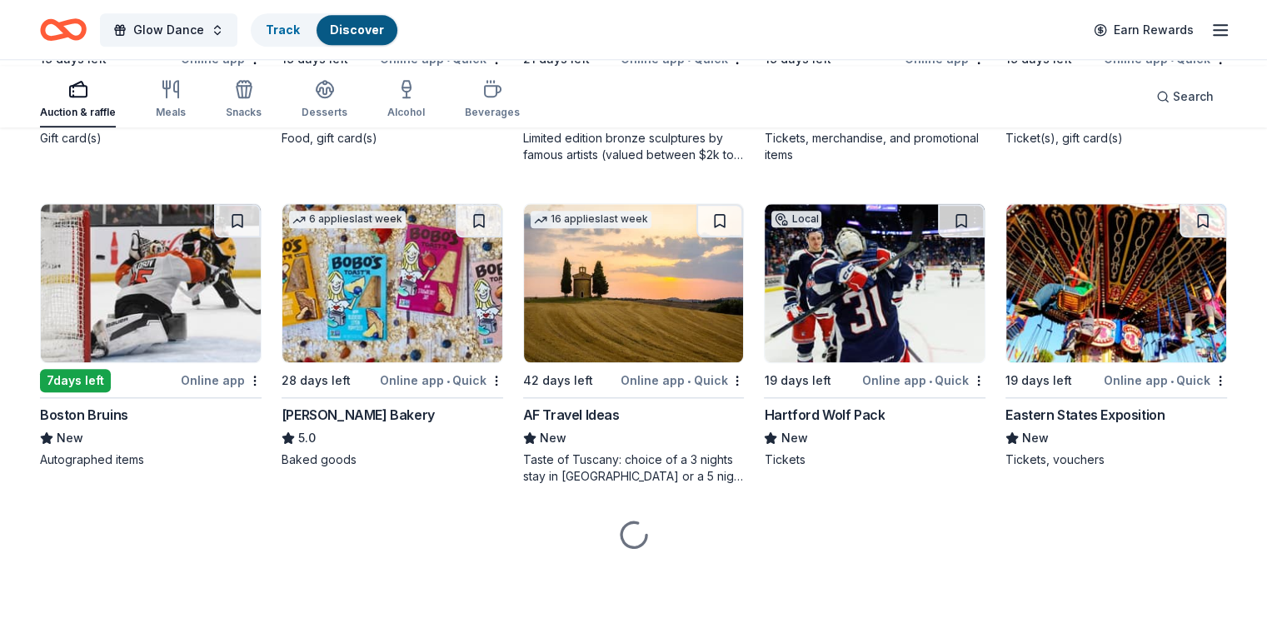
scroll to position [1833, 0]
click at [186, 223] on img at bounding box center [151, 283] width 220 height 158
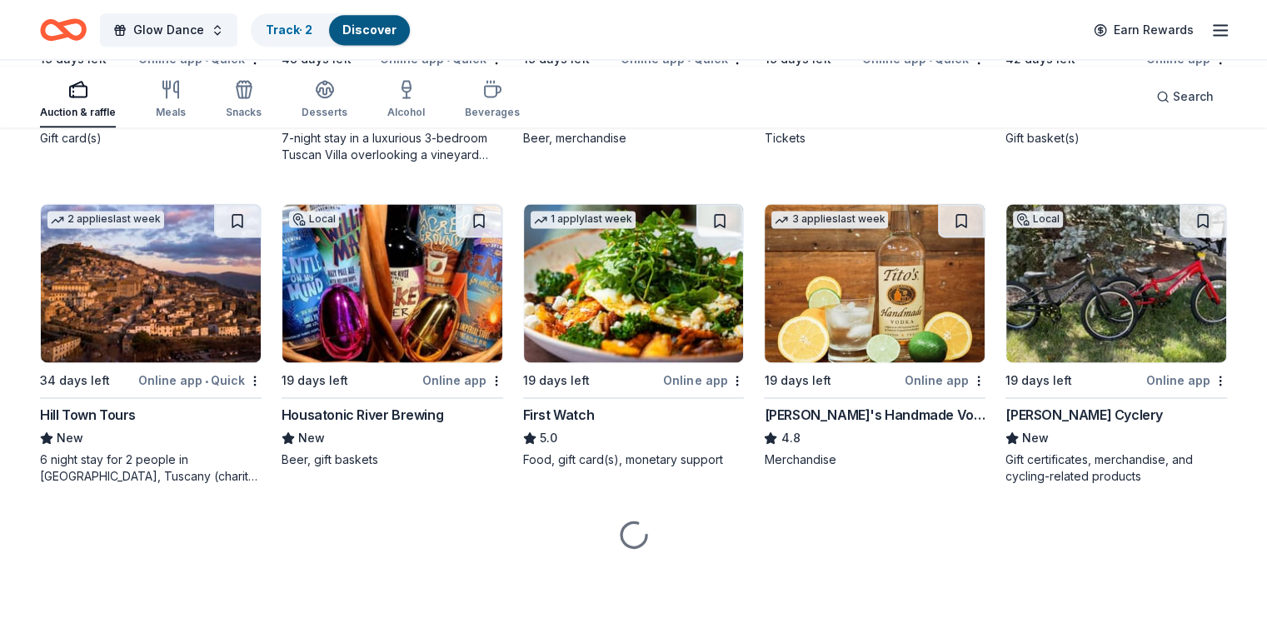
scroll to position [2993, 0]
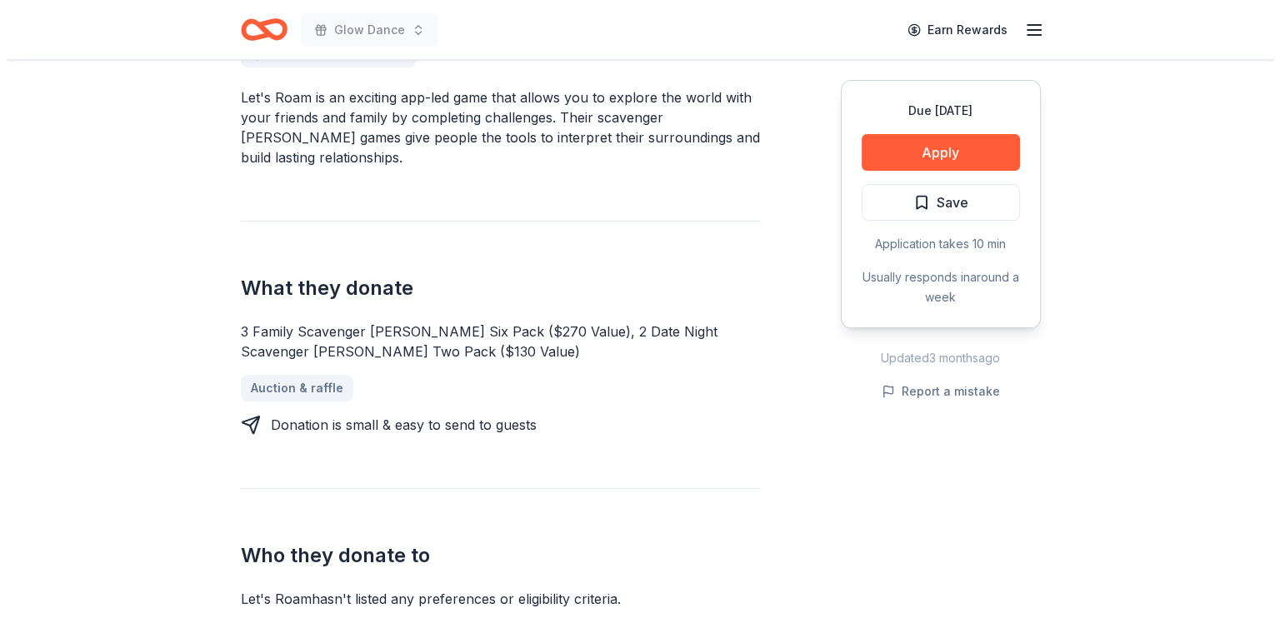
scroll to position [583, 0]
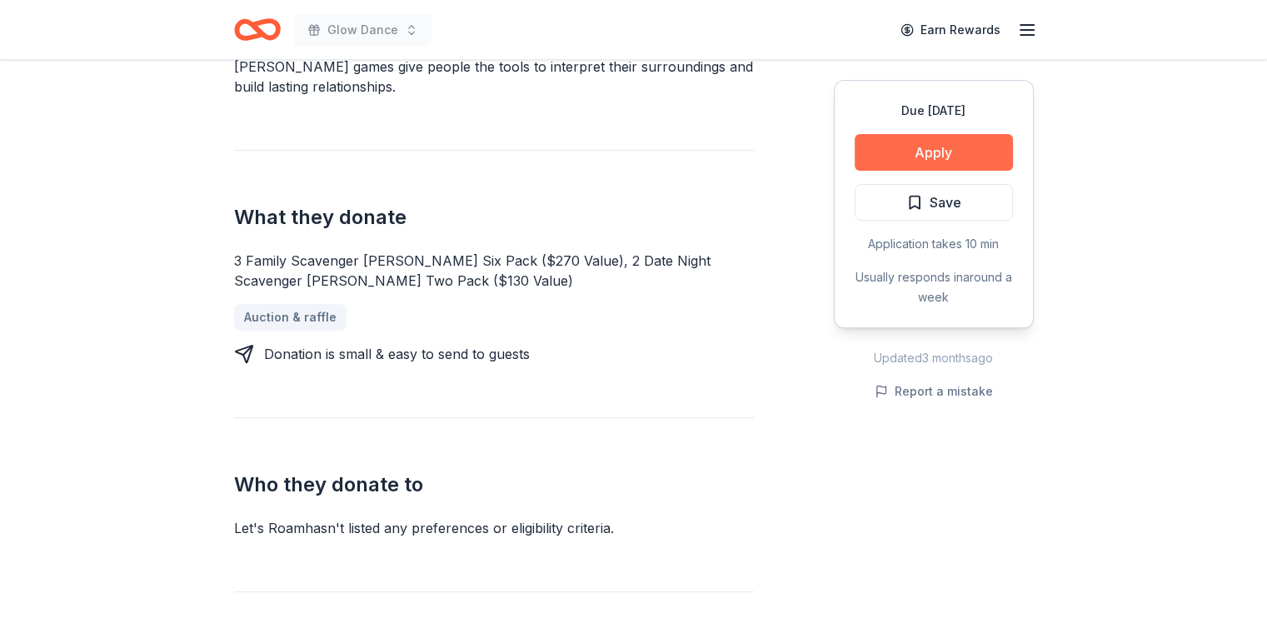
click at [915, 171] on button "Apply" at bounding box center [934, 152] width 158 height 37
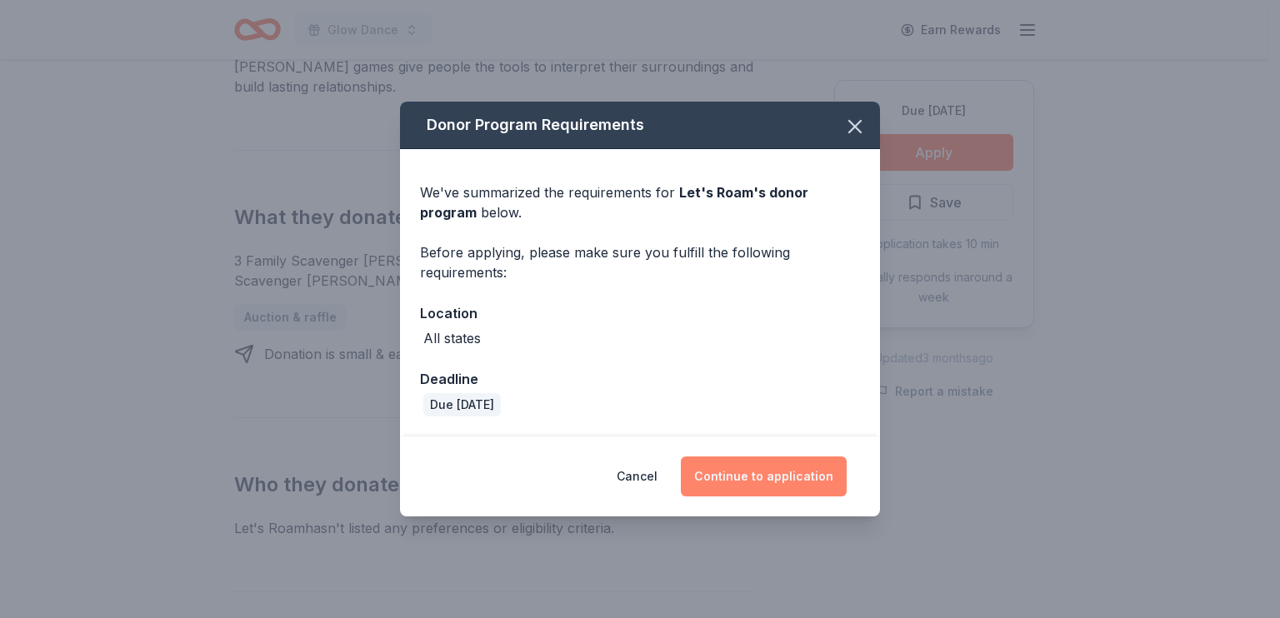
click at [830, 497] on button "Continue to application" at bounding box center [764, 477] width 166 height 40
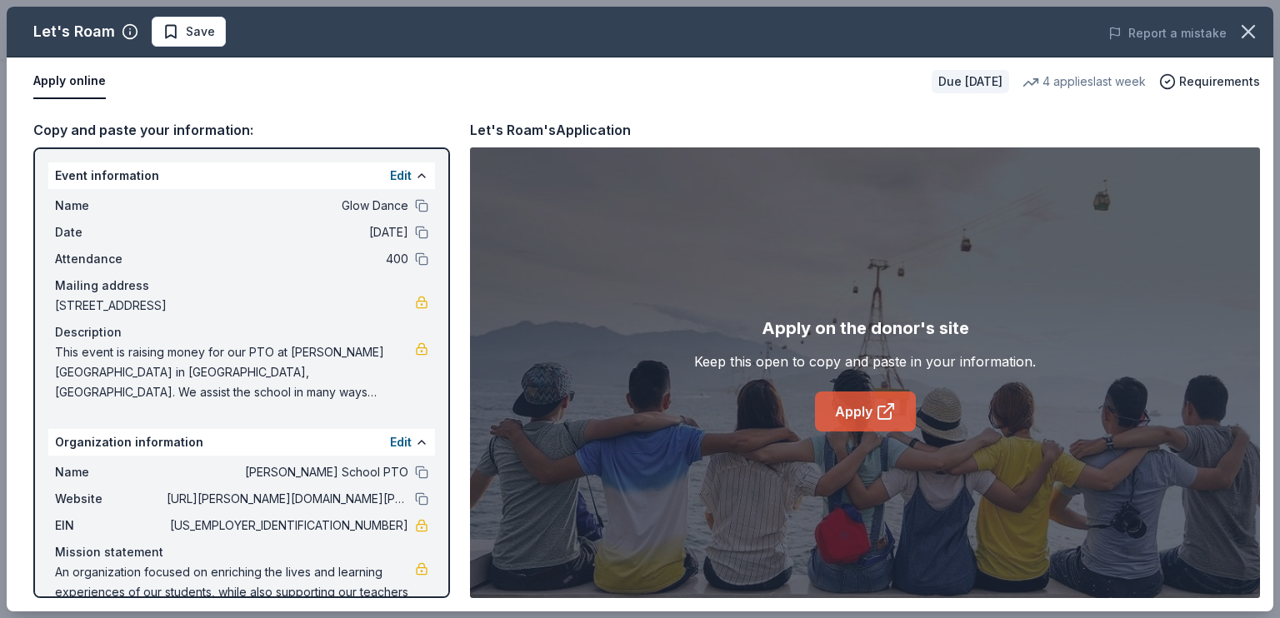
click at [857, 432] on link "Apply" at bounding box center [865, 412] width 101 height 40
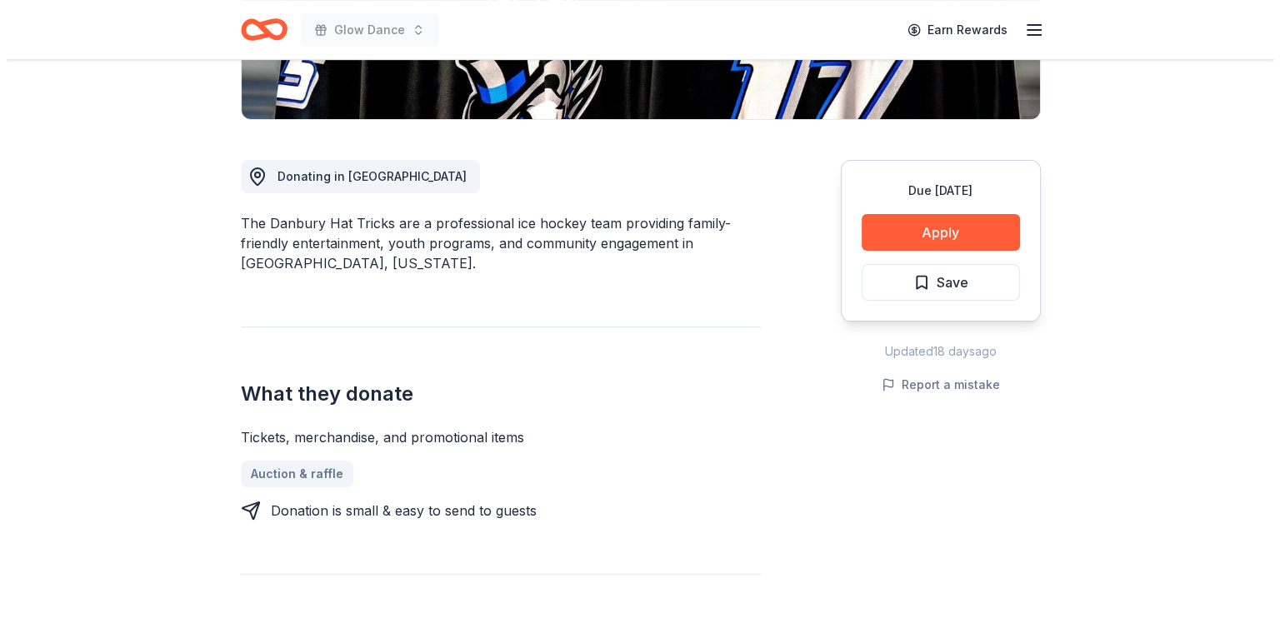
scroll to position [417, 0]
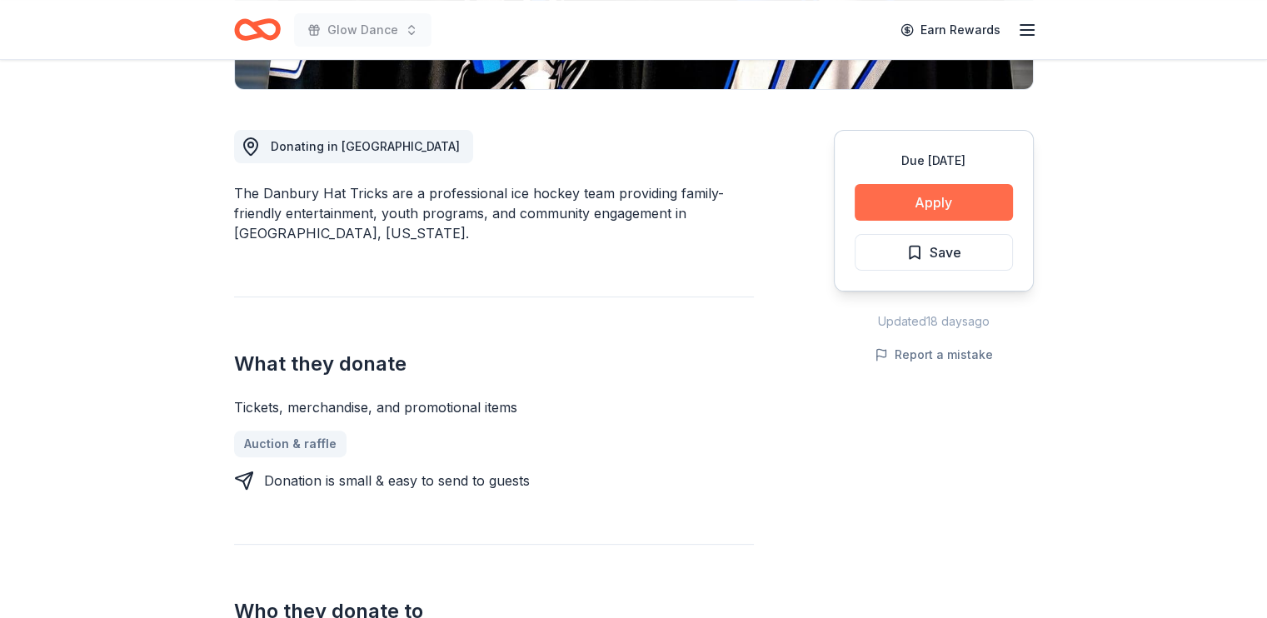
click at [870, 221] on button "Apply" at bounding box center [934, 202] width 158 height 37
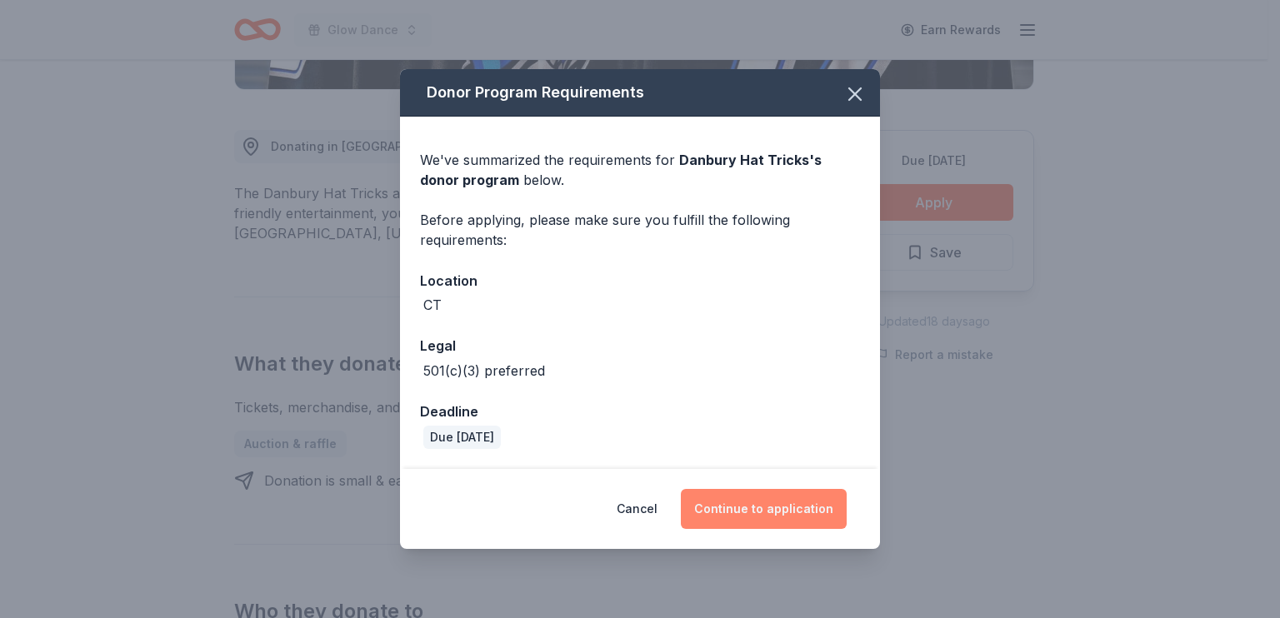
click at [793, 509] on button "Continue to application" at bounding box center [764, 509] width 166 height 40
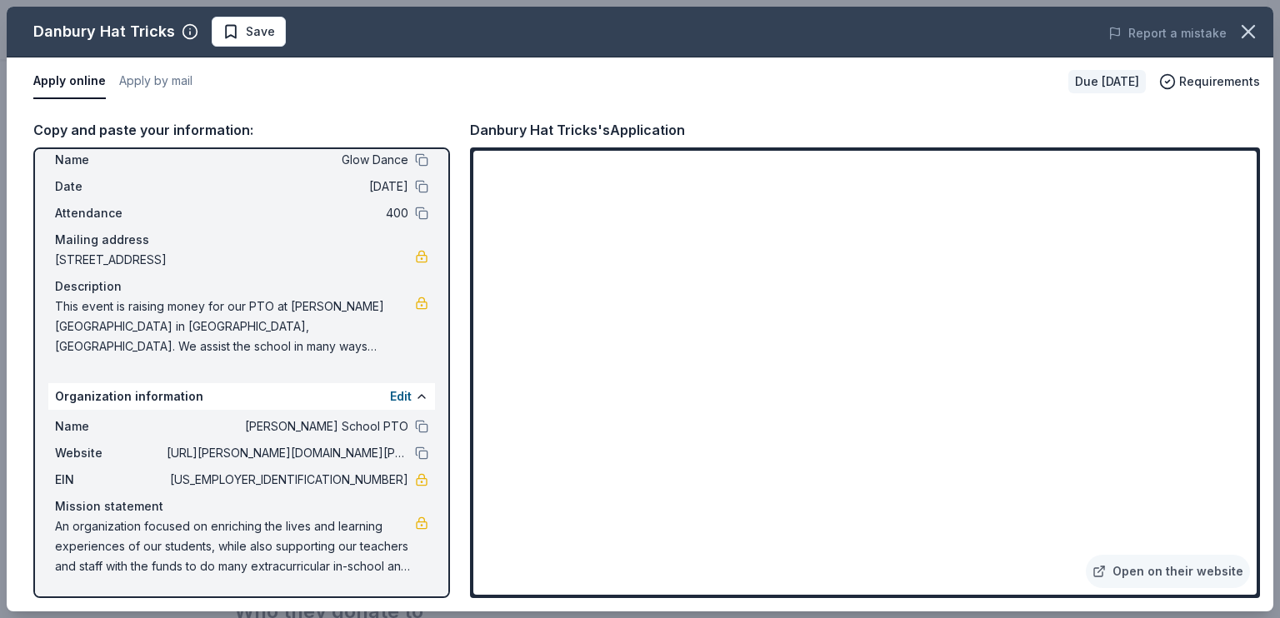
scroll to position [167, 0]
click at [275, 36] on span "Save" at bounding box center [260, 32] width 29 height 20
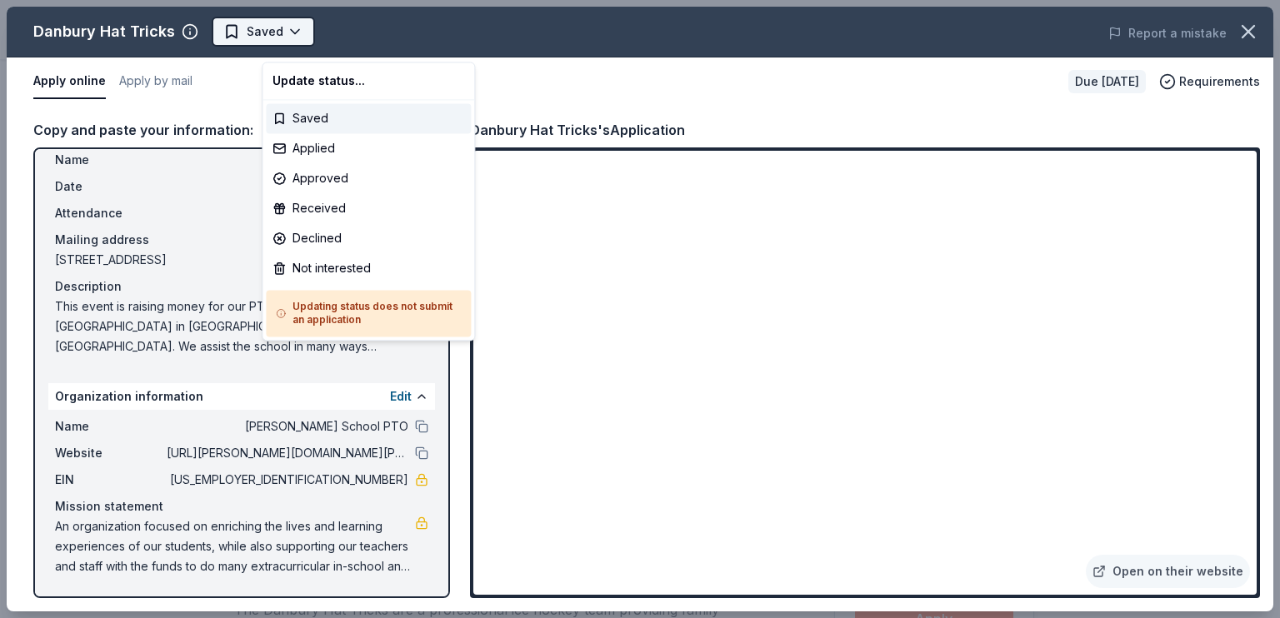
click at [362, 41] on body "Glow Dance Saved Apply Due in 19 days Share Danbury Hat Tricks New Share Donati…" at bounding box center [633, 309] width 1267 height 618
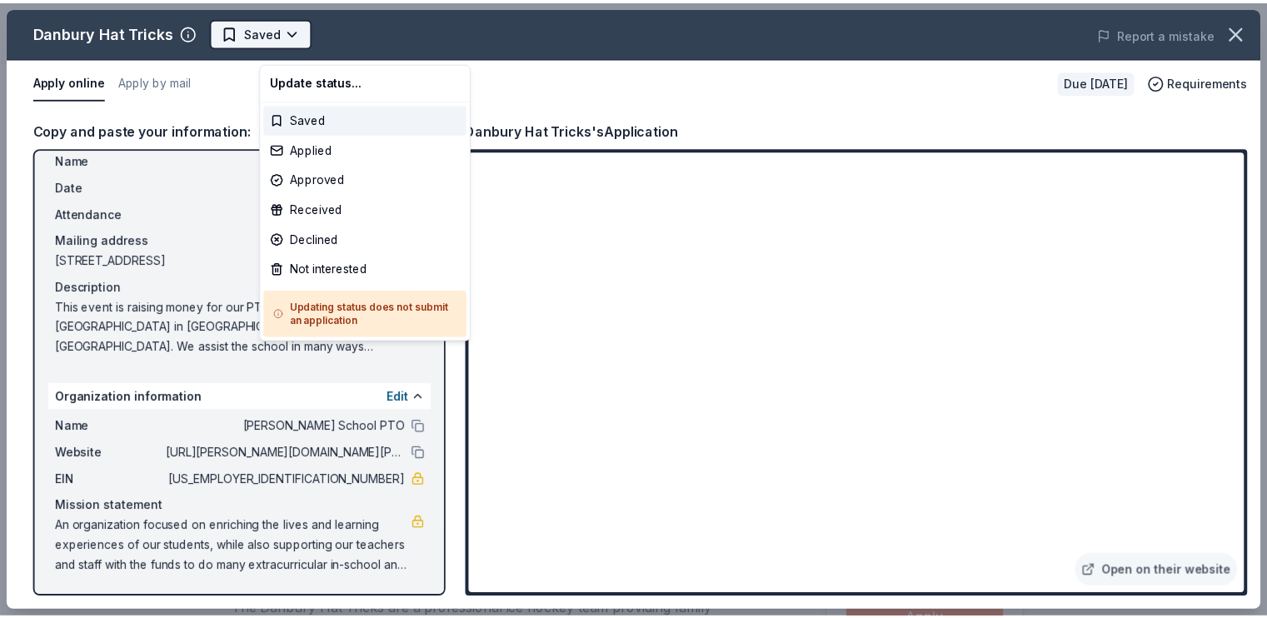
scroll to position [0, 0]
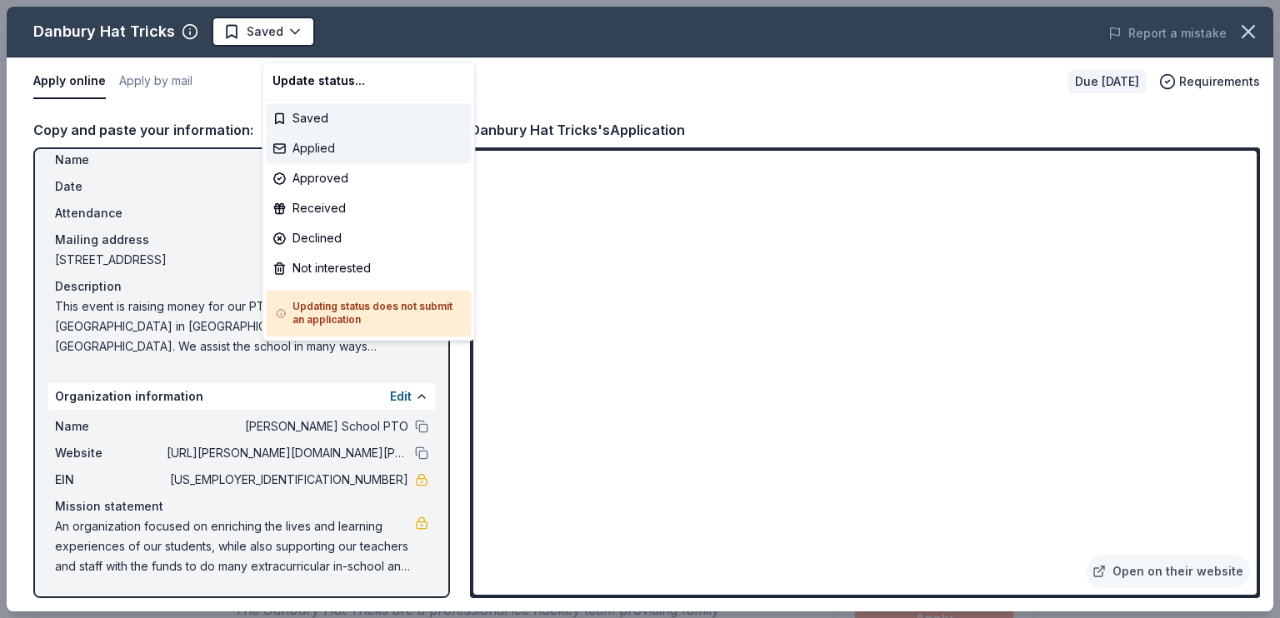
click at [344, 163] on div "Applied" at bounding box center [368, 148] width 205 height 30
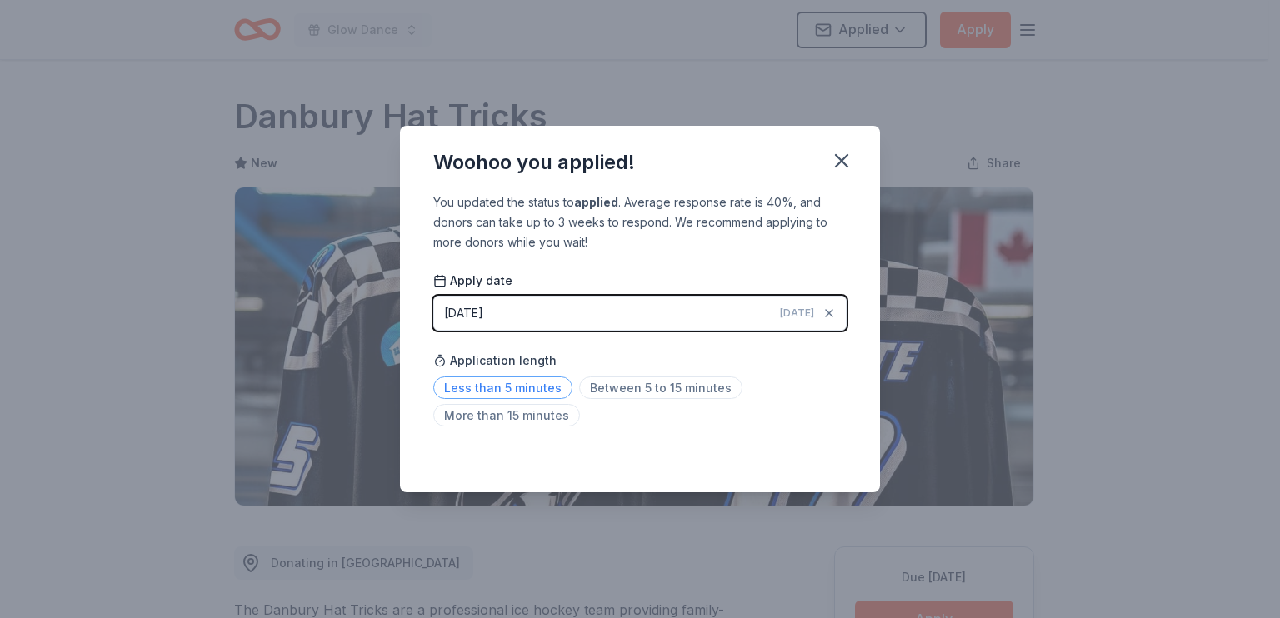
click at [522, 397] on span "Less than 5 minutes" at bounding box center [502, 388] width 139 height 22
click at [853, 149] on icon "button" at bounding box center [841, 160] width 23 height 23
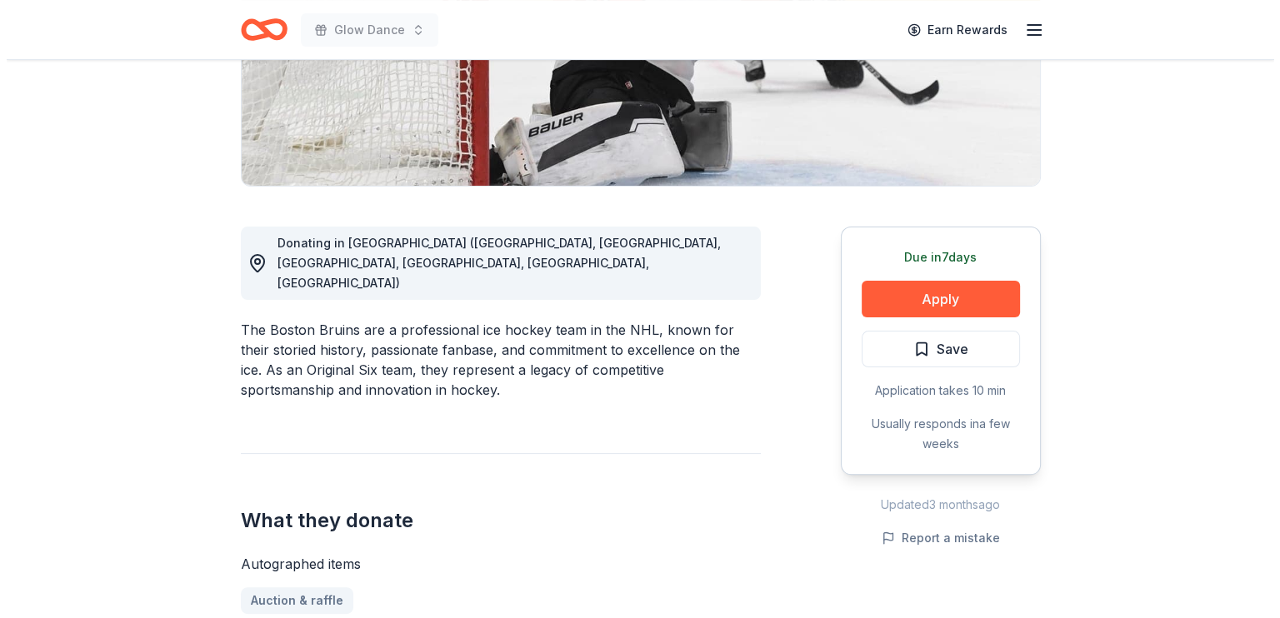
scroll to position [333, 0]
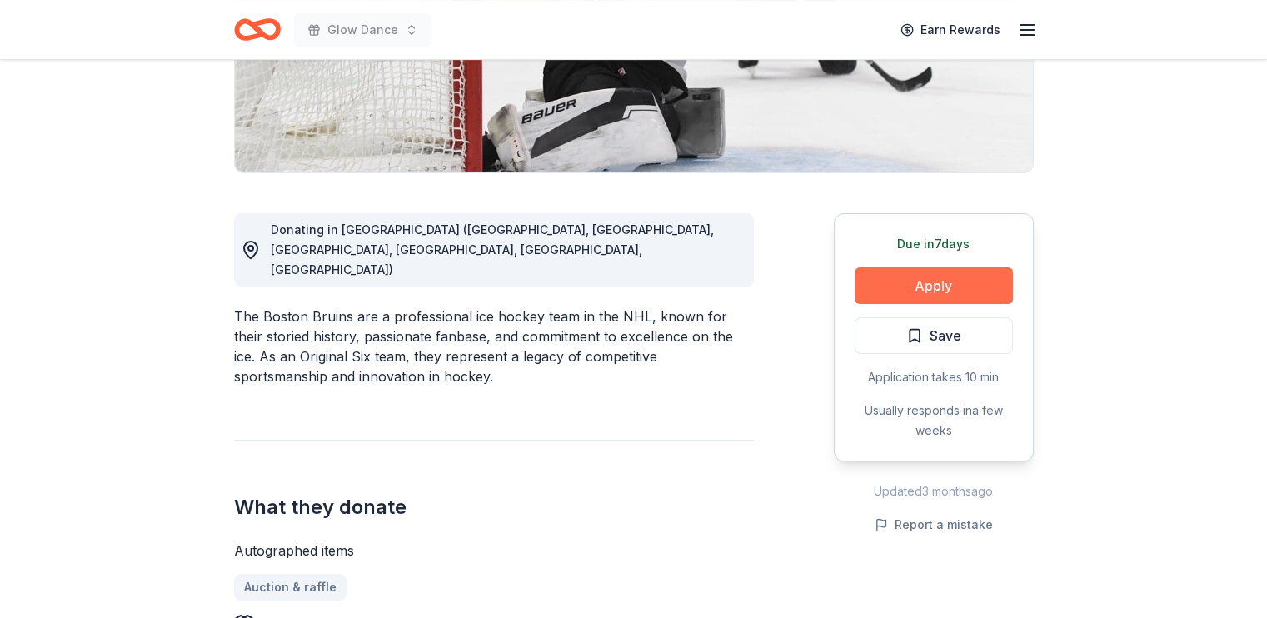
click at [874, 304] on button "Apply" at bounding box center [934, 285] width 158 height 37
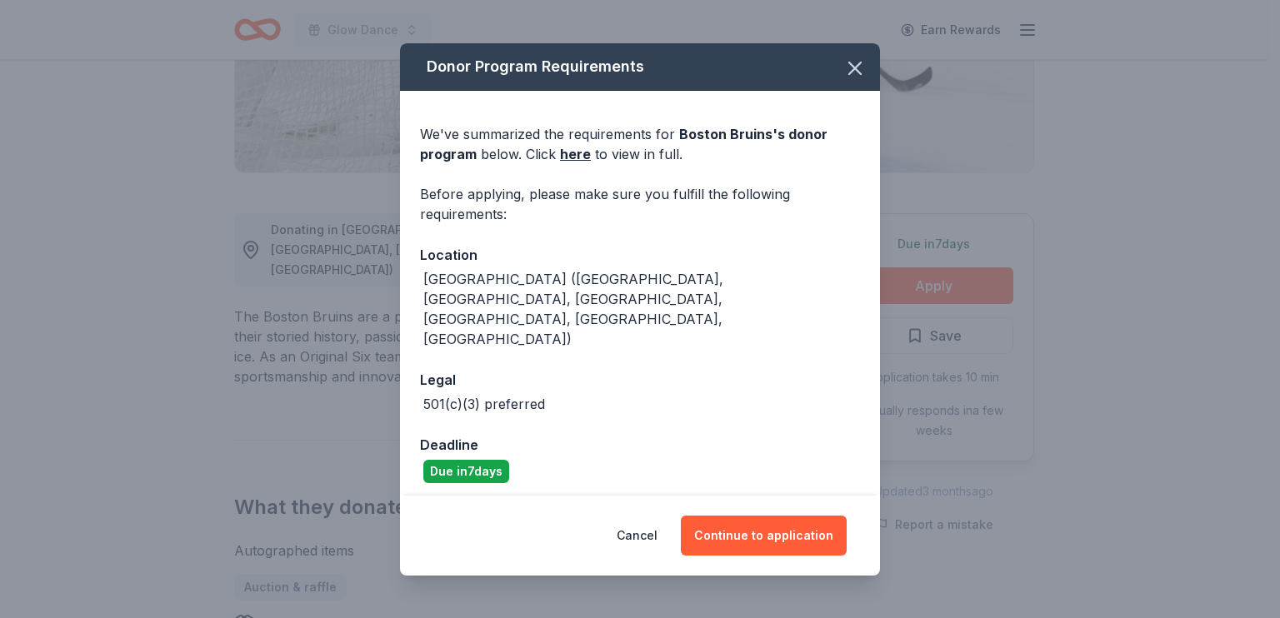
scroll to position [154, 0]
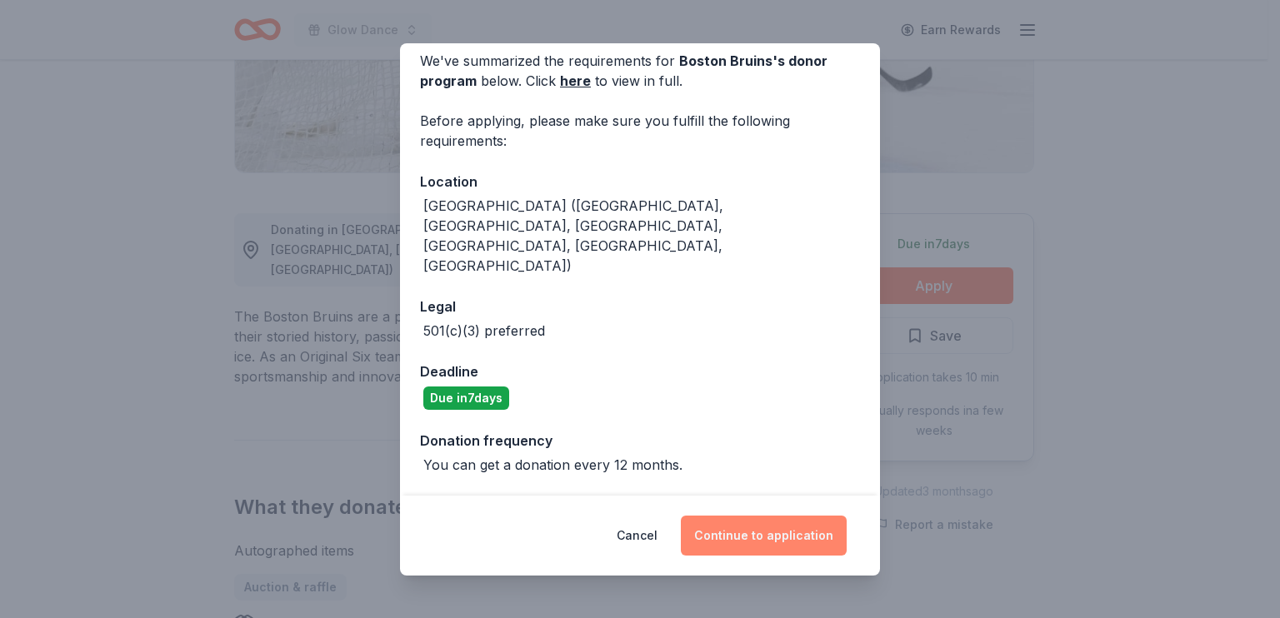
click at [773, 527] on button "Continue to application" at bounding box center [764, 536] width 166 height 40
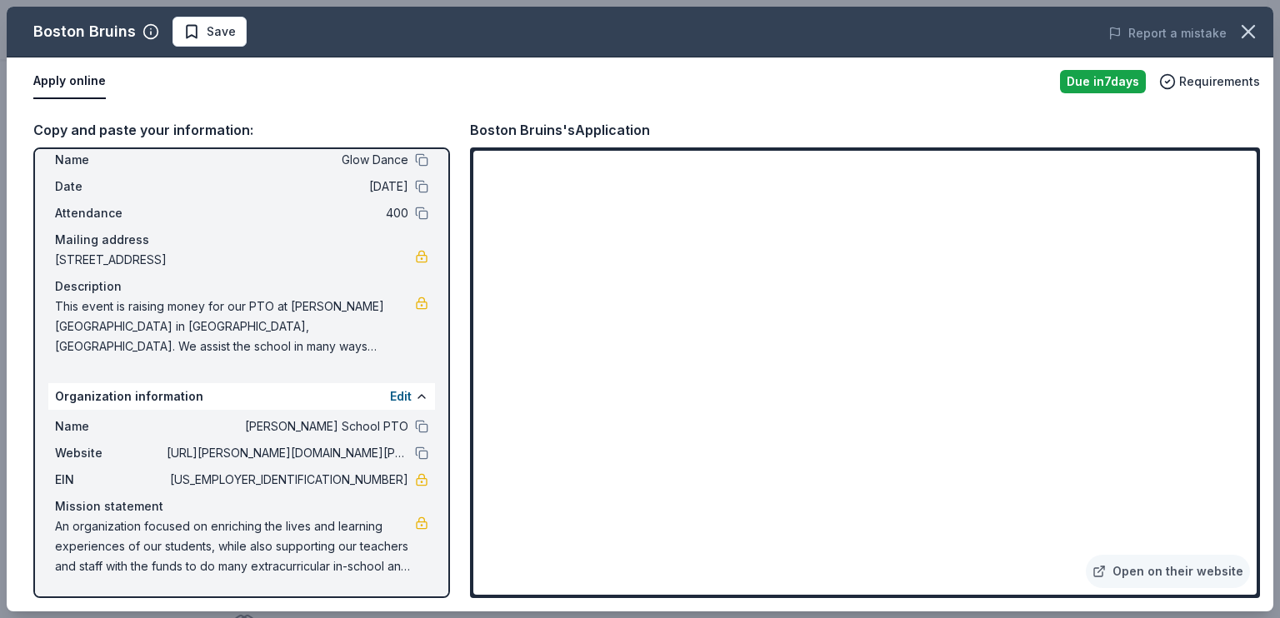
scroll to position [209, 0]
click at [236, 34] on span "Save" at bounding box center [209, 32] width 52 height 20
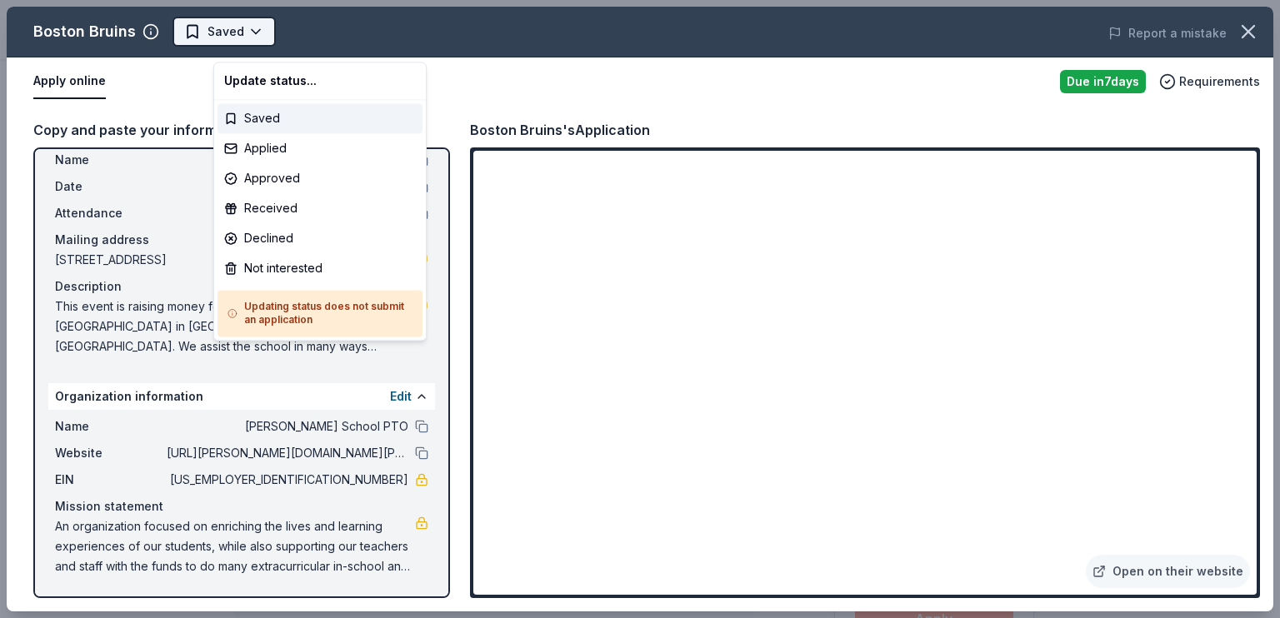
click at [308, 44] on html "Glow Dance Saved Apply Due [DATE] Share Boston Bruins New approval rate donatio…" at bounding box center [640, 309] width 1280 height 618
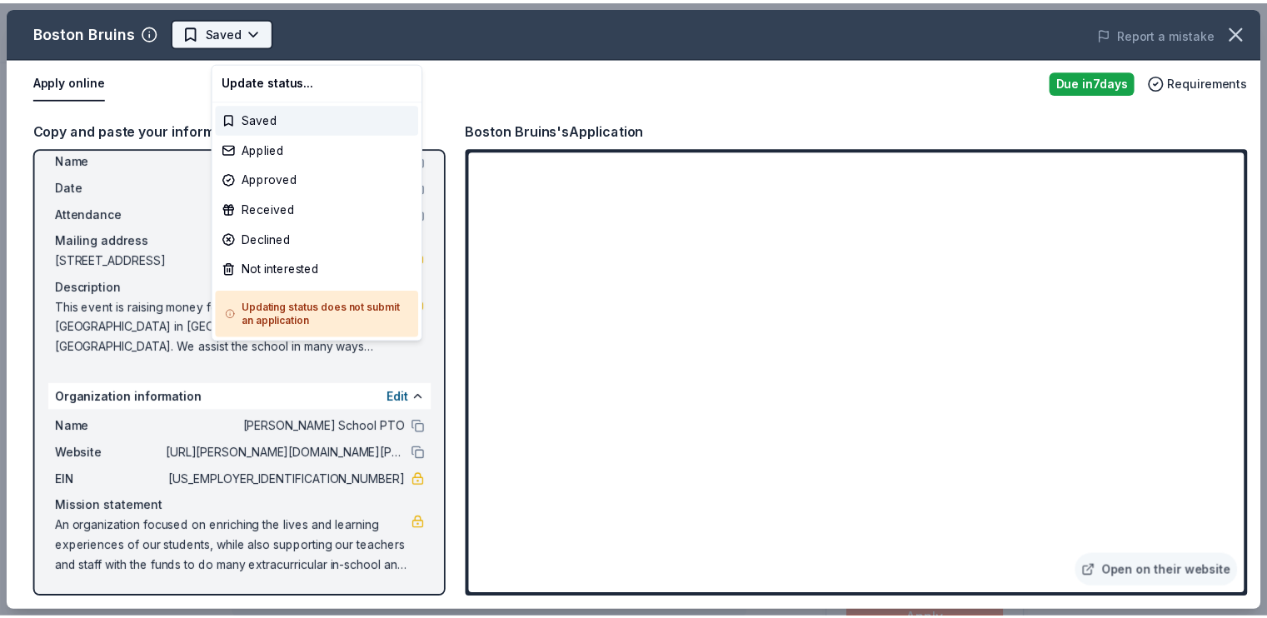
scroll to position [0, 0]
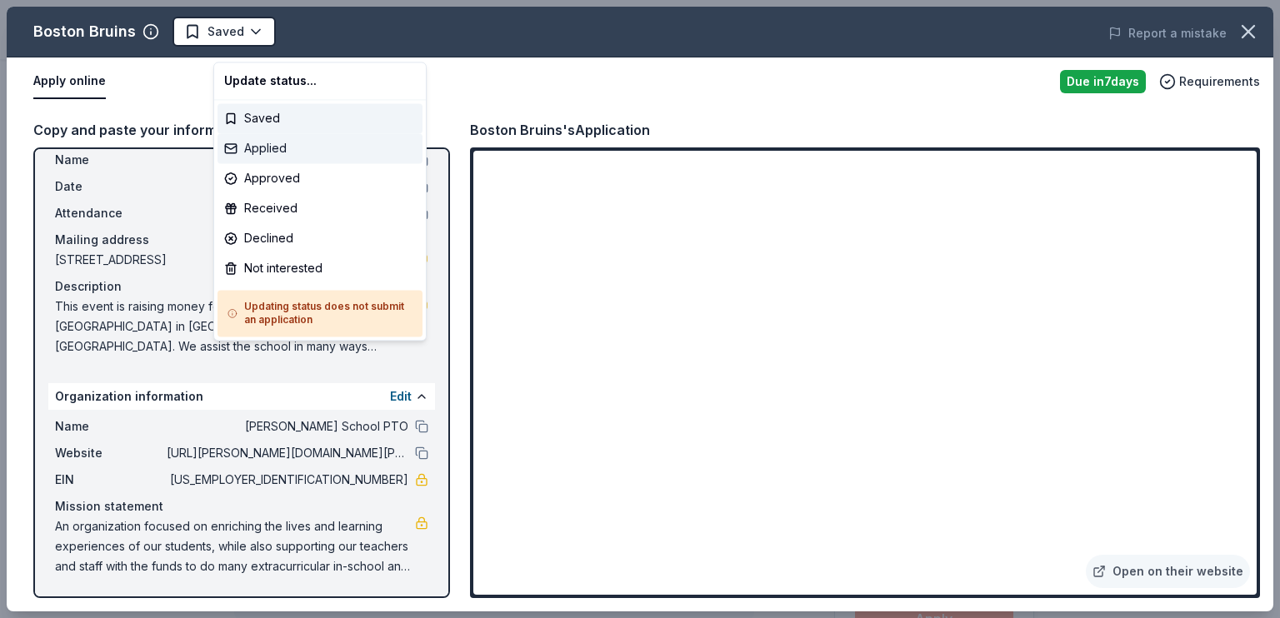
click at [290, 163] on div "Applied" at bounding box center [319, 148] width 205 height 30
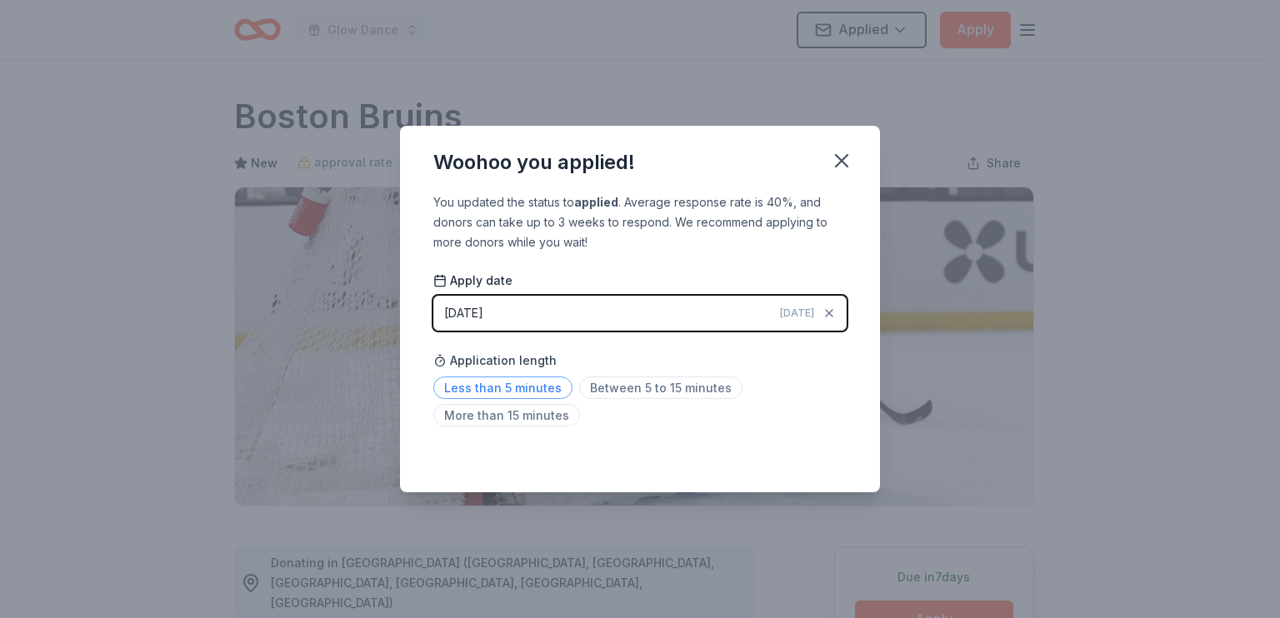
click at [484, 399] on span "Less than 5 minutes" at bounding box center [502, 388] width 139 height 22
click at [853, 149] on icon "button" at bounding box center [841, 160] width 23 height 23
